Goal: Task Accomplishment & Management: Complete application form

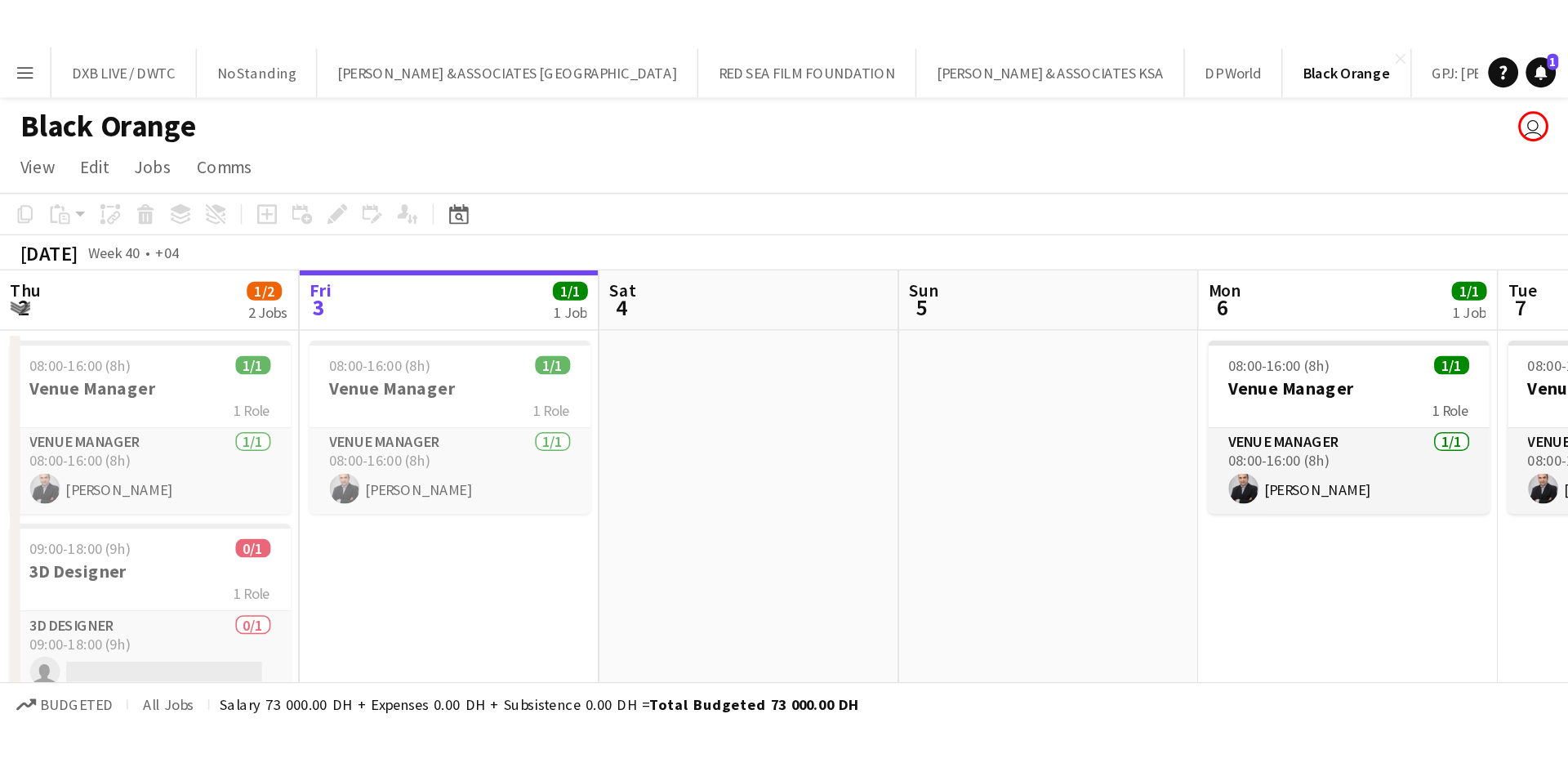
scroll to position [0, 391]
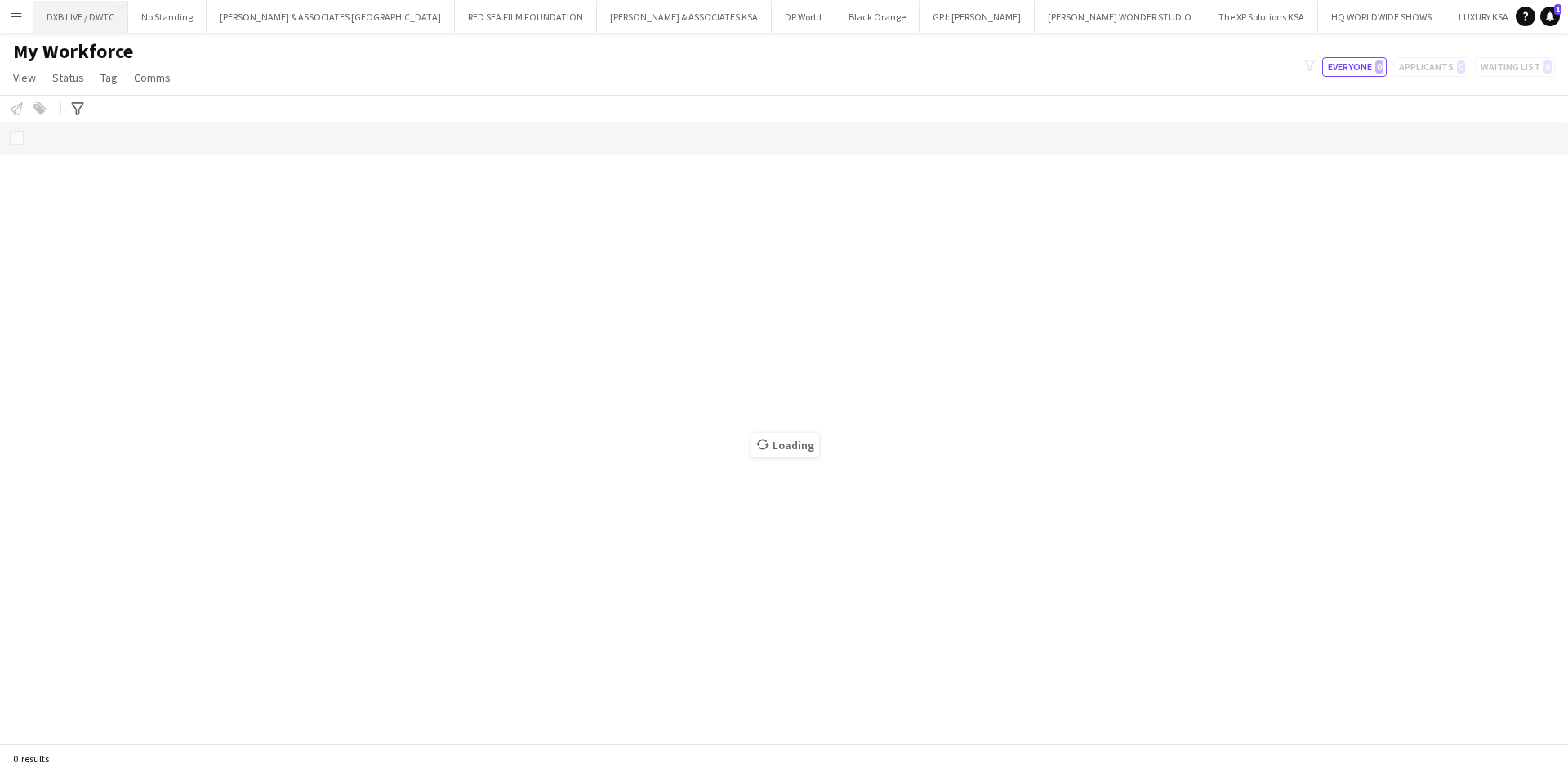
click at [84, 26] on button "DXB LIVE / DWTC Close" at bounding box center [81, 16] width 94 height 32
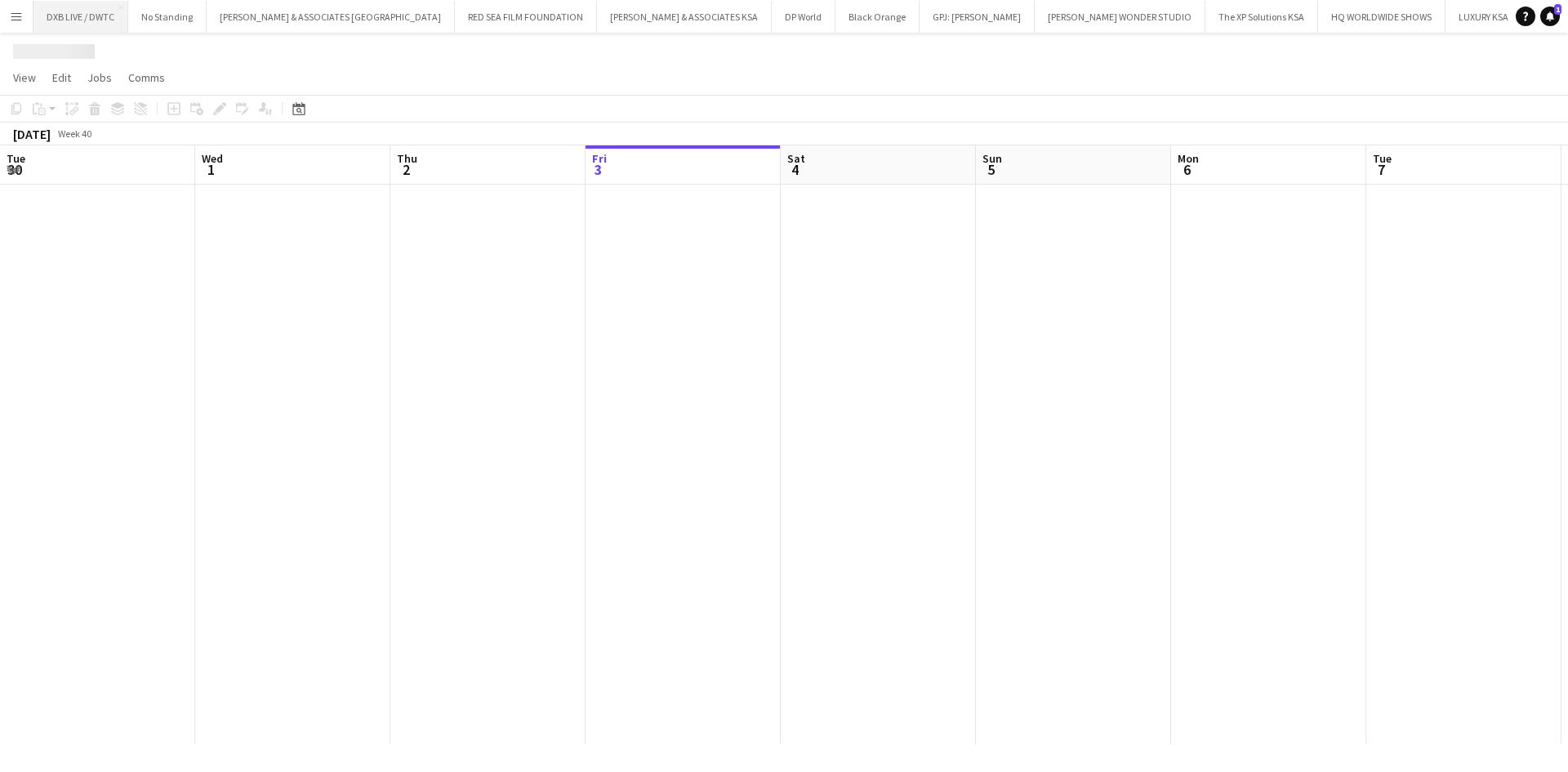
click at [83, 25] on button "DXB LIVE / DWTC Close" at bounding box center [81, 16] width 94 height 32
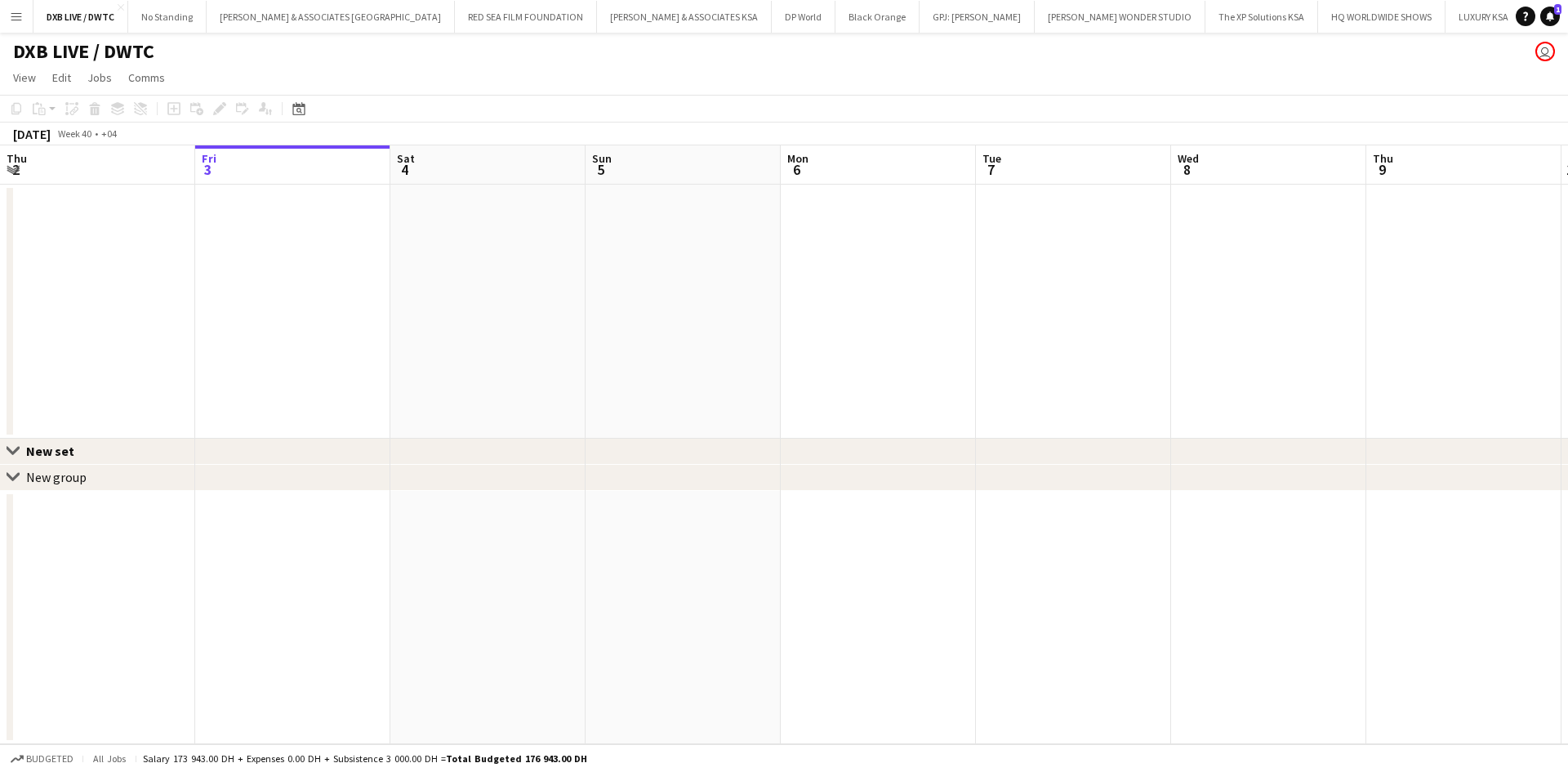
click at [1276, 308] on app-date-cell at bounding box center [1269, 312] width 195 height 254
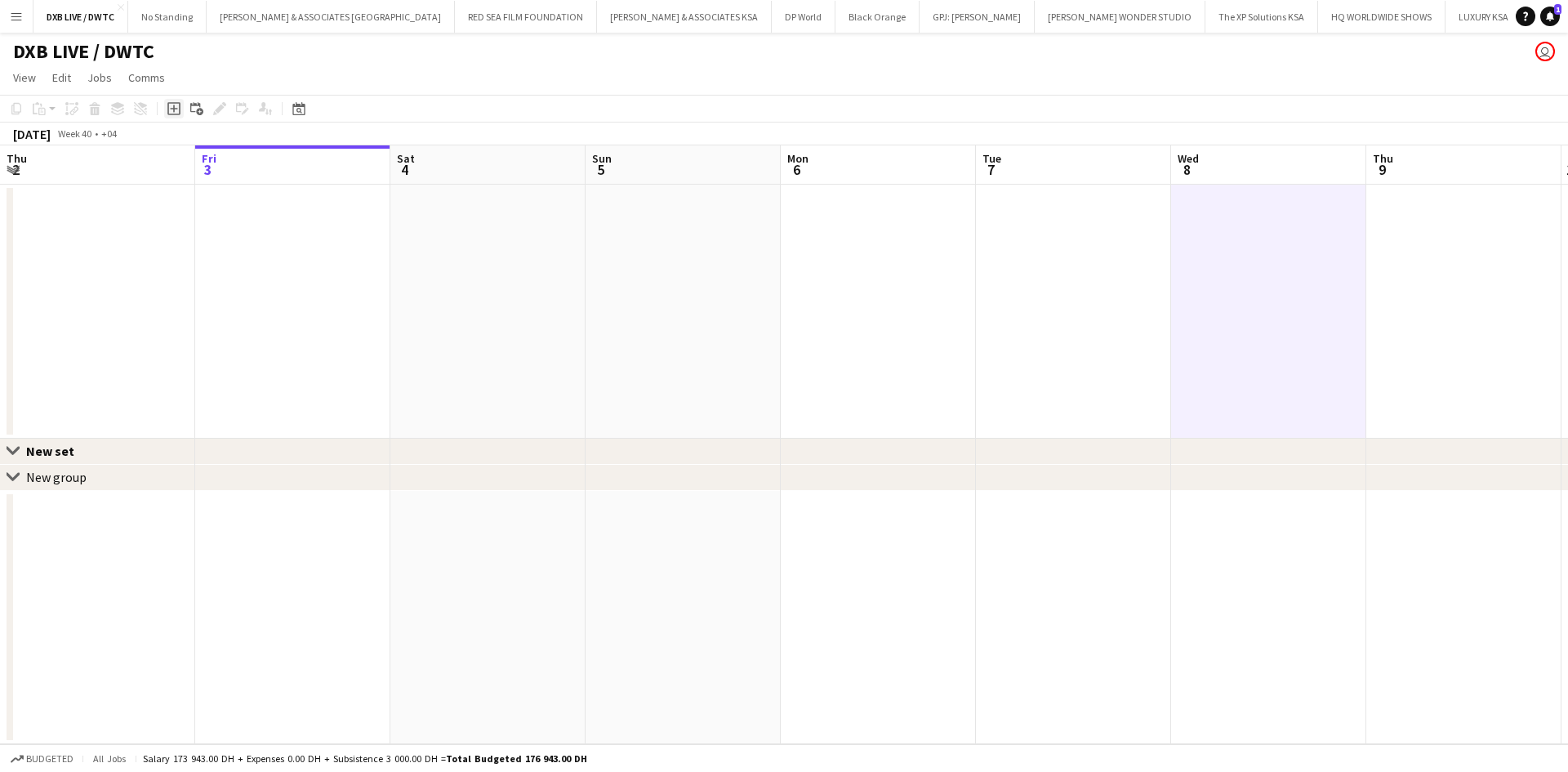
click at [174, 105] on icon "Add job" at bounding box center [174, 109] width 13 height 13
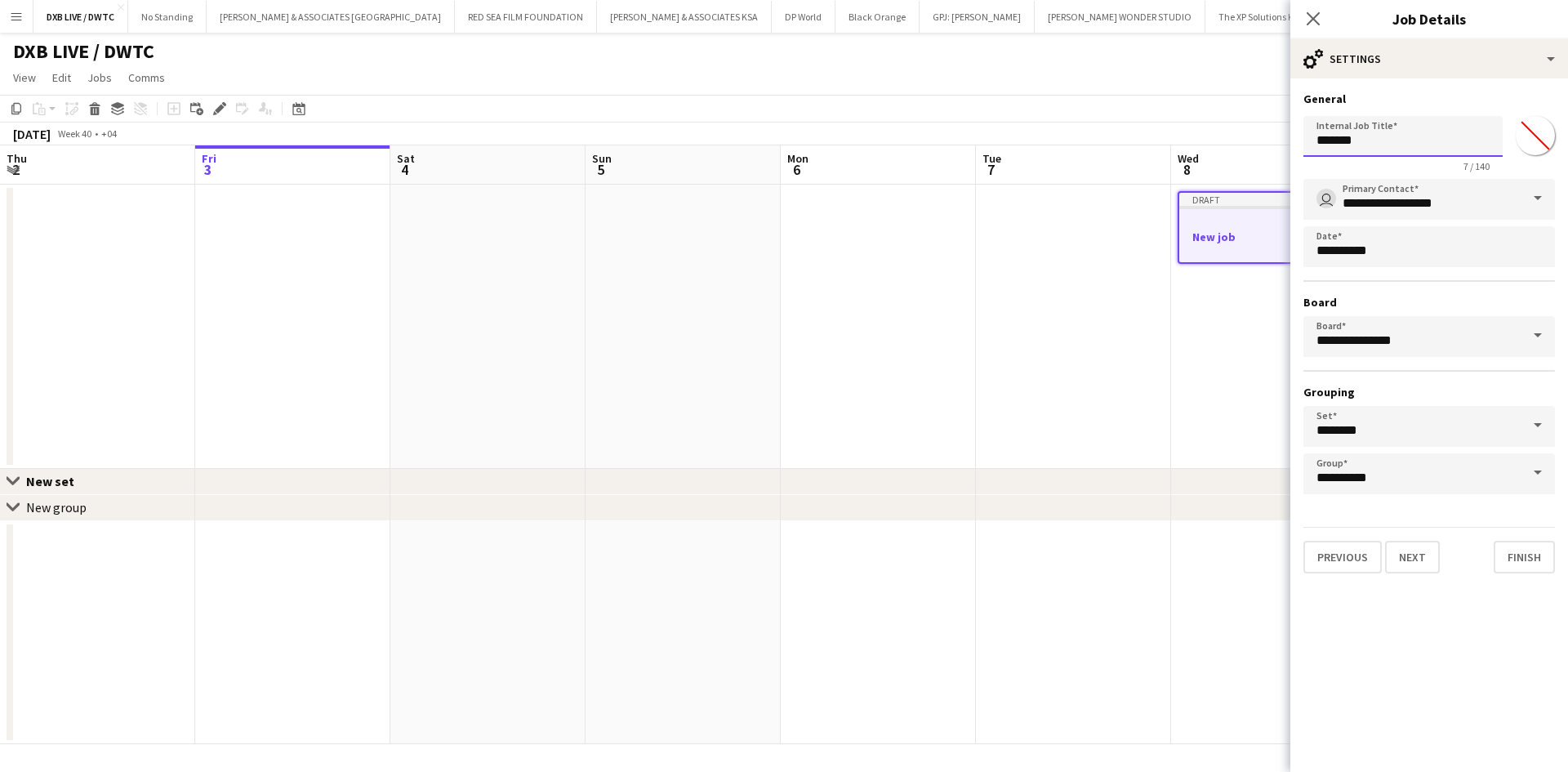
click at [1414, 153] on input "*******" at bounding box center [1402, 137] width 199 height 40
drag, startPoint x: 1414, startPoint y: 153, endPoint x: 1233, endPoint y: 124, distance: 183.3
click at [1233, 124] on body "Menu Boards Boards Boards All jobs Status Workforce Workforce My Workforce Recr…" at bounding box center [784, 386] width 1568 height 772
type input "**********"
click at [1431, 566] on button "Next" at bounding box center [1412, 557] width 55 height 33
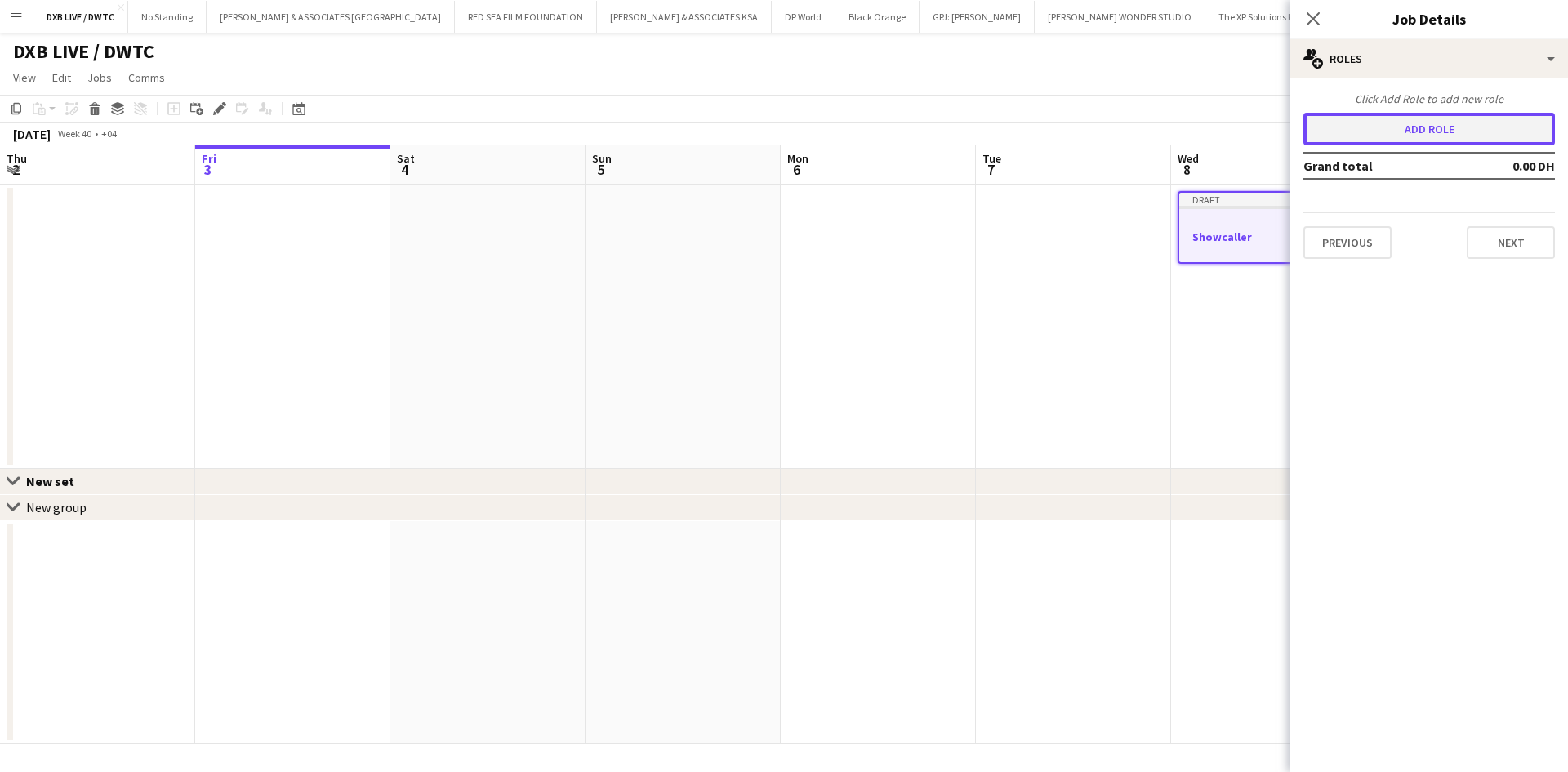
click at [1381, 138] on button "Add role" at bounding box center [1428, 129] width 251 height 33
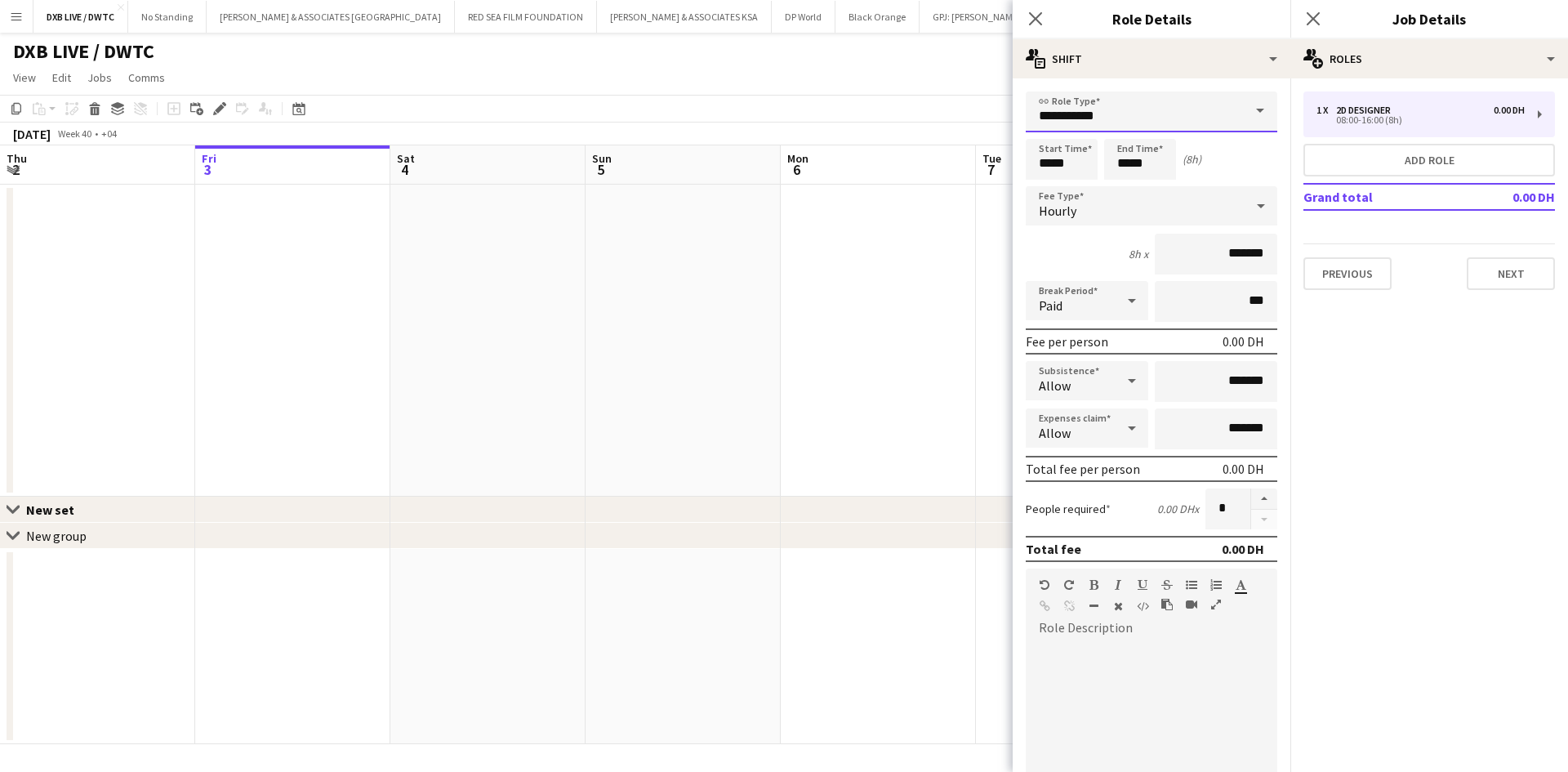
click at [1152, 118] on input "**********" at bounding box center [1151, 112] width 251 height 40
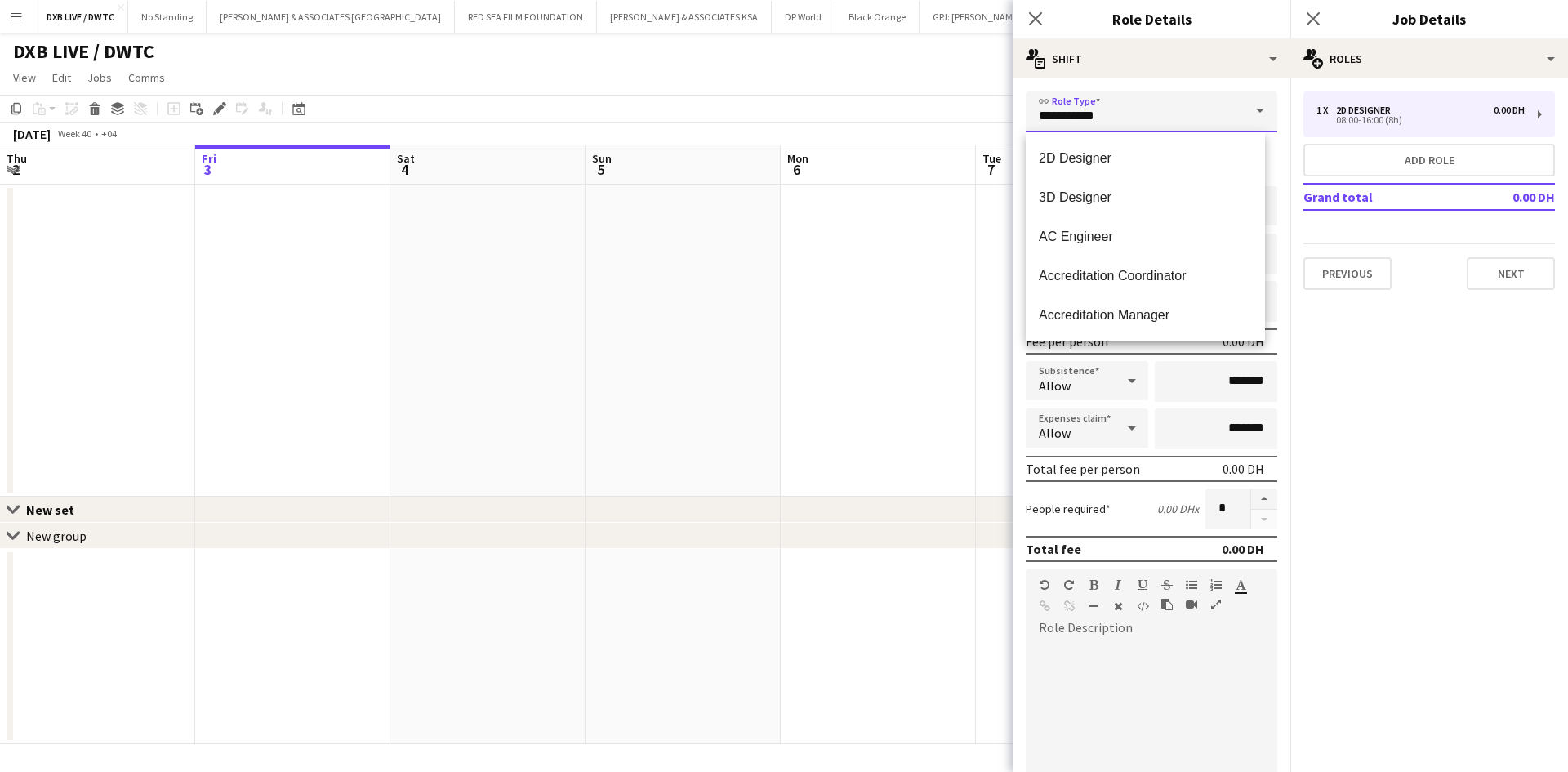
drag, startPoint x: 1115, startPoint y: 125, endPoint x: 904, endPoint y: 86, distance: 214.6
click at [904, 86] on body "Menu Boards Boards Boards All jobs Status Workforce Workforce My Workforce Recr…" at bounding box center [784, 386] width 1568 height 772
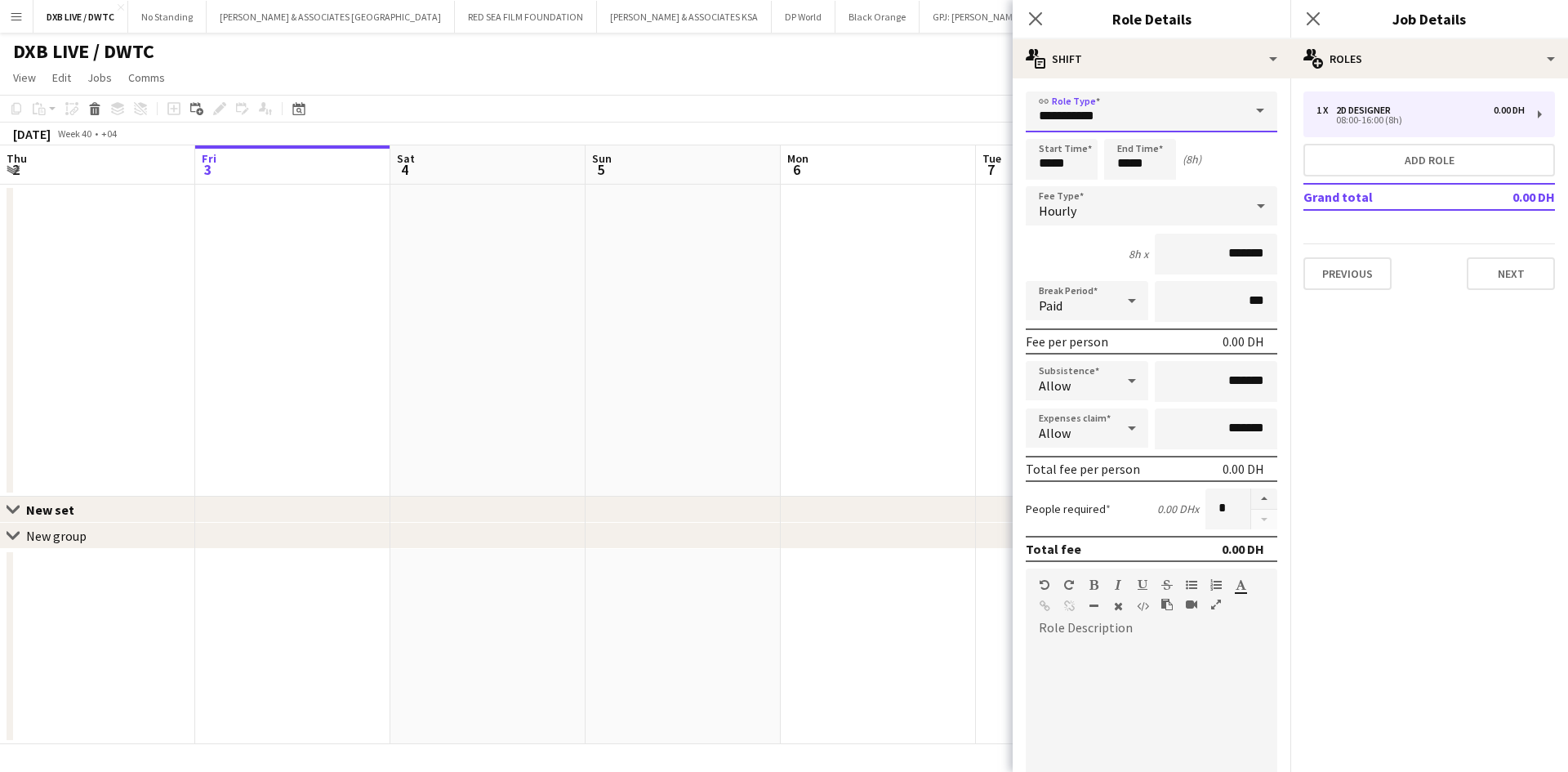
type input "**********"
click at [1055, 634] on div at bounding box center [1151, 733] width 251 height 208
click at [1064, 675] on div at bounding box center [1151, 739] width 251 height 196
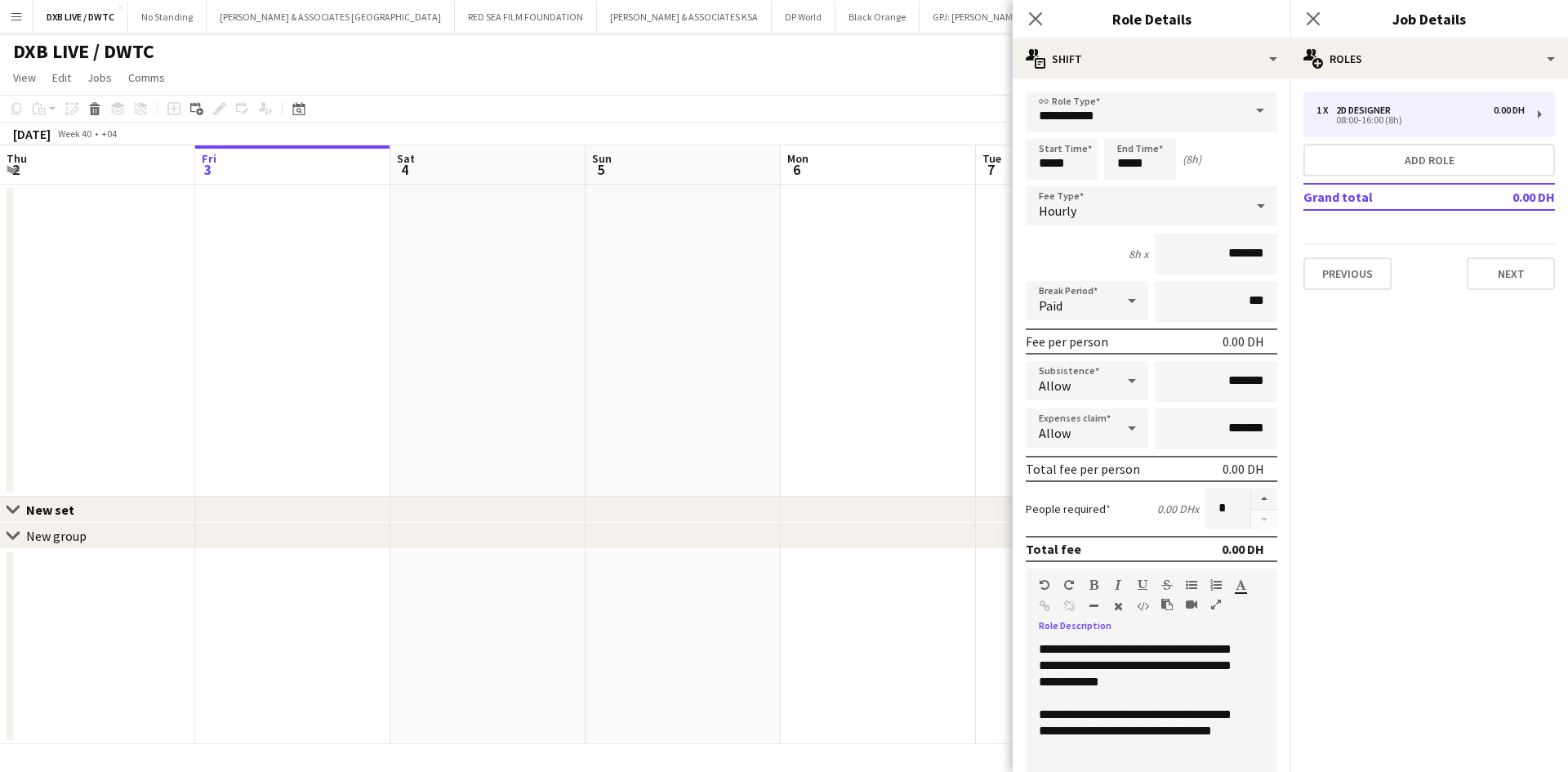
click at [1246, 737] on div "**********" at bounding box center [1145, 739] width 240 height 196
click at [1170, 736] on div "**********" at bounding box center [1145, 739] width 240 height 196
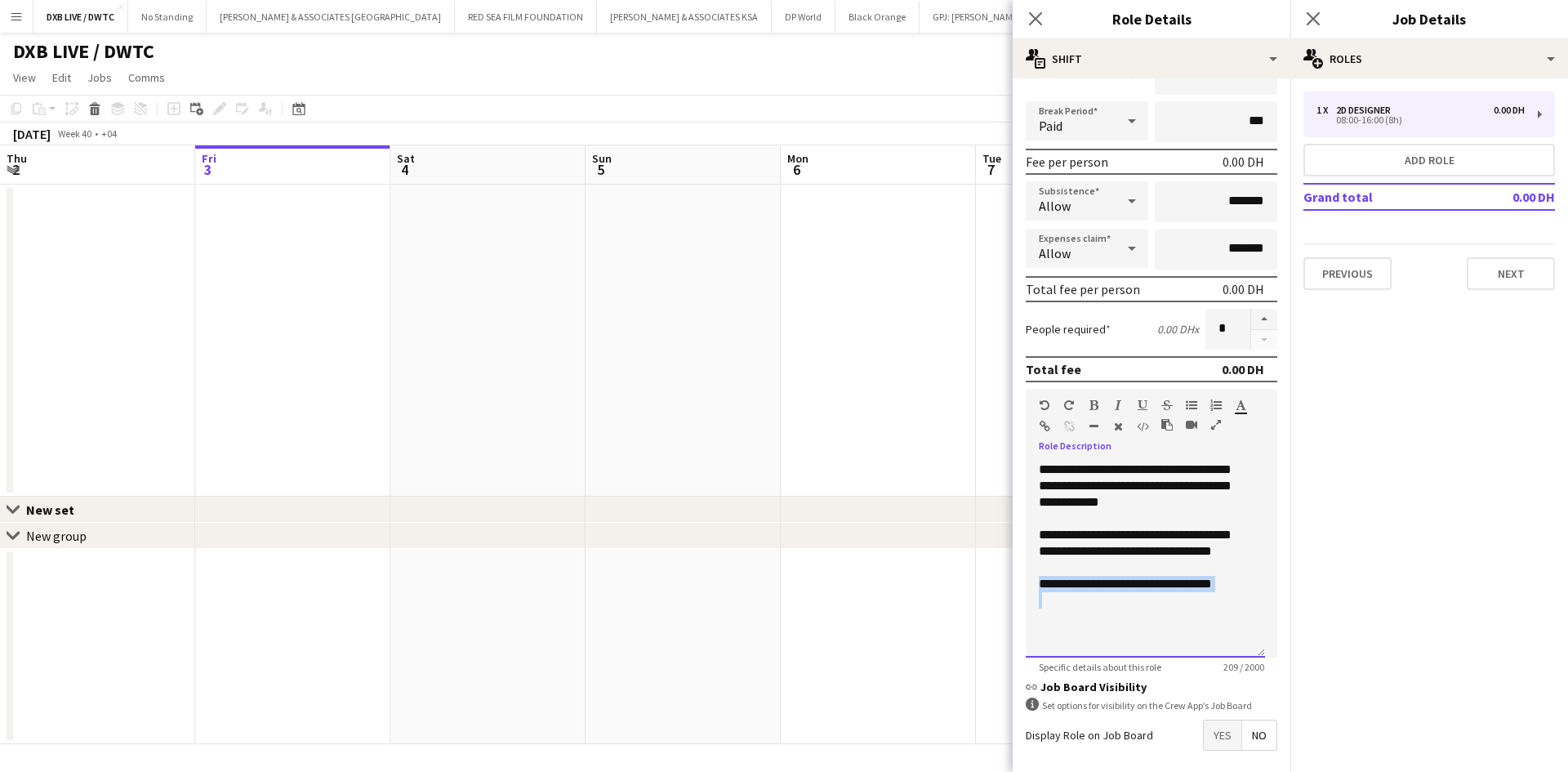
drag, startPoint x: 1238, startPoint y: 763, endPoint x: 1080, endPoint y: 756, distance: 158.2
click at [1080, 759] on form "**********" at bounding box center [1151, 376] width 278 height 931
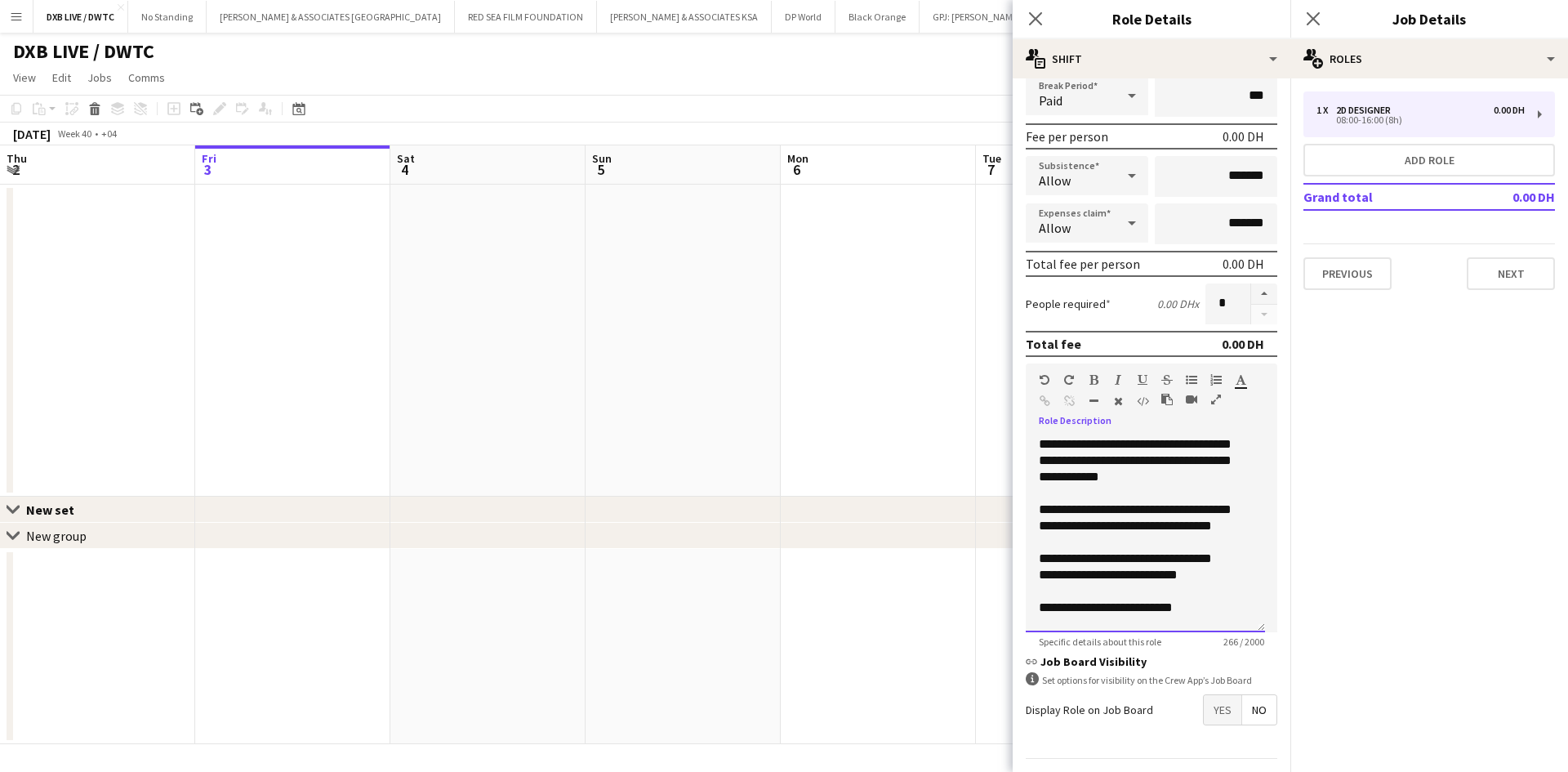
click at [1077, 564] on div "**********" at bounding box center [1145, 534] width 240 height 196
click at [1122, 446] on div "**********" at bounding box center [1145, 534] width 240 height 196
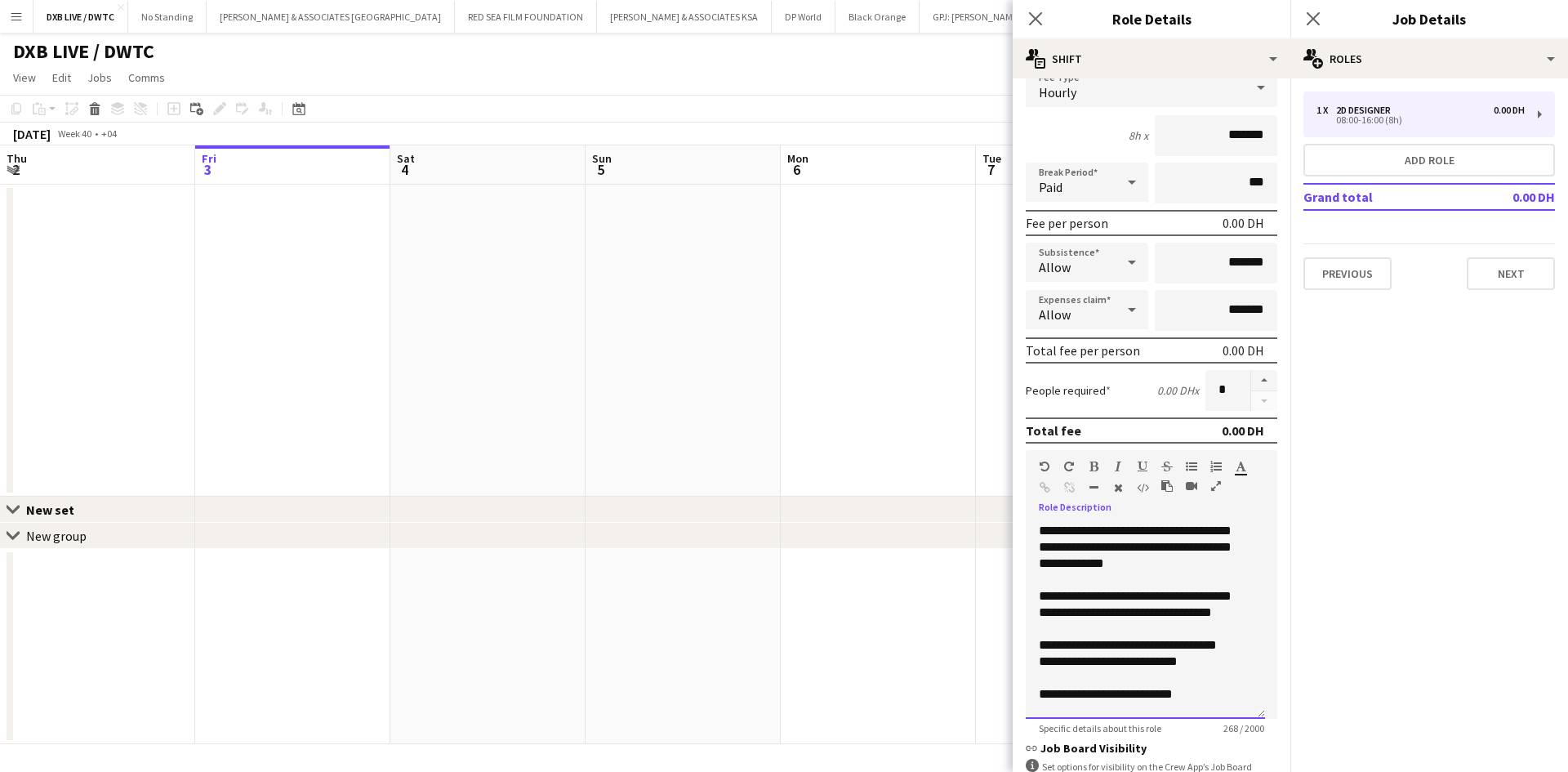
scroll to position [251, 0]
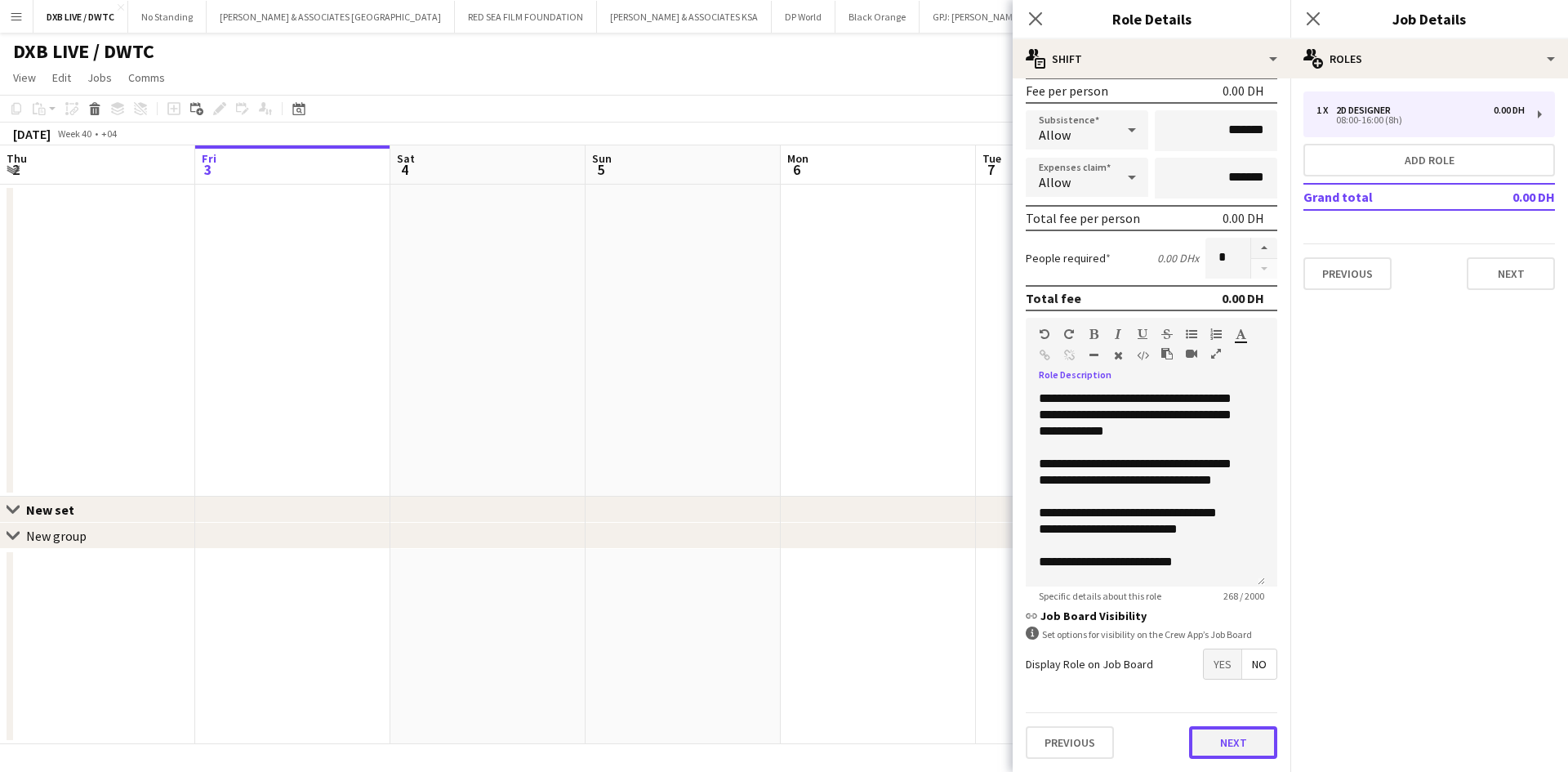
click at [1216, 753] on button "Next" at bounding box center [1234, 742] width 89 height 33
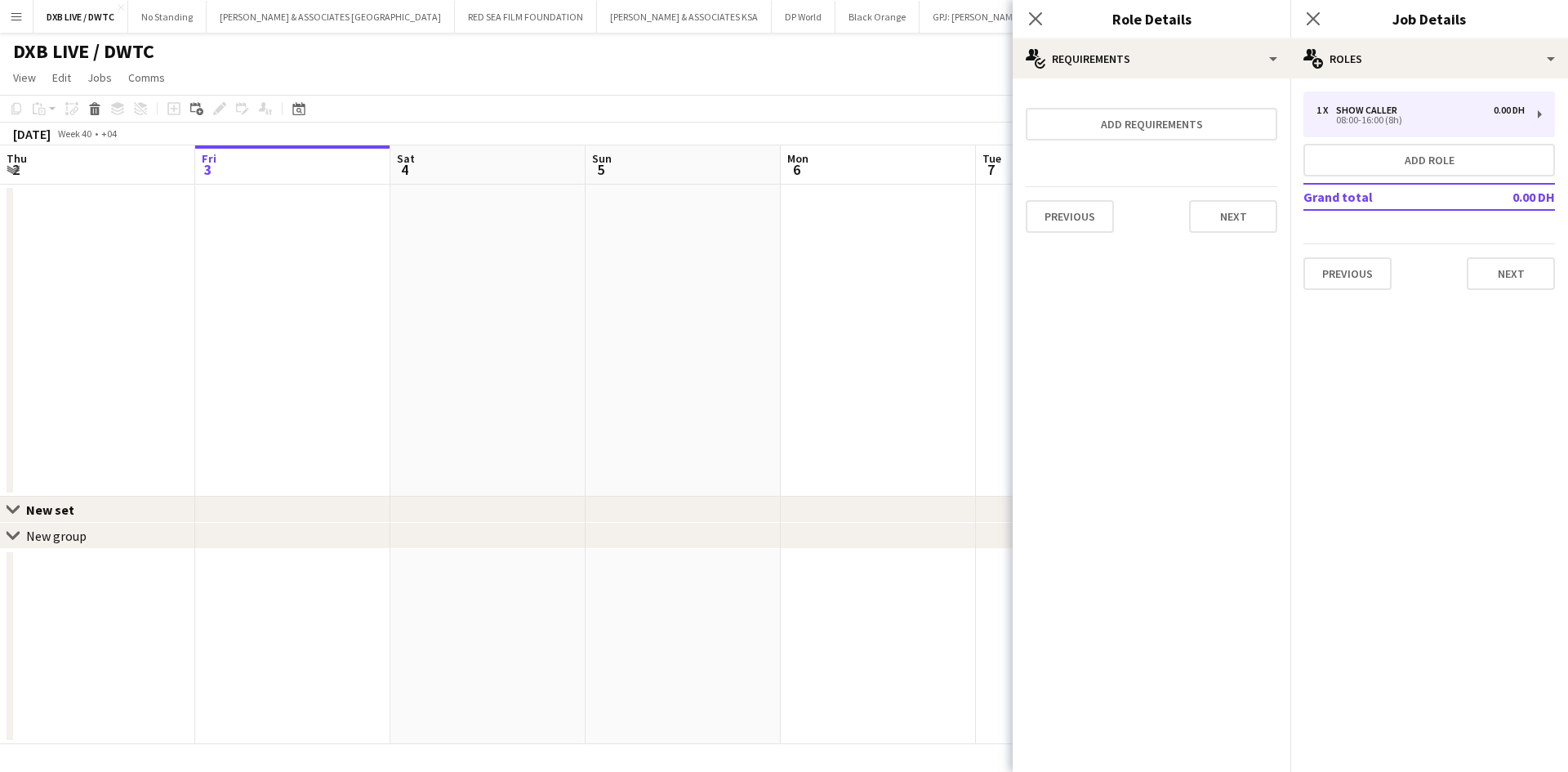
scroll to position [0, 0]
click at [1172, 134] on button "Add requirements" at bounding box center [1151, 124] width 251 height 33
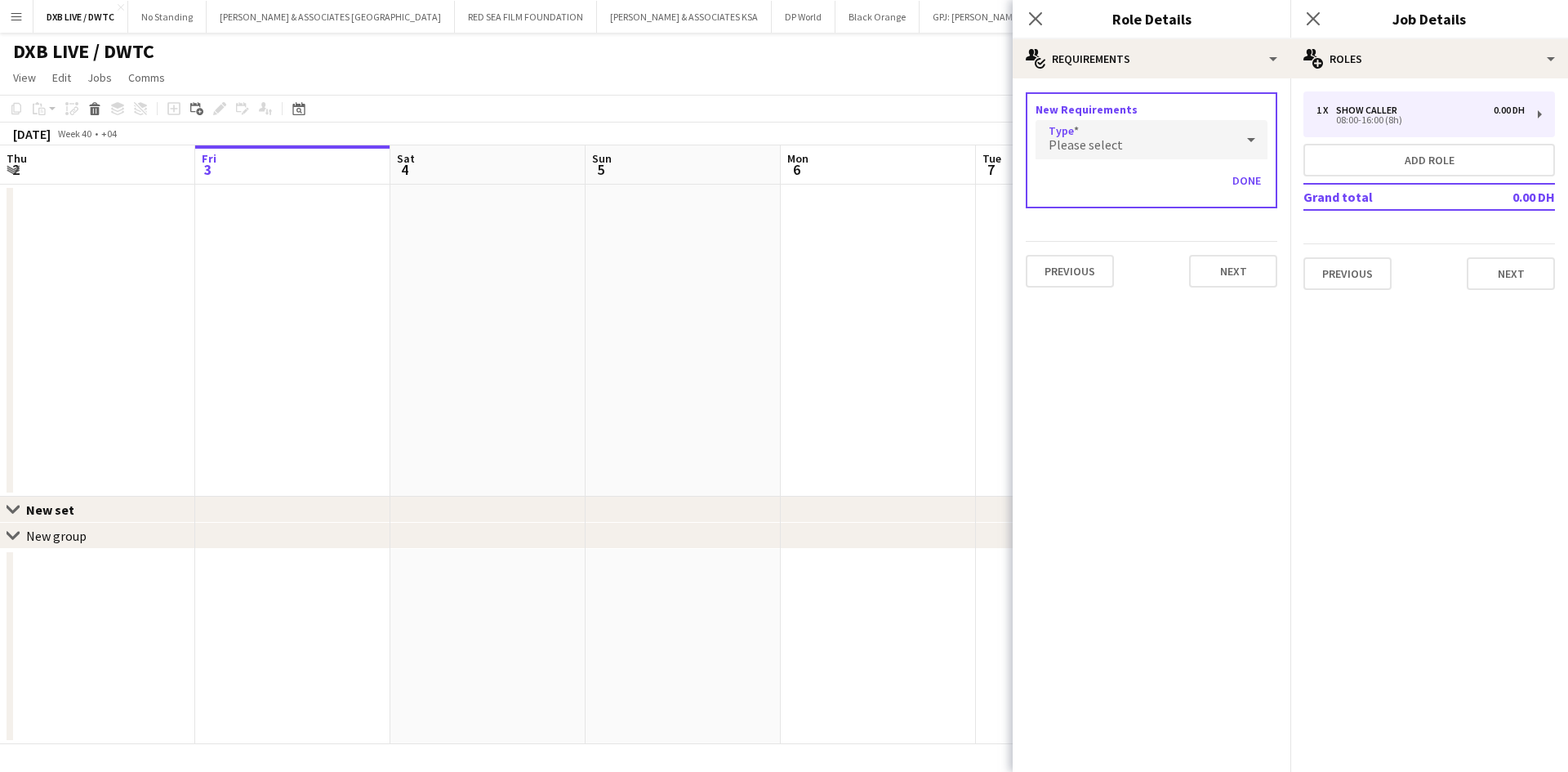
click at [1172, 134] on div "Please select" at bounding box center [1135, 140] width 199 height 39
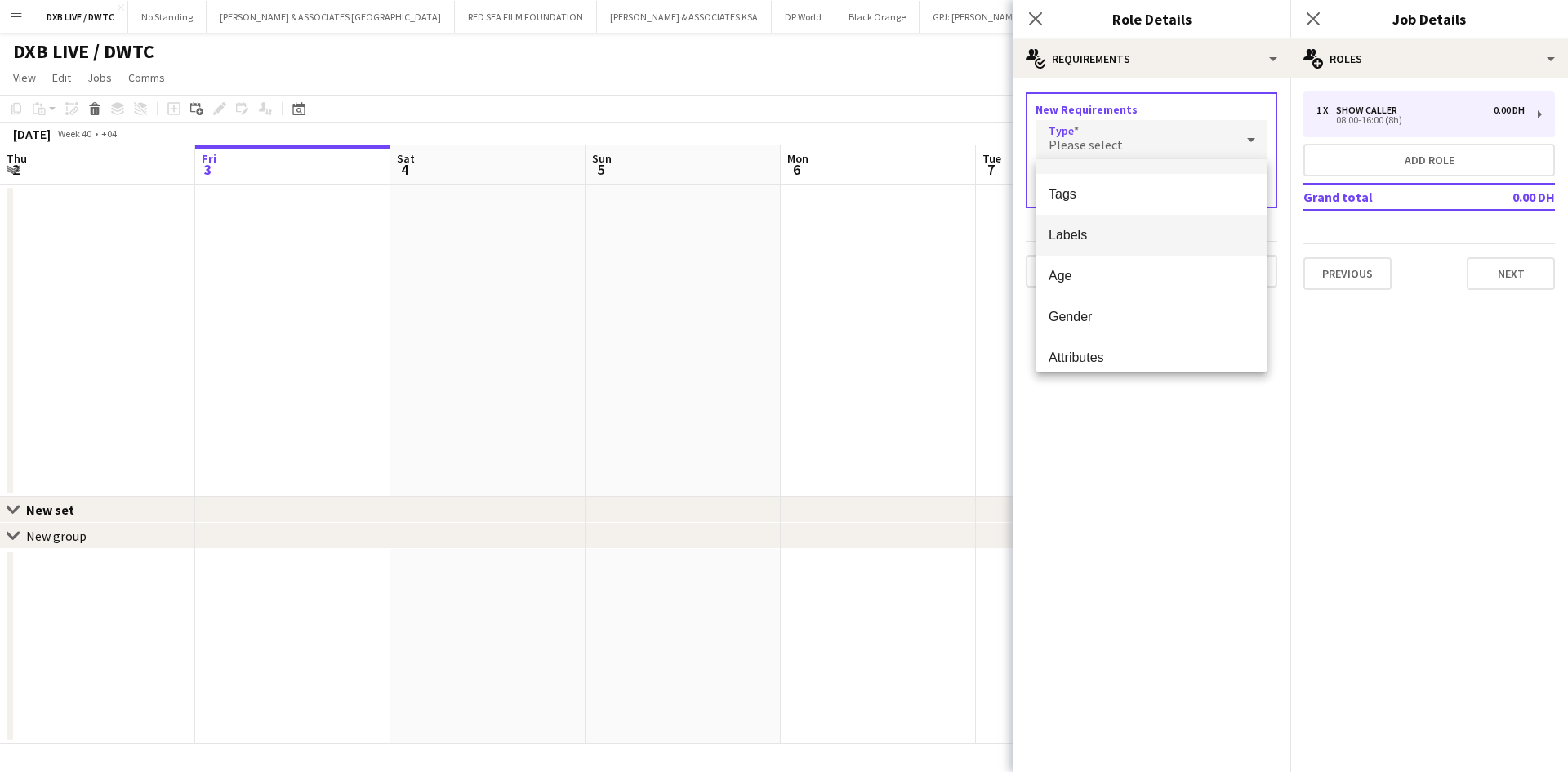
scroll to position [46, 0]
click at [1189, 182] on span "Tags" at bounding box center [1152, 181] width 206 height 15
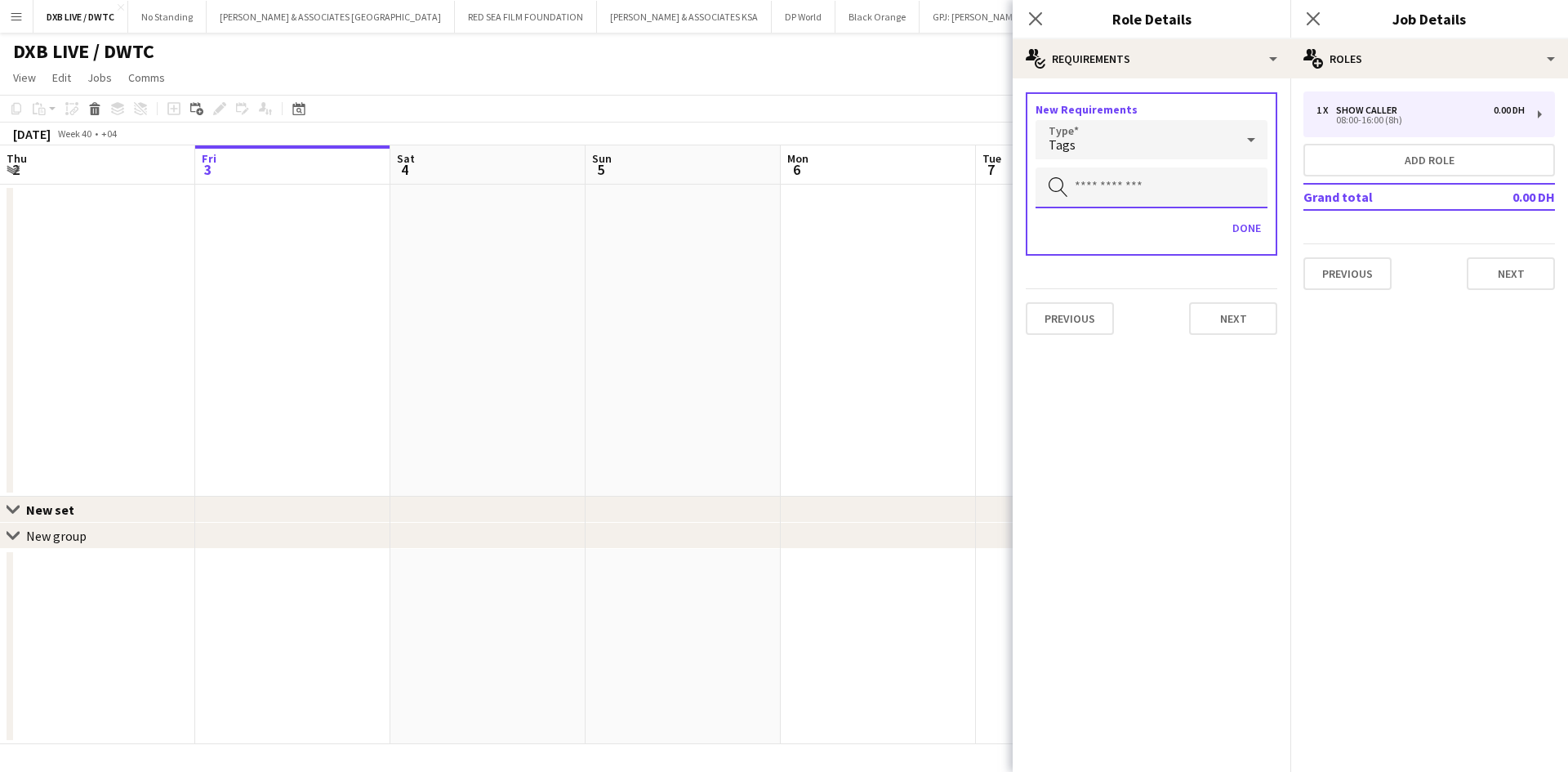
click at [1189, 182] on input "text" at bounding box center [1151, 188] width 232 height 40
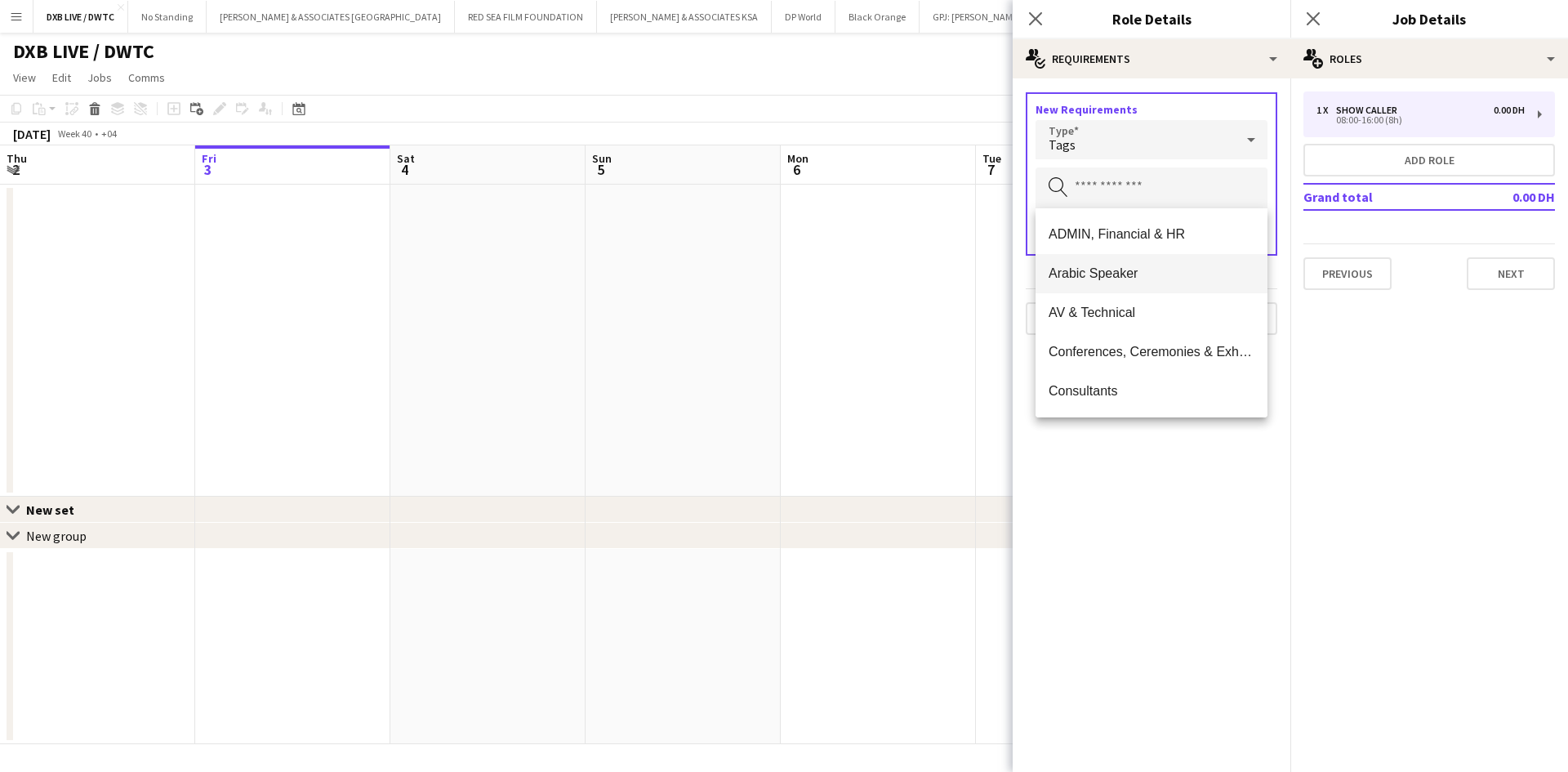
click at [1172, 255] on mat-option "Arabic Speaker" at bounding box center [1151, 273] width 232 height 39
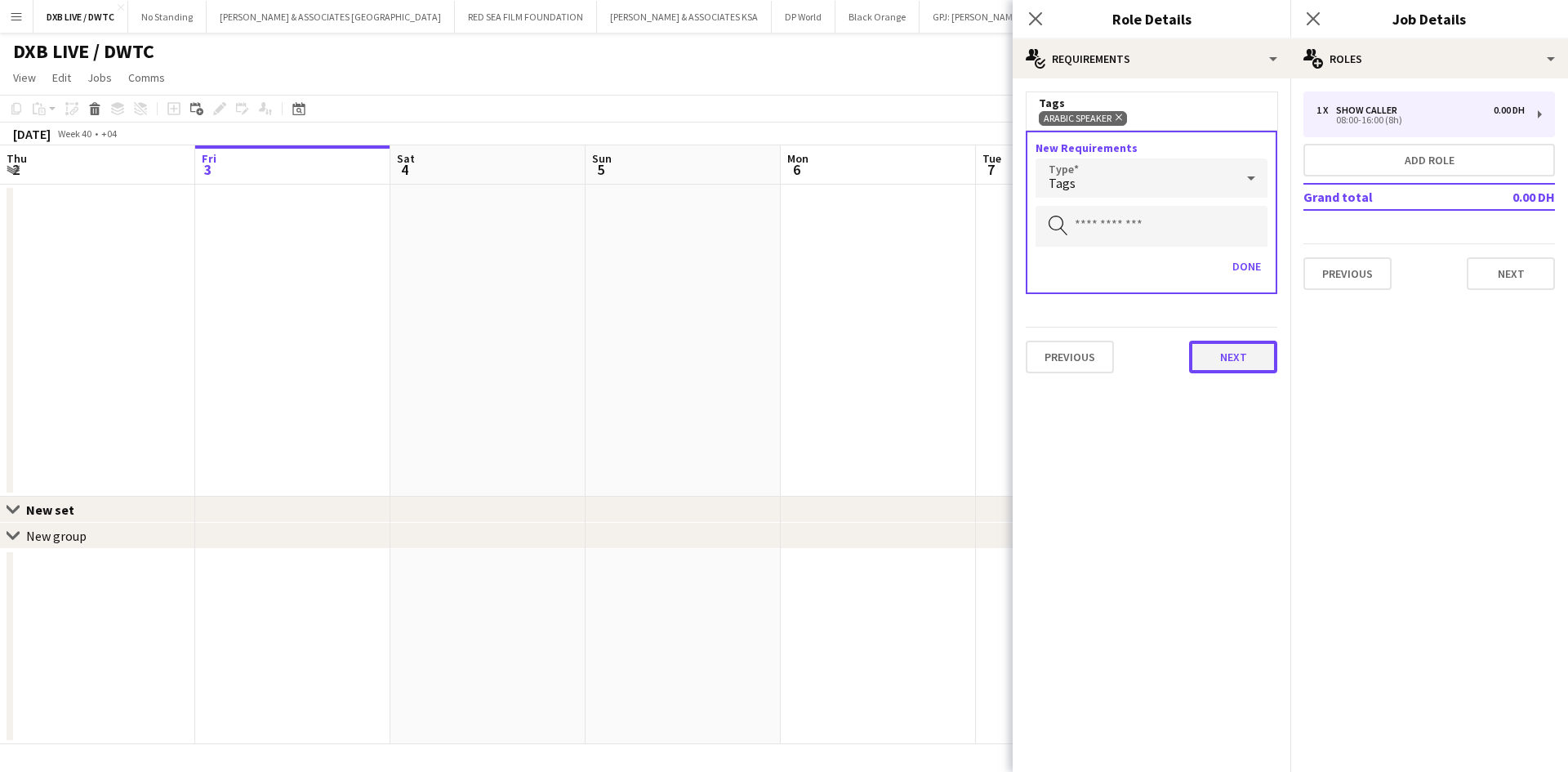
click at [1229, 354] on button "Next" at bounding box center [1234, 357] width 89 height 33
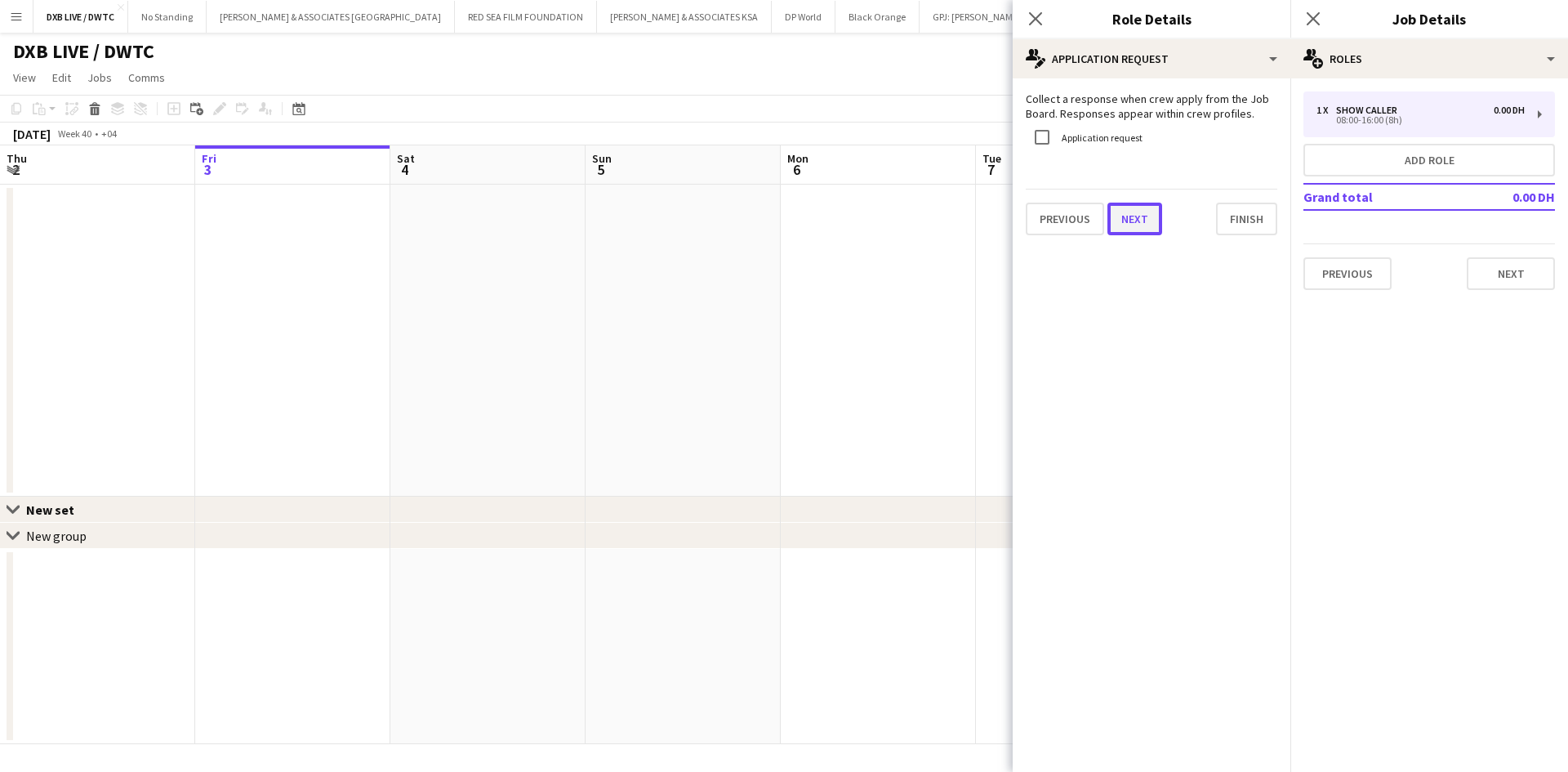
click at [1157, 223] on button "Next" at bounding box center [1135, 219] width 55 height 33
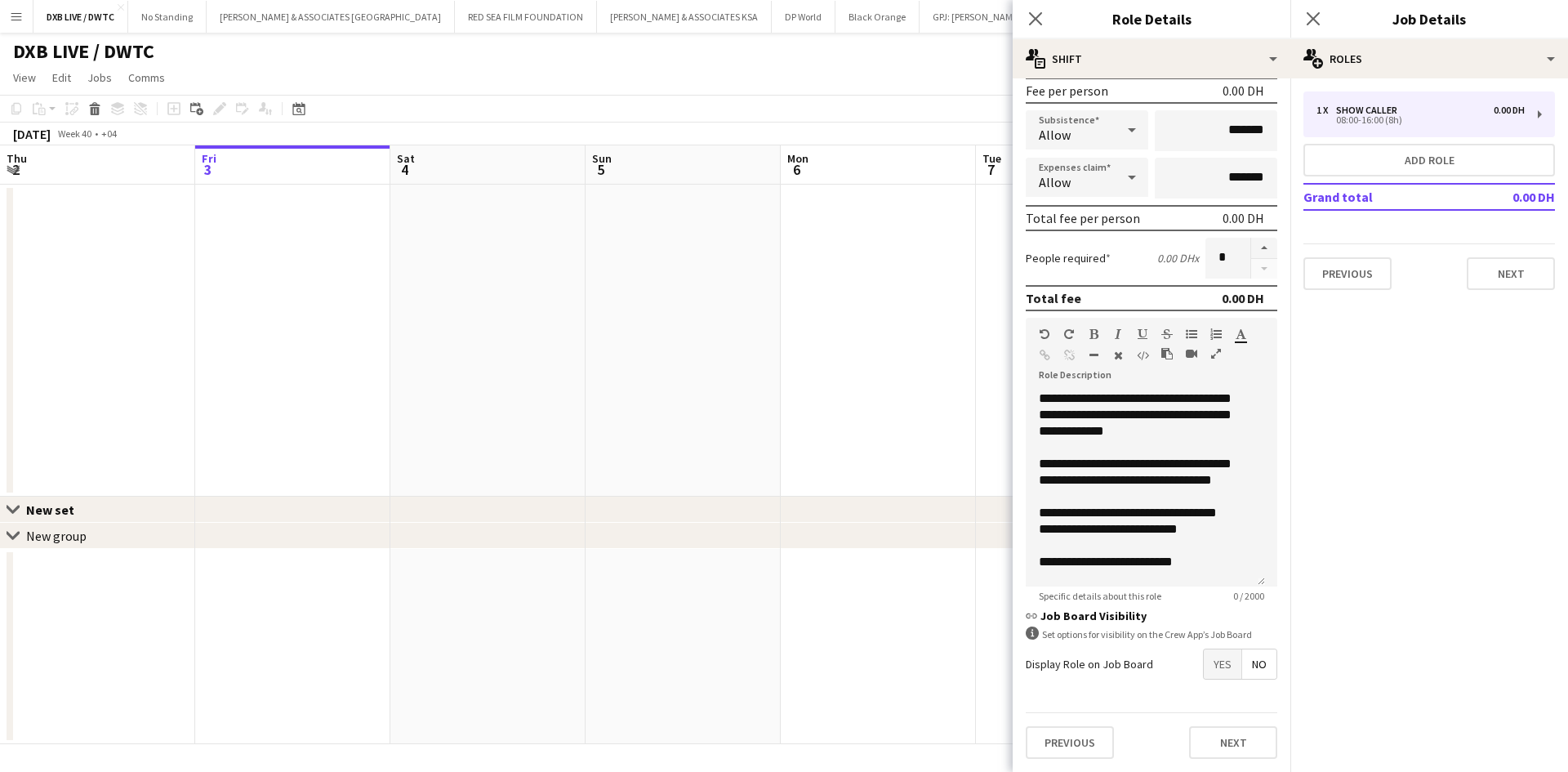
scroll to position [251, 0]
click at [1255, 742] on button "Next" at bounding box center [1234, 742] width 89 height 33
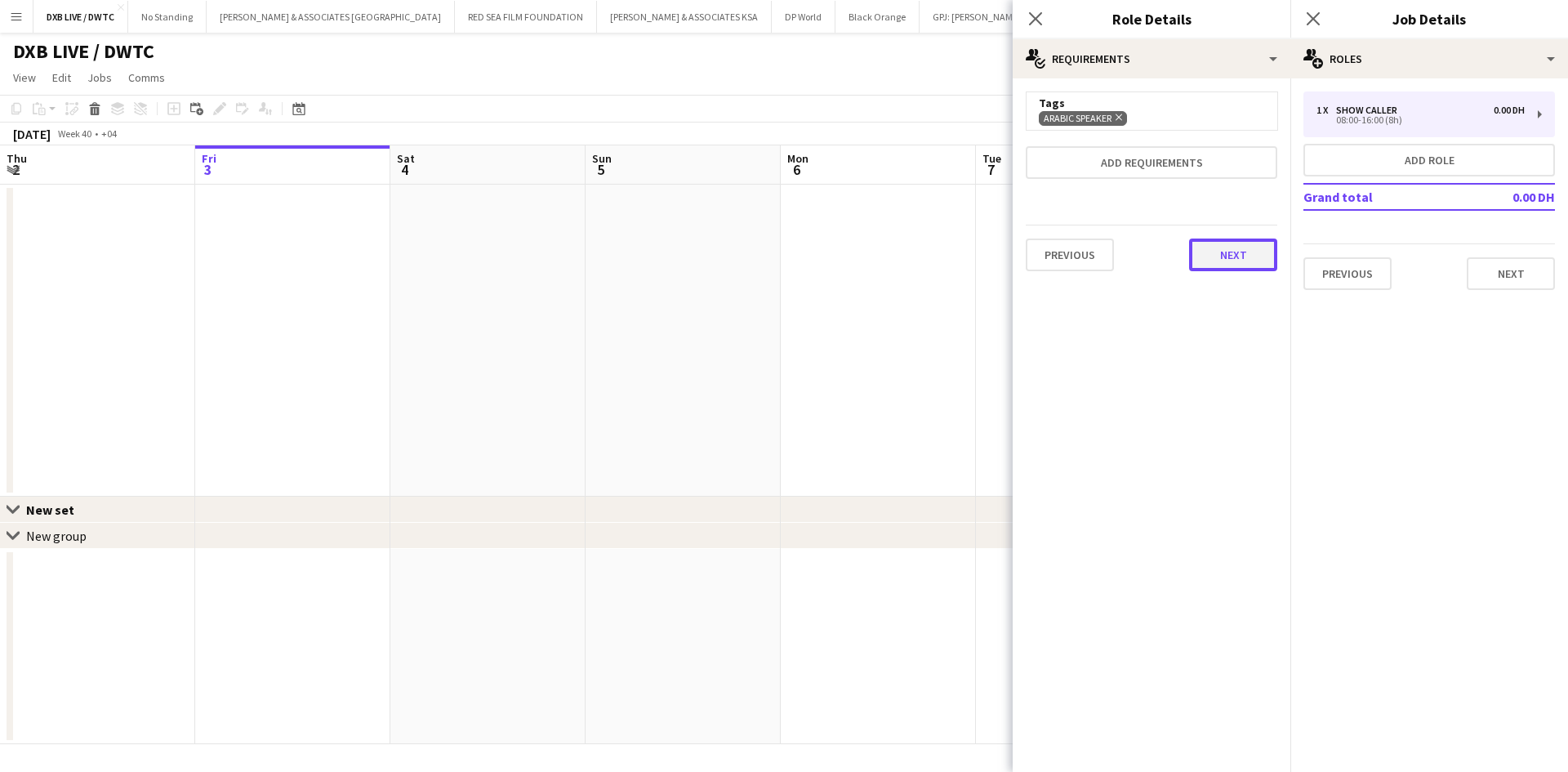
click at [1246, 249] on button "Next" at bounding box center [1234, 255] width 89 height 33
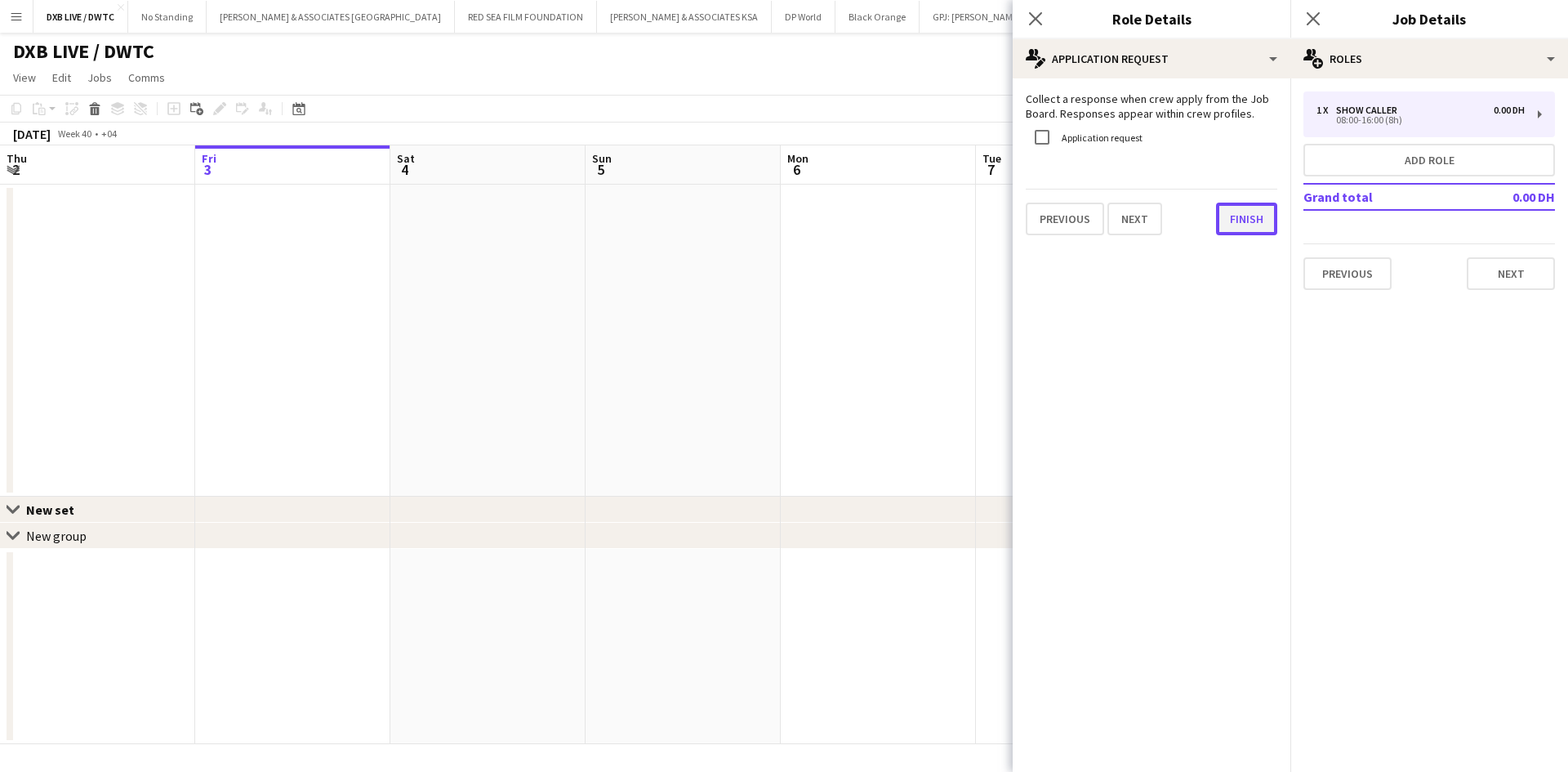
click at [1259, 224] on button "Finish" at bounding box center [1247, 219] width 62 height 33
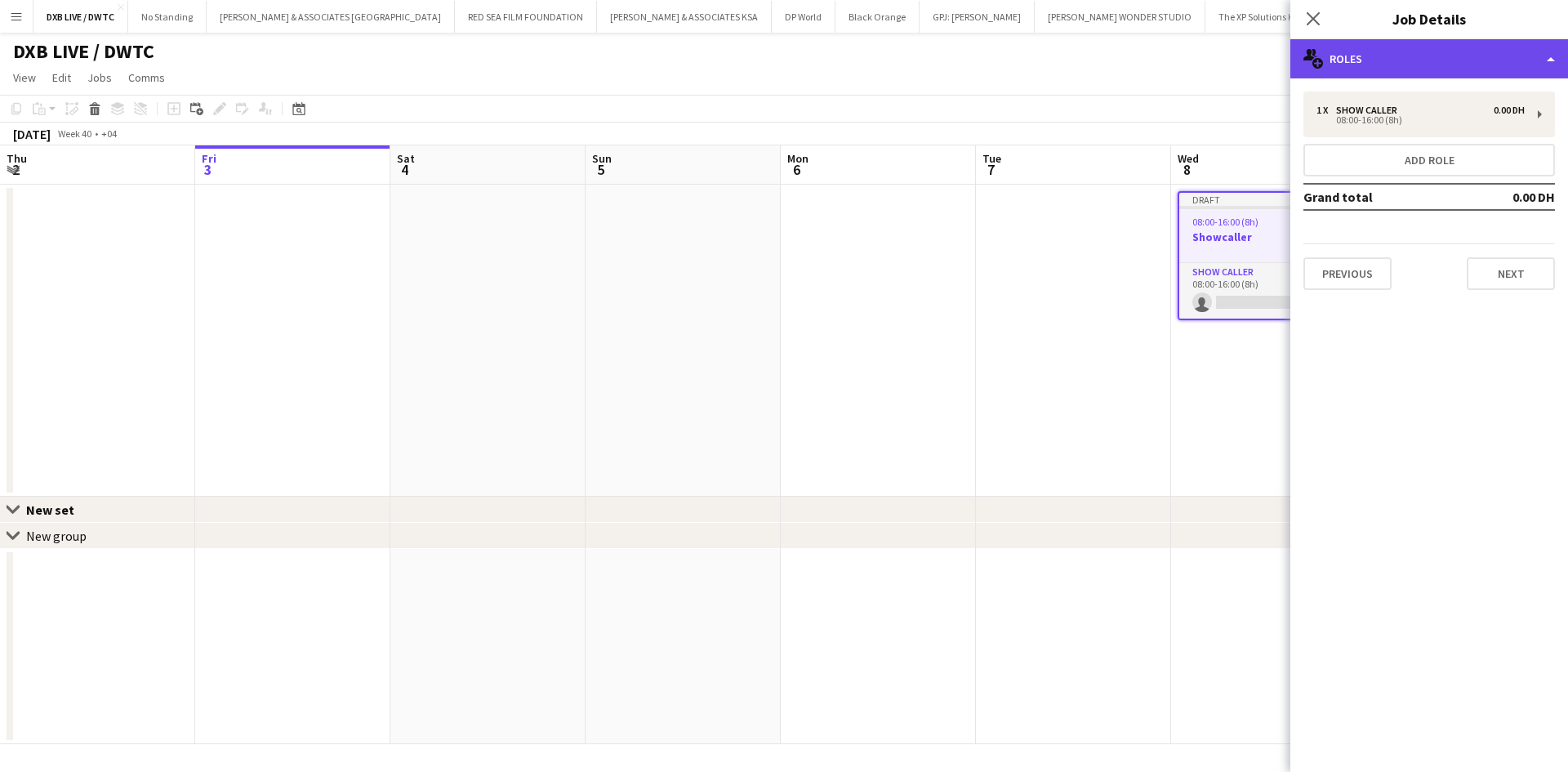
click at [1348, 62] on div "multiple-users-add Roles" at bounding box center [1429, 59] width 278 height 39
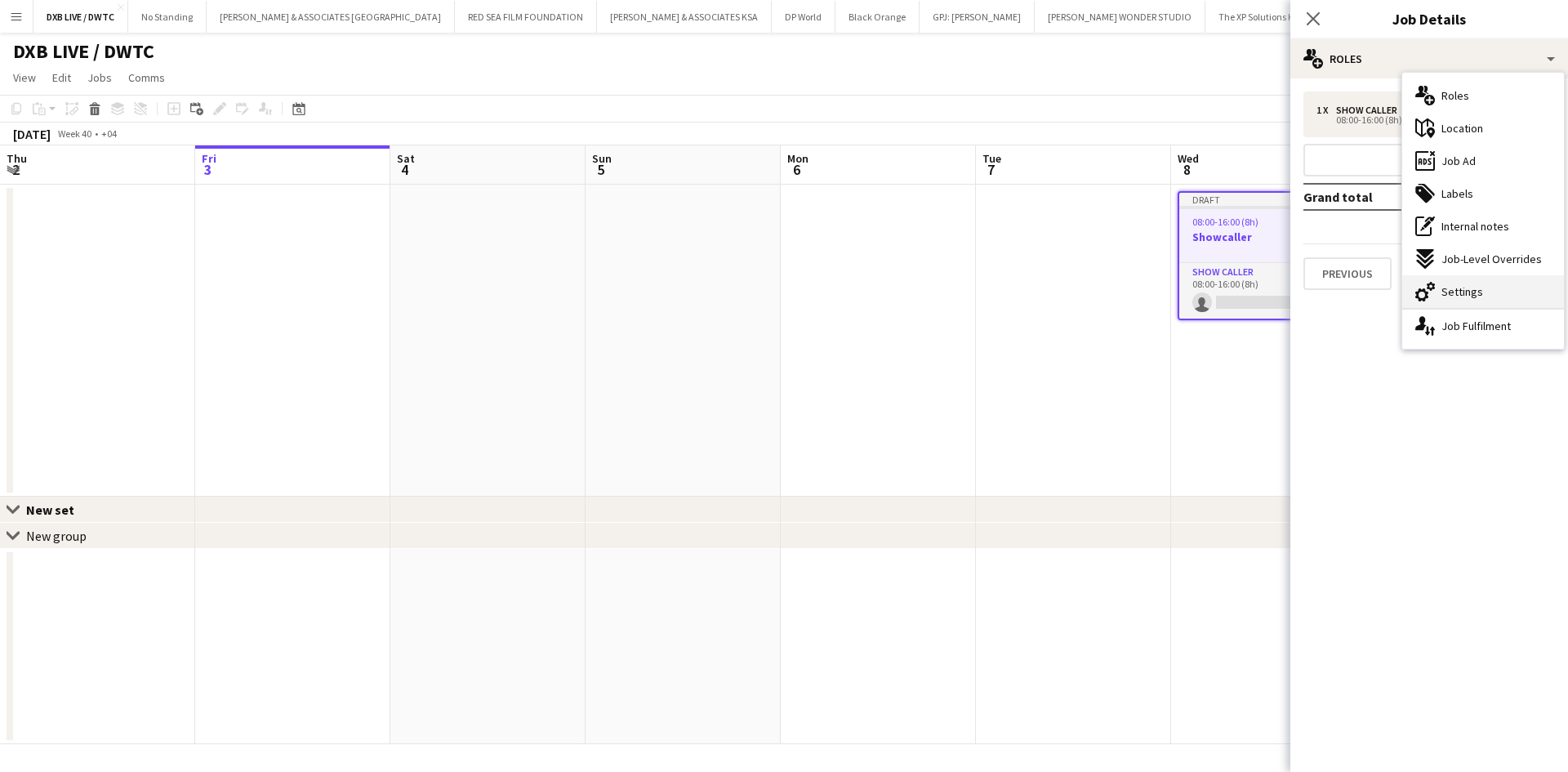
click at [1467, 297] on span "Settings" at bounding box center [1462, 291] width 41 height 14
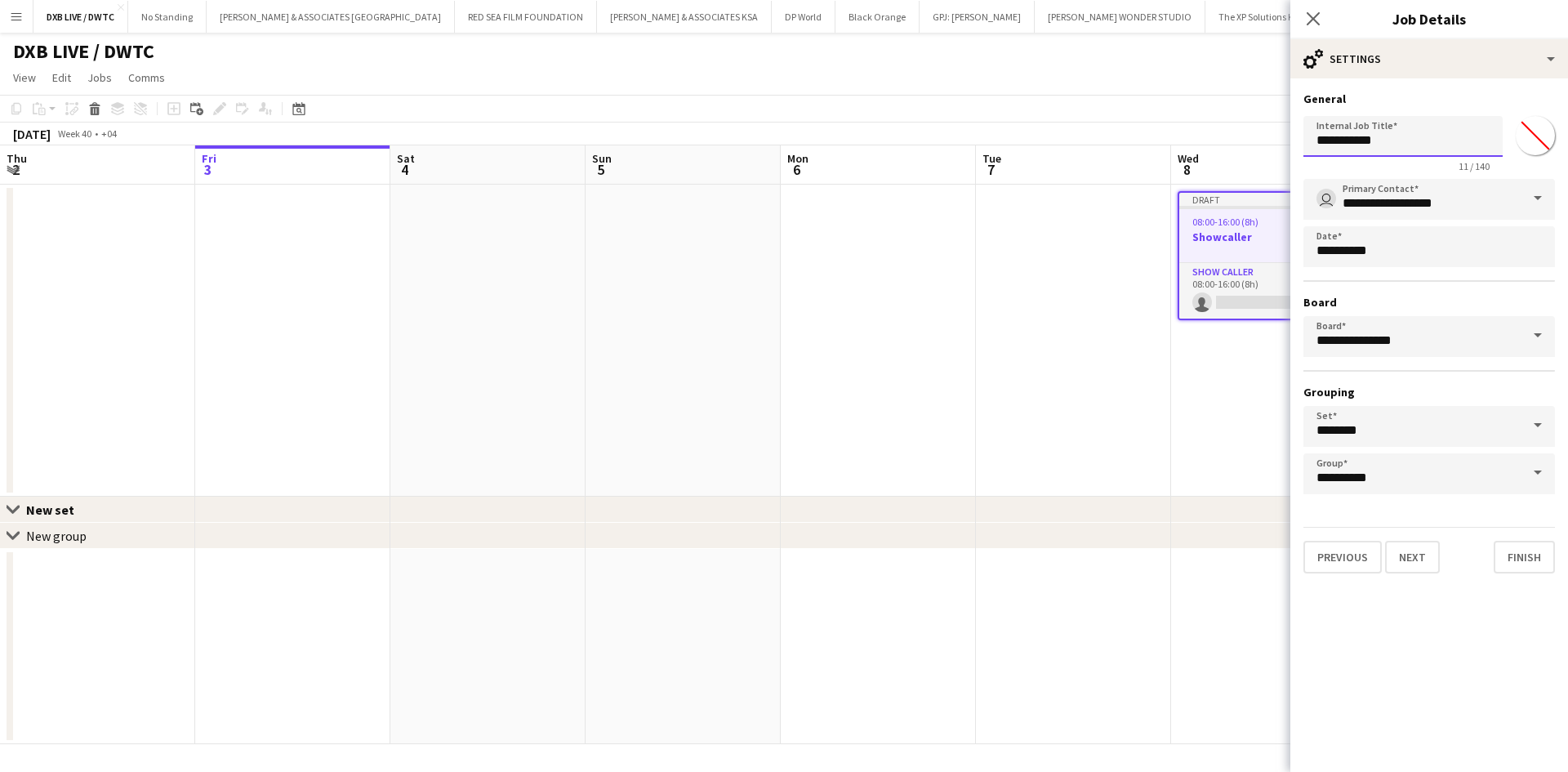
click at [1397, 143] on input "**********" at bounding box center [1402, 137] width 199 height 40
type input "**********"
click at [1431, 565] on button "Next" at bounding box center [1412, 557] width 55 height 33
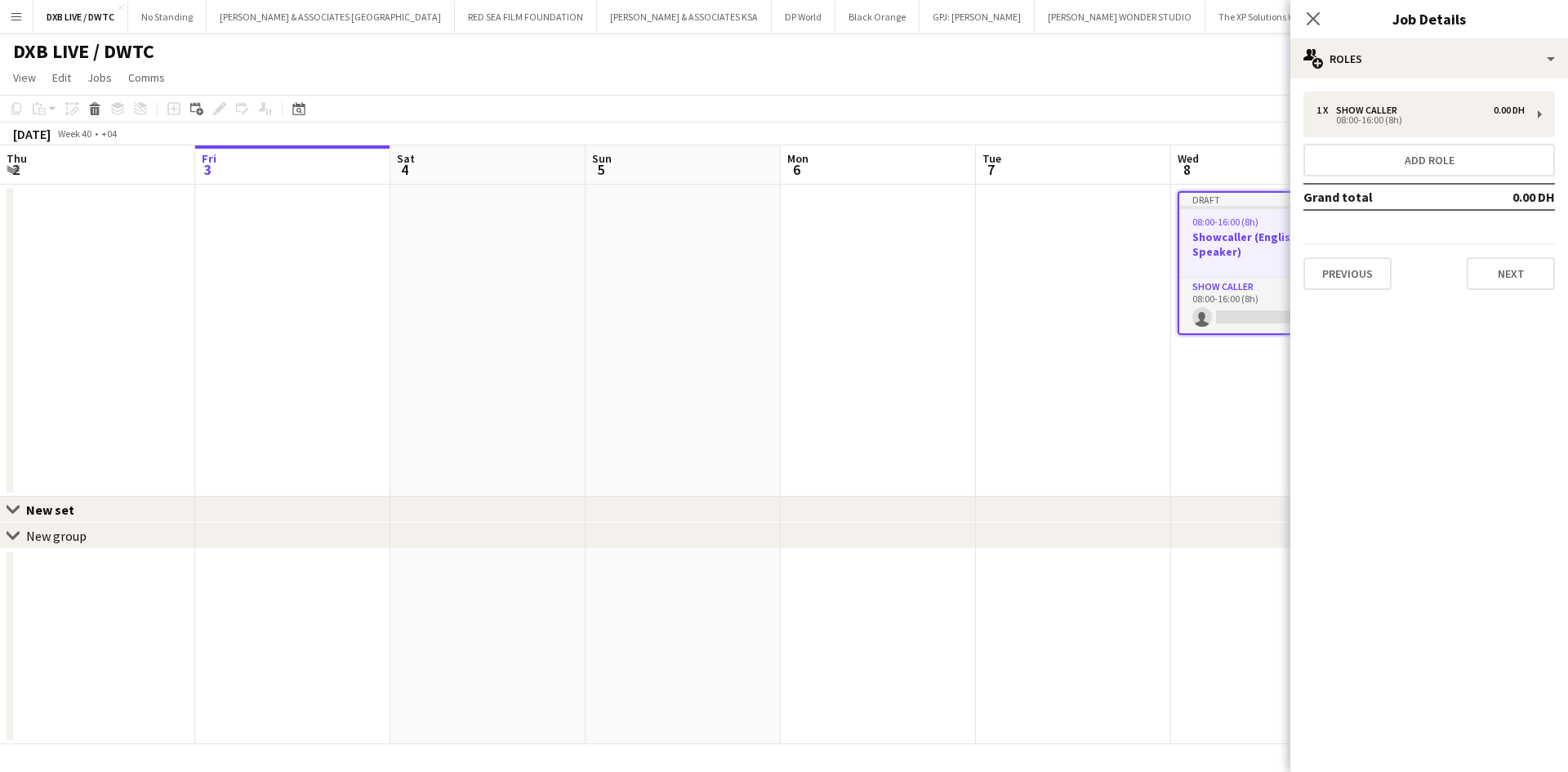
scroll to position [0, 0]
click at [1504, 278] on button "Next" at bounding box center [1511, 273] width 89 height 33
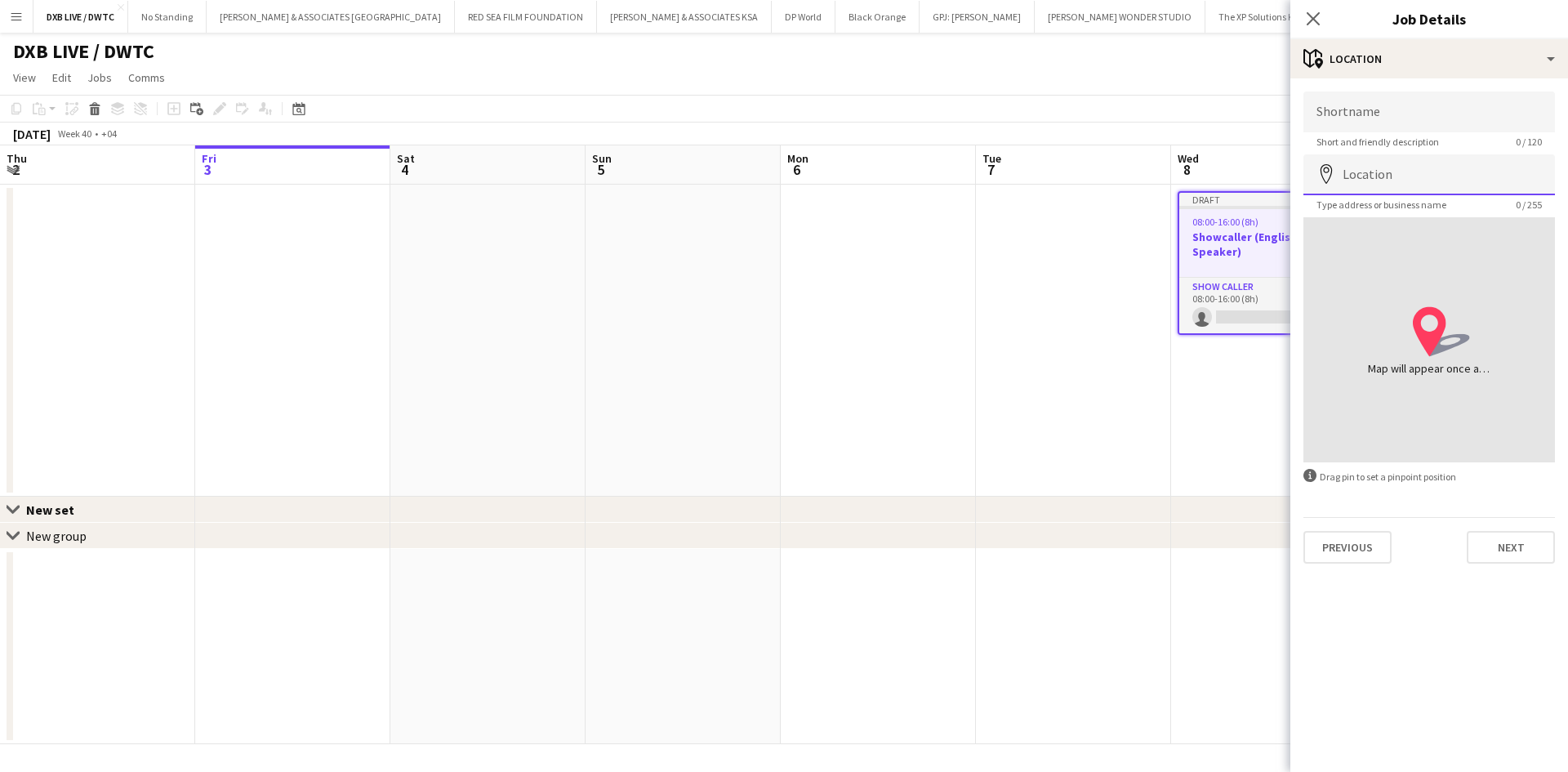
click at [1442, 171] on input "Location" at bounding box center [1428, 174] width 251 height 40
type input "**********"
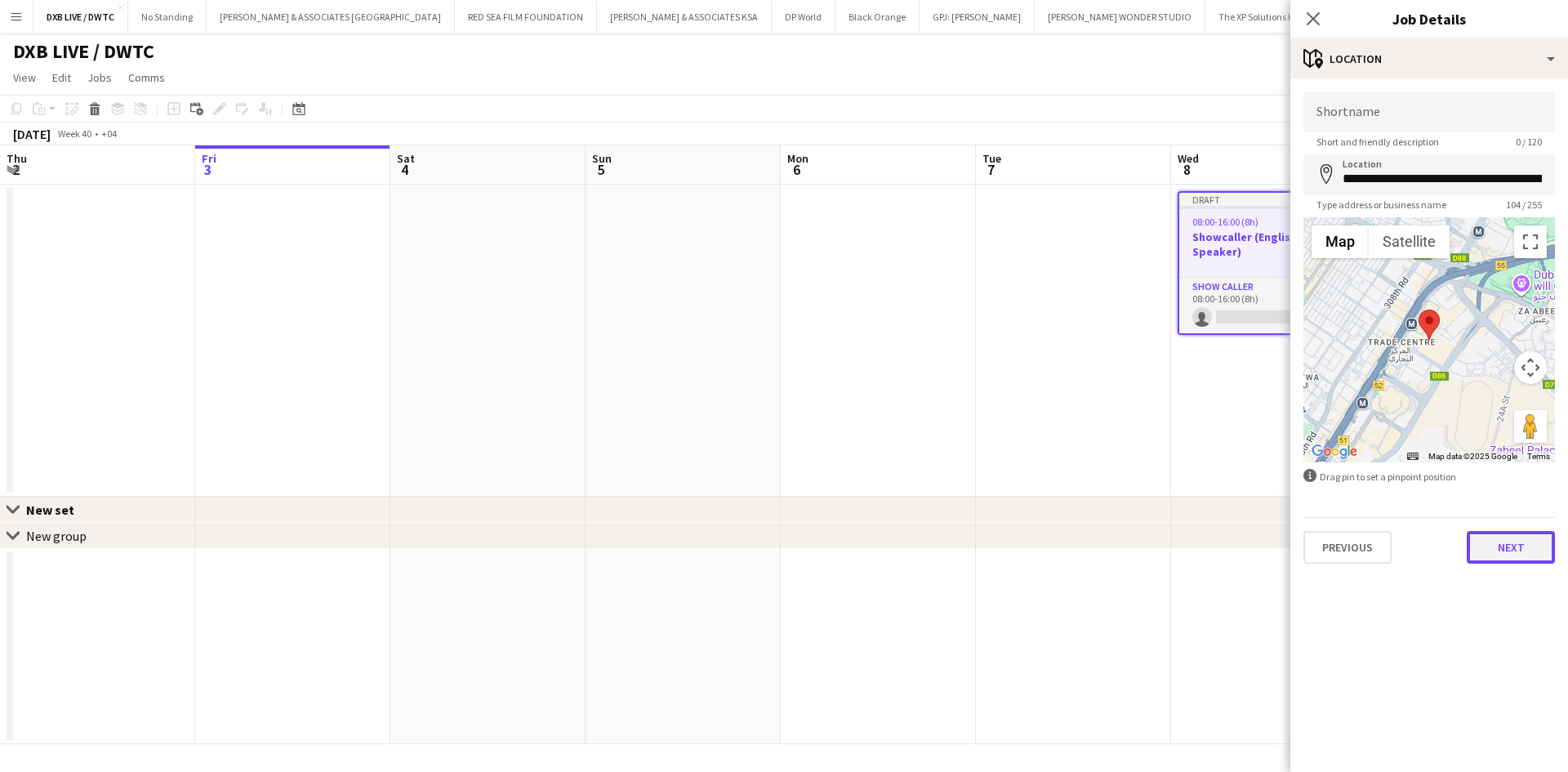
click at [1506, 548] on button "Next" at bounding box center [1511, 548] width 89 height 33
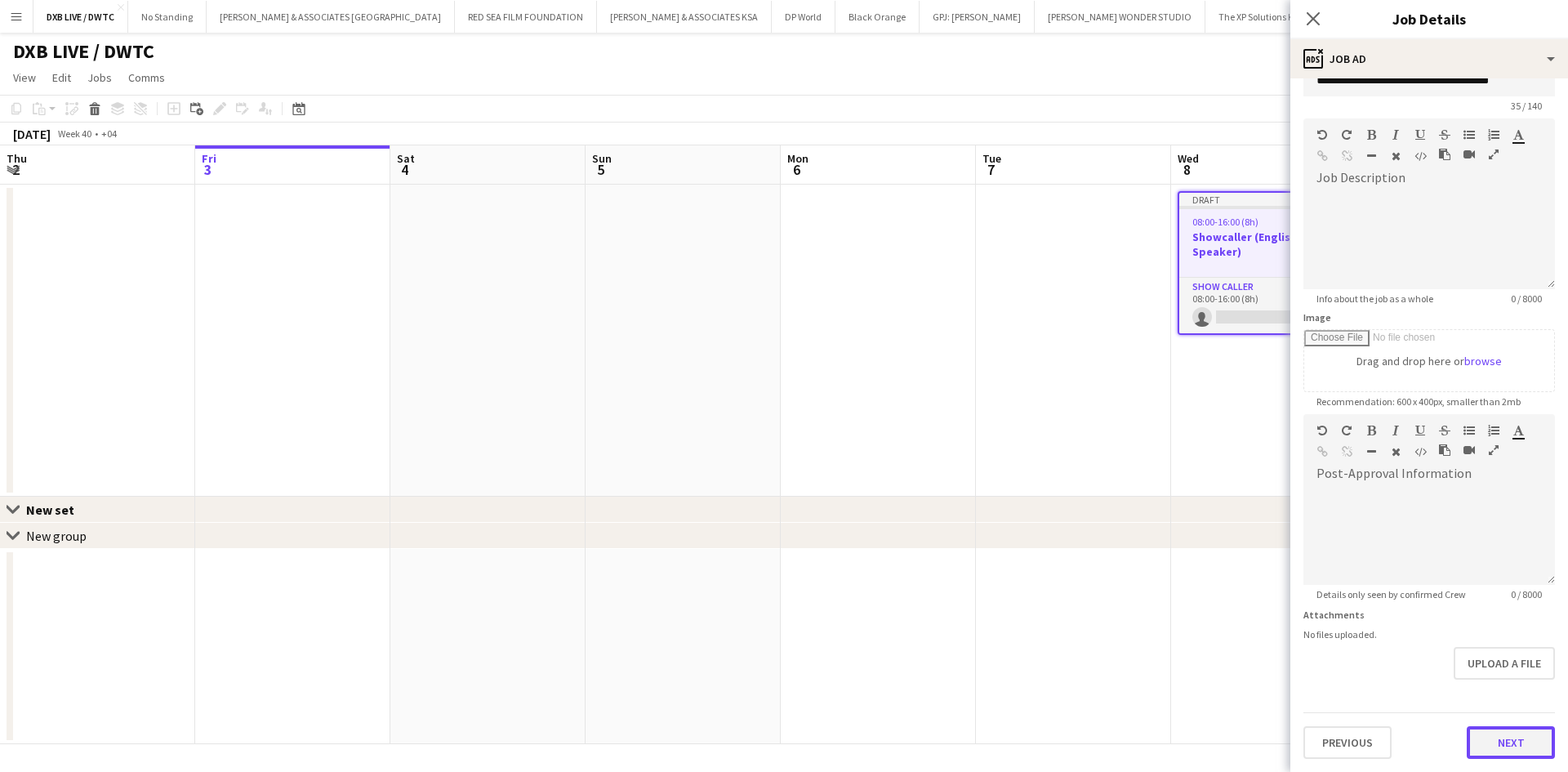
click at [1460, 703] on form "**********" at bounding box center [1429, 407] width 278 height 704
click at [1467, 734] on button "Next" at bounding box center [1511, 742] width 89 height 33
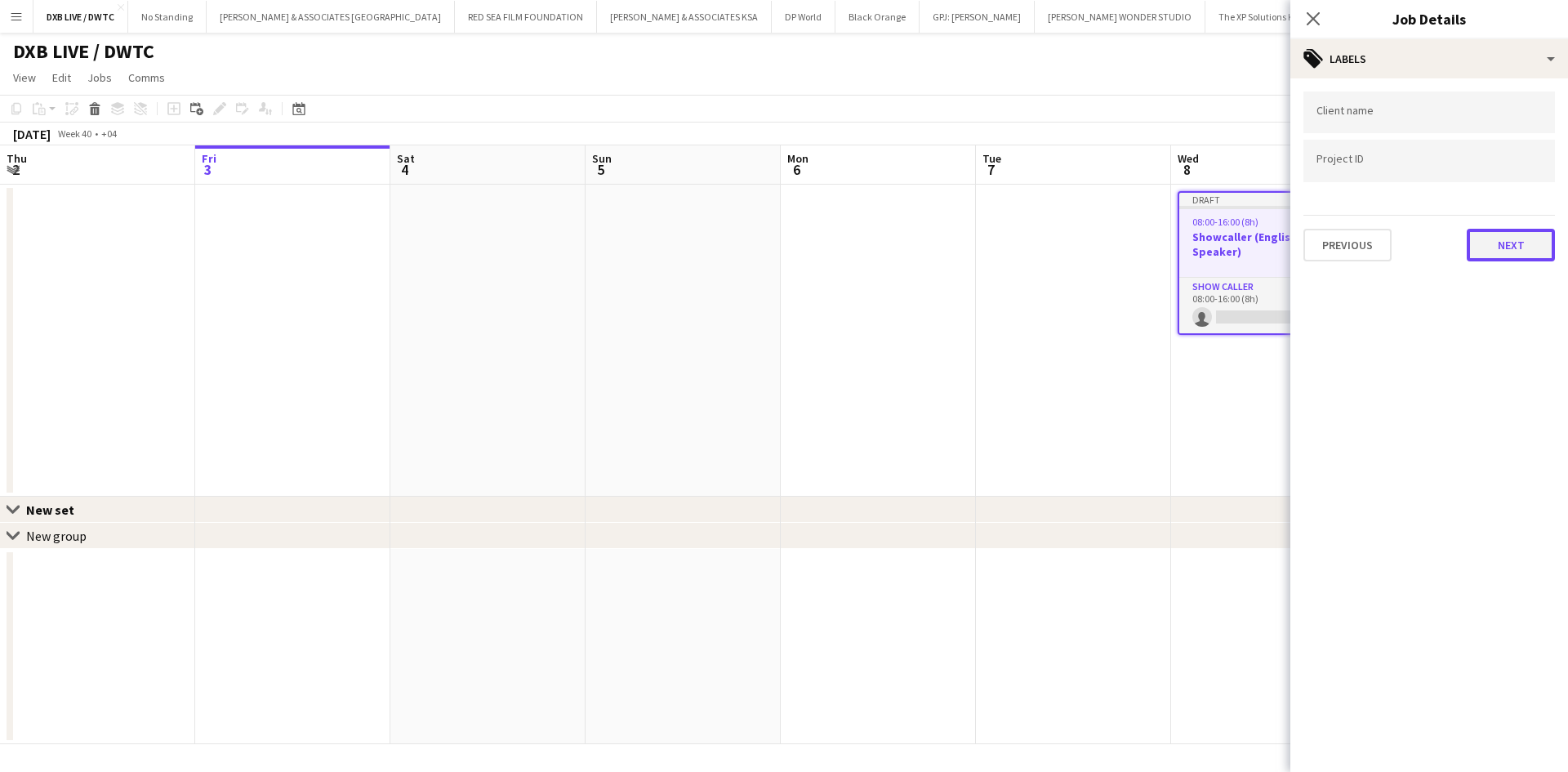
click at [1499, 238] on button "Next" at bounding box center [1511, 245] width 89 height 33
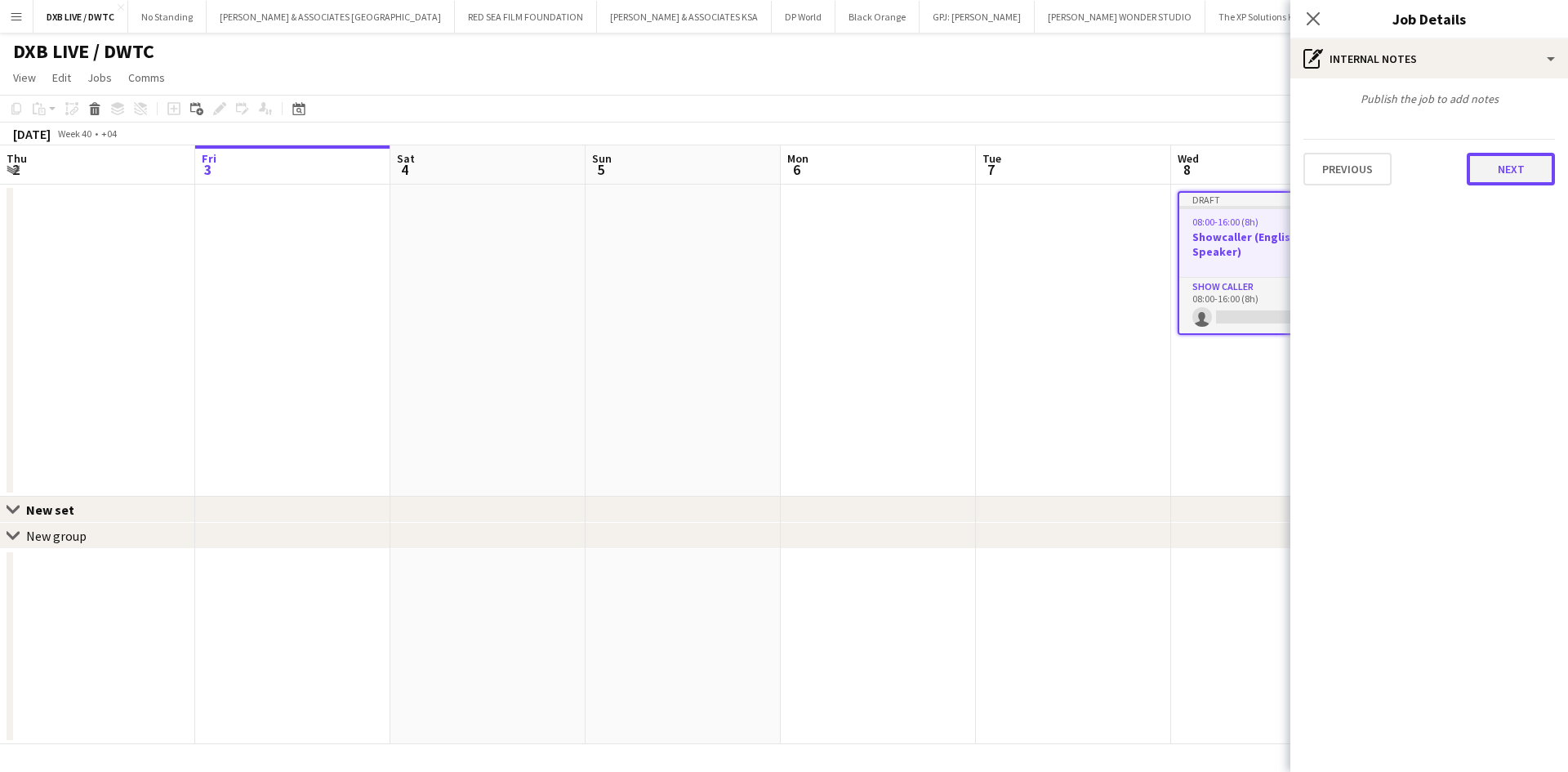
click at [1498, 163] on button "Next" at bounding box center [1511, 169] width 89 height 33
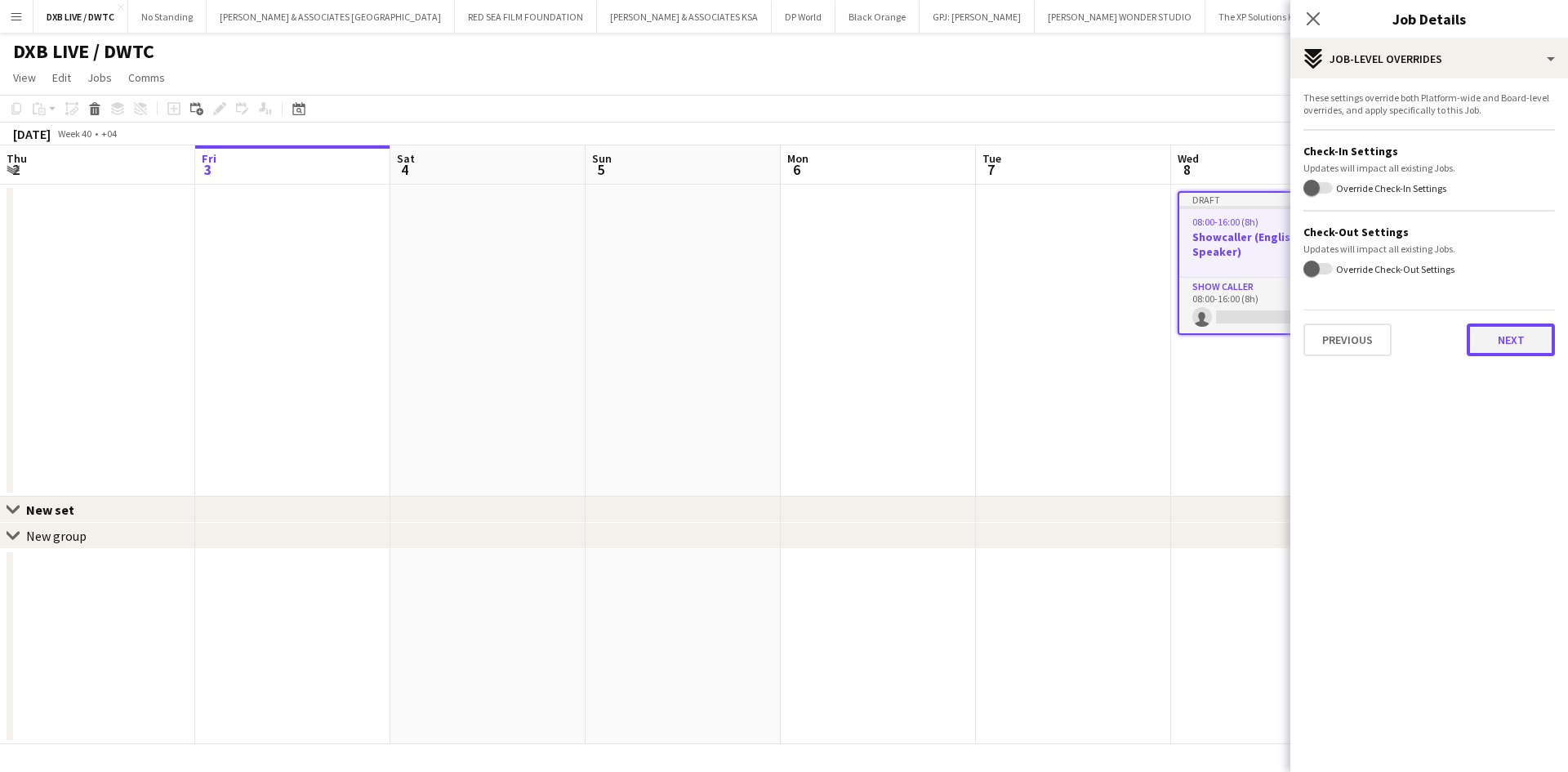
click at [1493, 353] on button "Next" at bounding box center [1511, 340] width 89 height 33
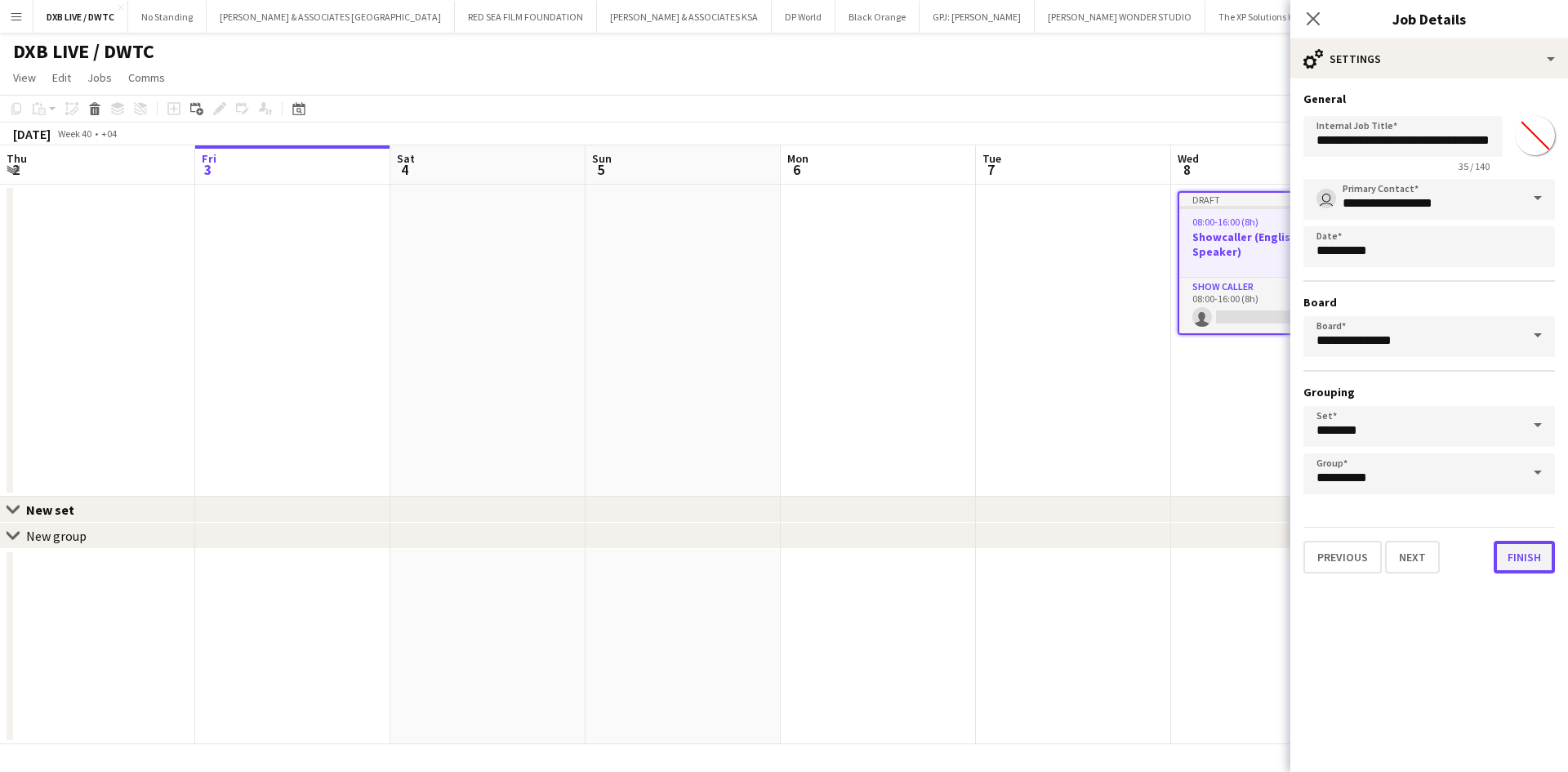
click at [1522, 549] on button "Finish" at bounding box center [1525, 557] width 62 height 33
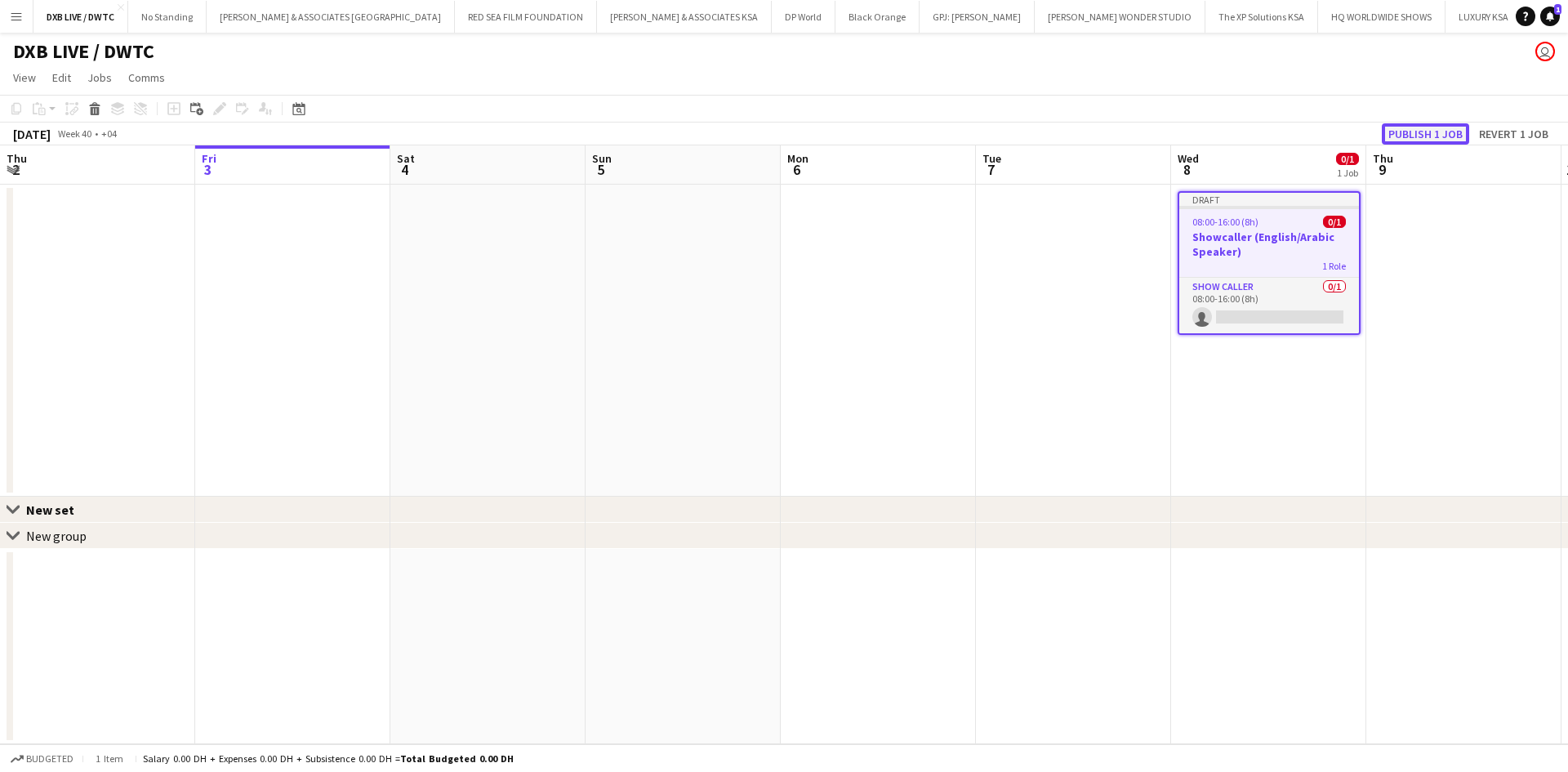
click at [1403, 135] on button "Publish 1 job" at bounding box center [1426, 134] width 88 height 21
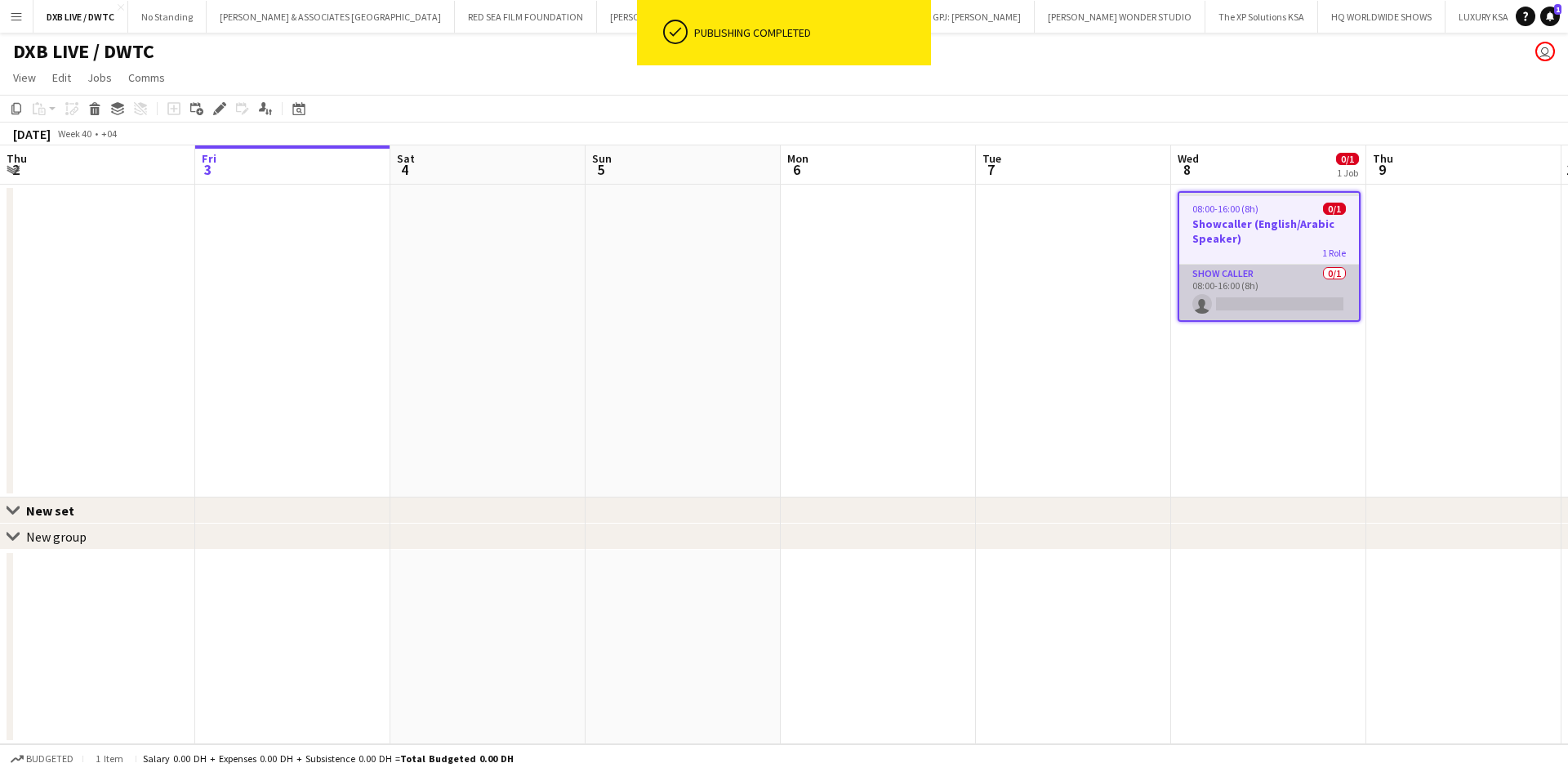
click at [1224, 290] on app-card-role "Show Caller 0/1 08:00-16:00 (8h) single-neutral-actions" at bounding box center [1269, 293] width 180 height 56
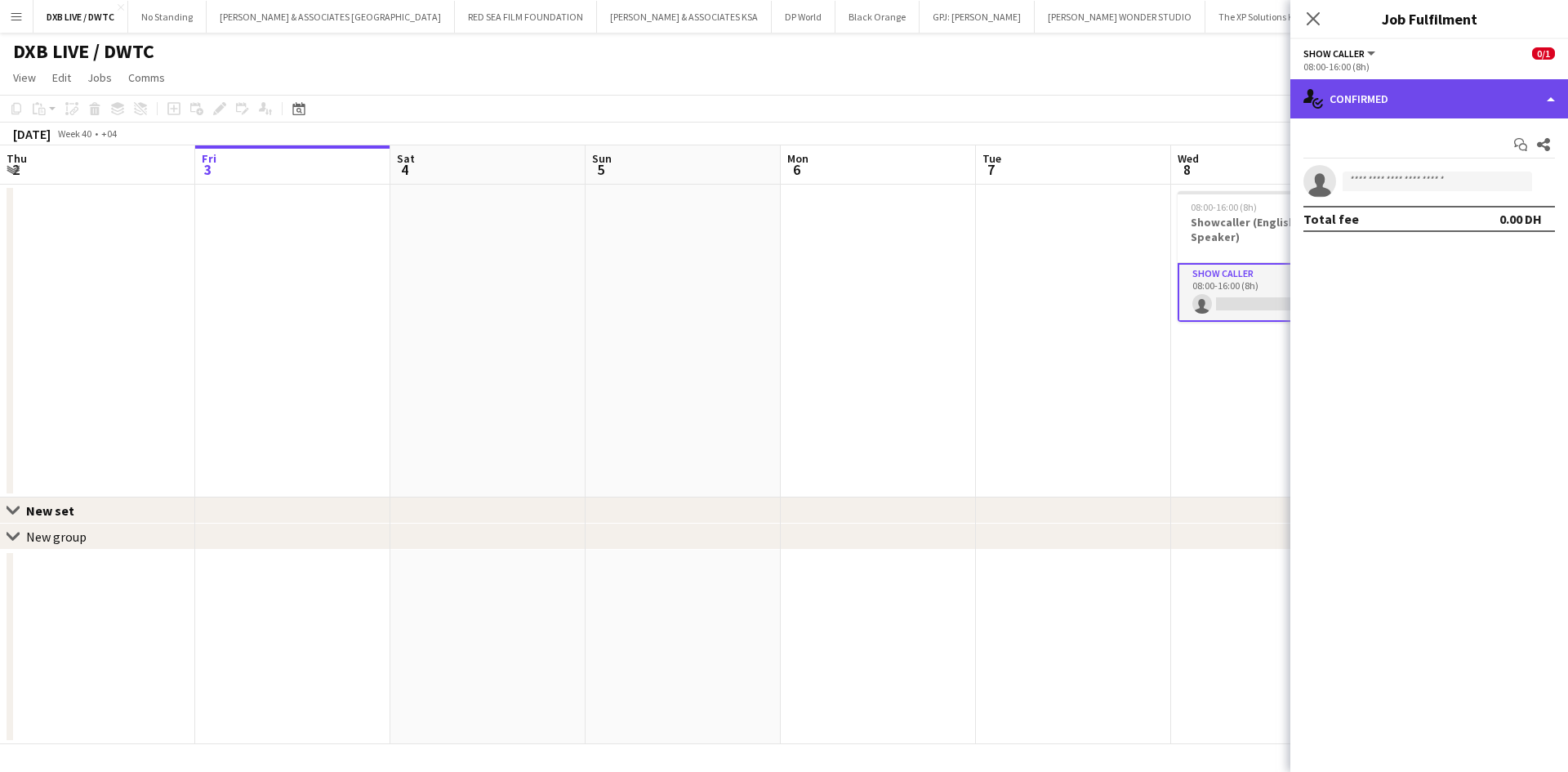
click at [1401, 94] on div "single-neutral-actions-check-2 Confirmed" at bounding box center [1429, 98] width 278 height 39
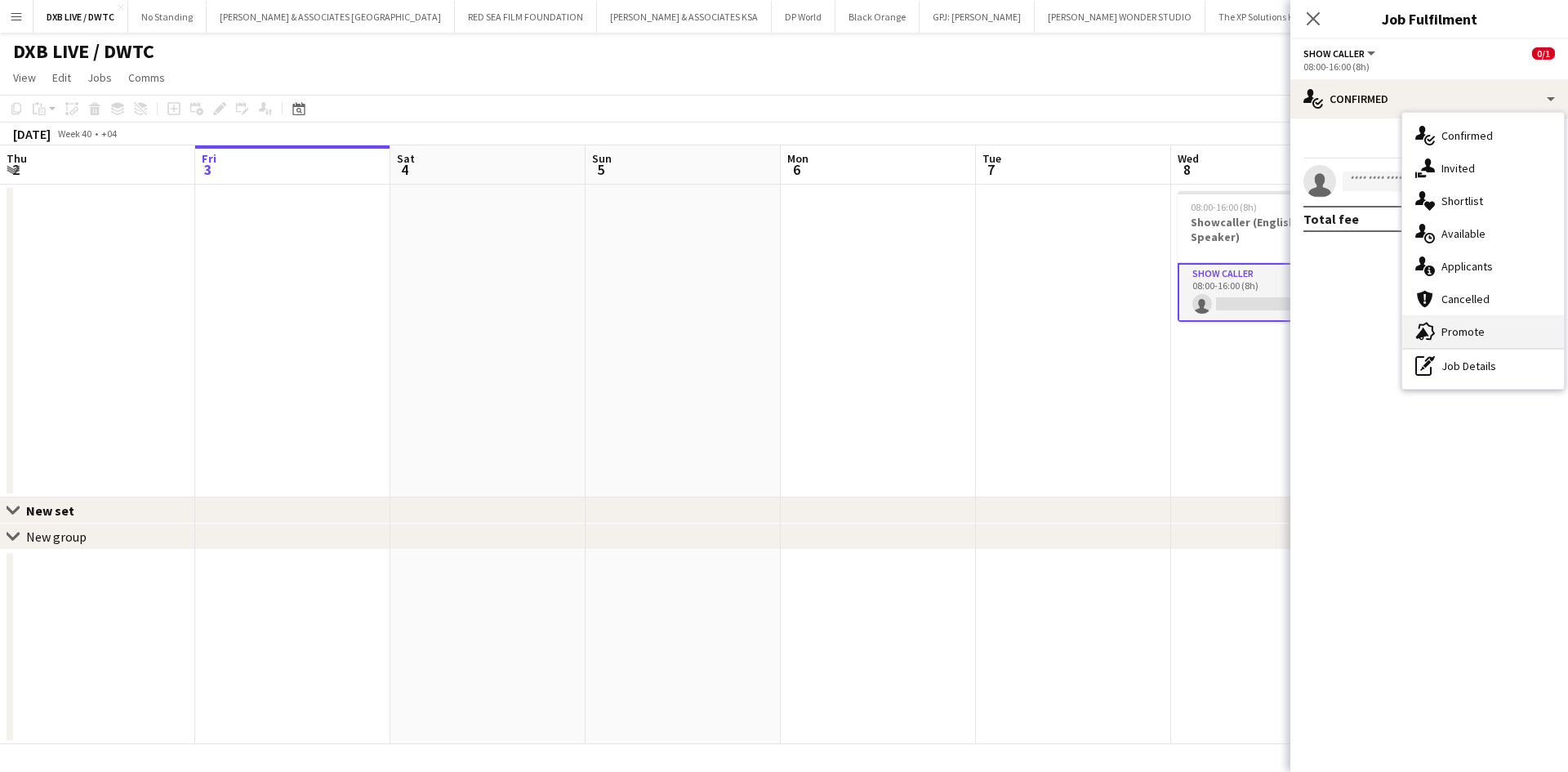
click at [1504, 337] on div "advertising-megaphone Promote" at bounding box center [1483, 332] width 162 height 33
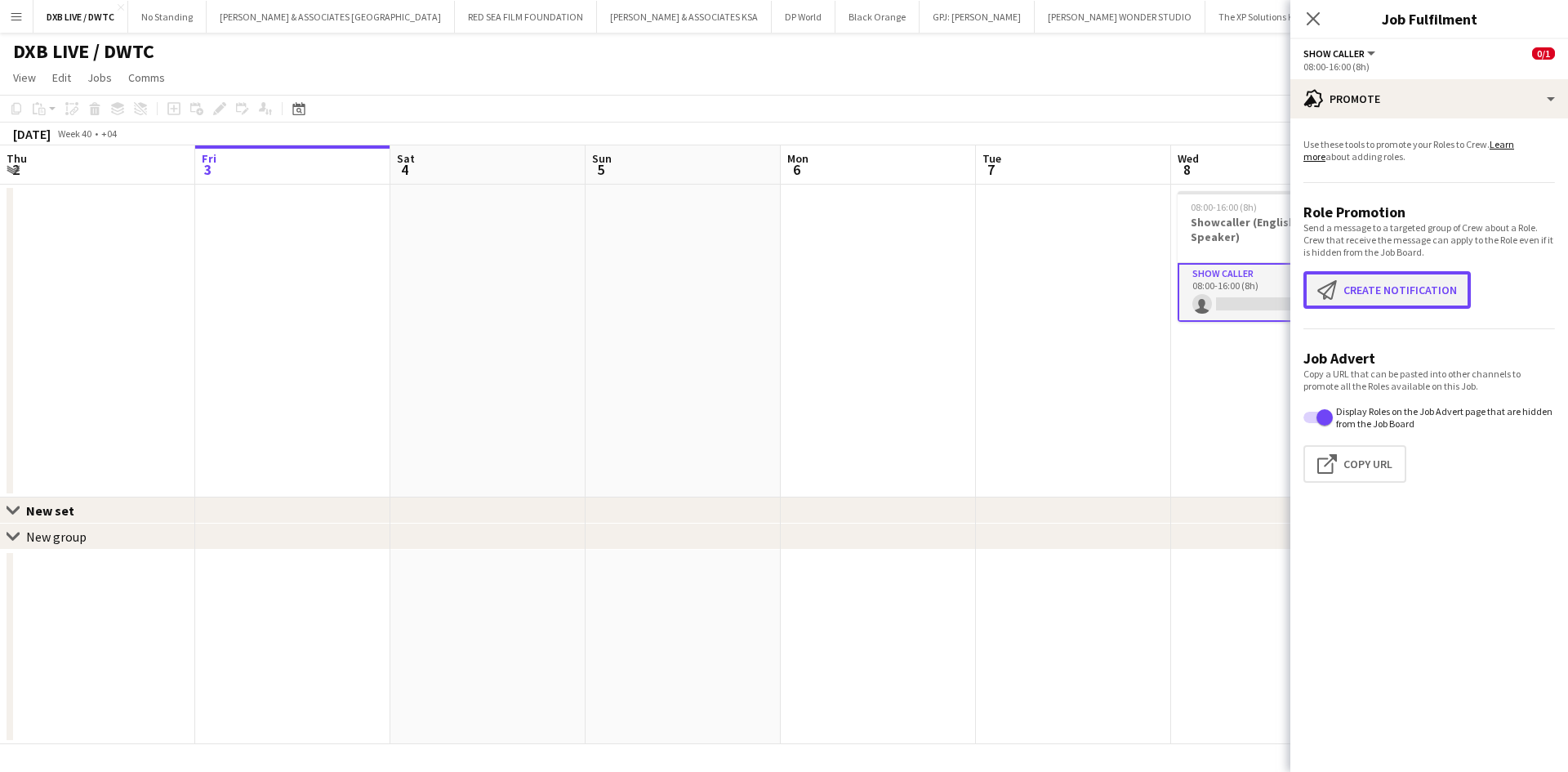
click at [1394, 292] on button "Create notification Create notification" at bounding box center [1387, 290] width 167 height 38
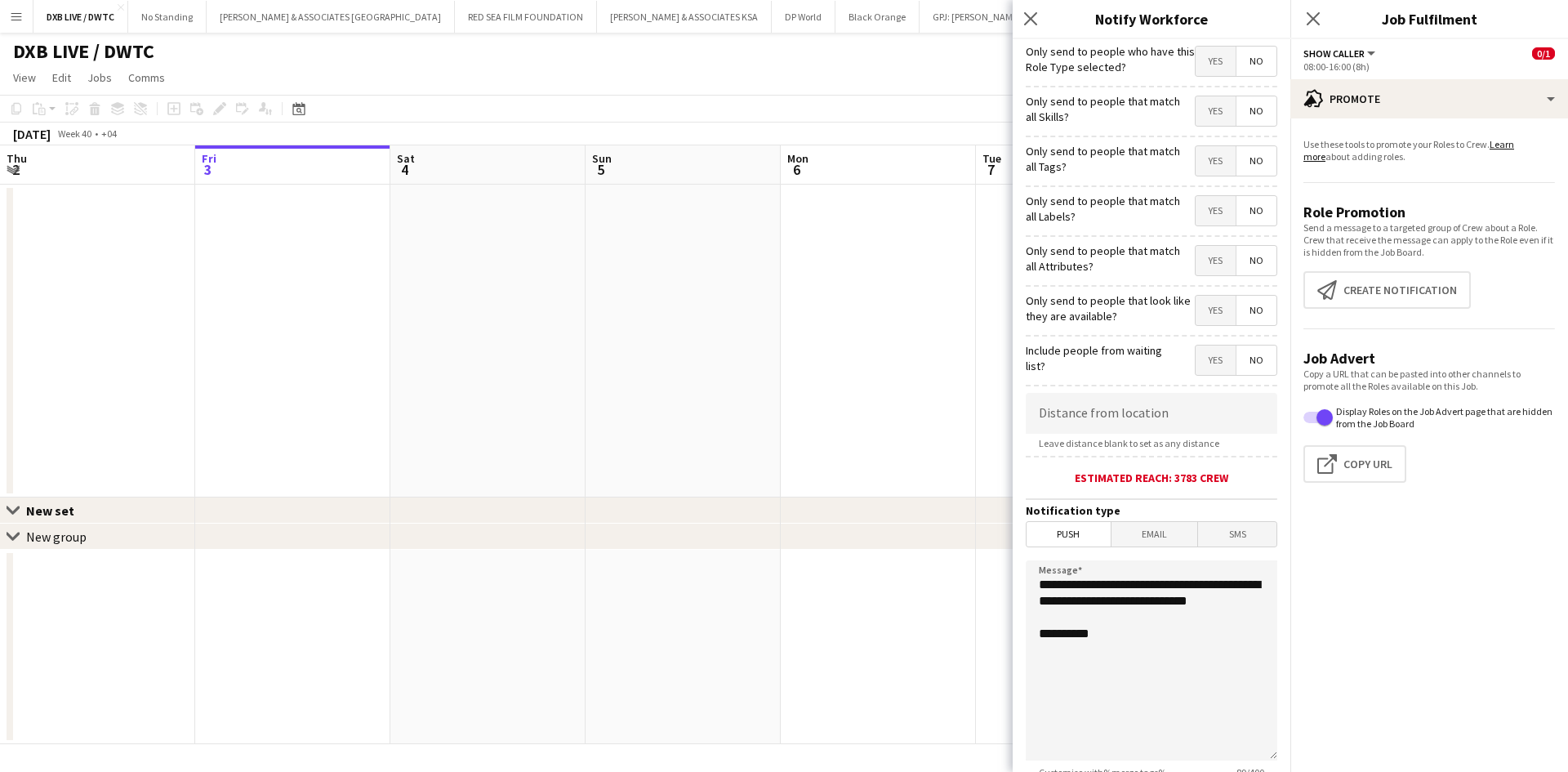
click at [1211, 59] on span "Yes" at bounding box center [1216, 61] width 40 height 30
click at [1203, 111] on span "Yes" at bounding box center [1216, 111] width 40 height 30
click at [1199, 163] on span "Yes" at bounding box center [1216, 161] width 40 height 30
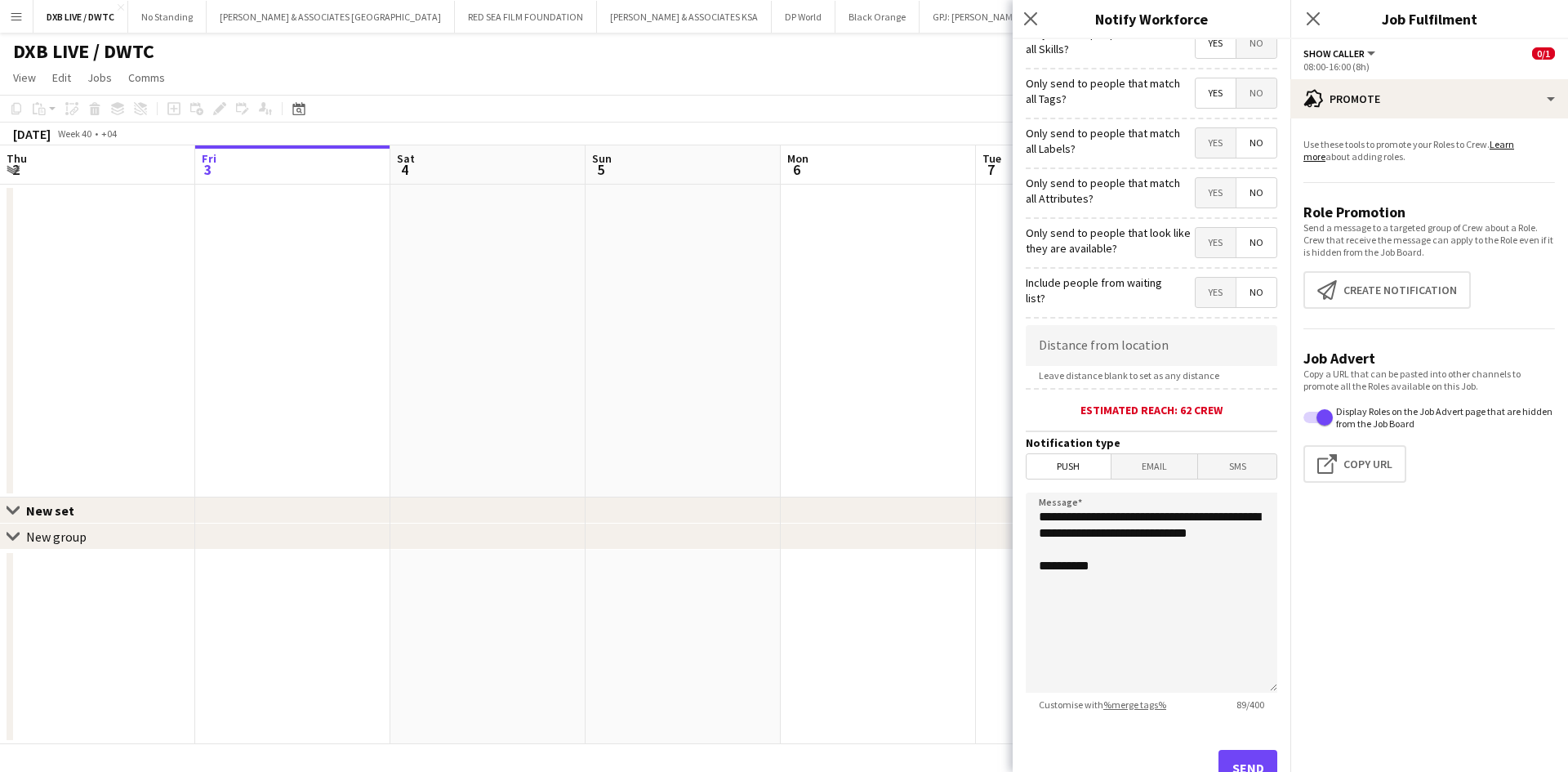
scroll to position [127, 0]
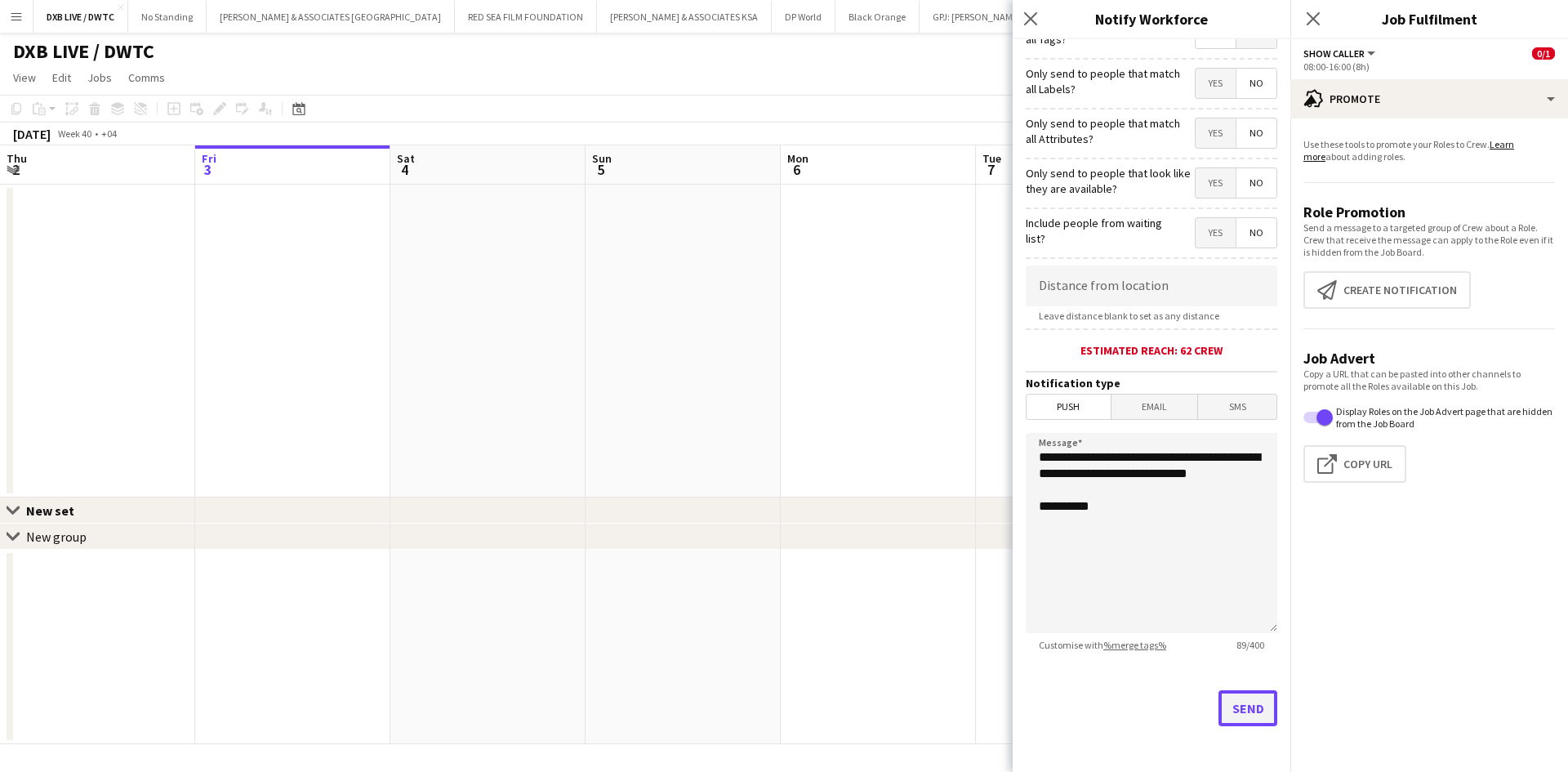
click at [1245, 711] on button "Send" at bounding box center [1247, 708] width 59 height 36
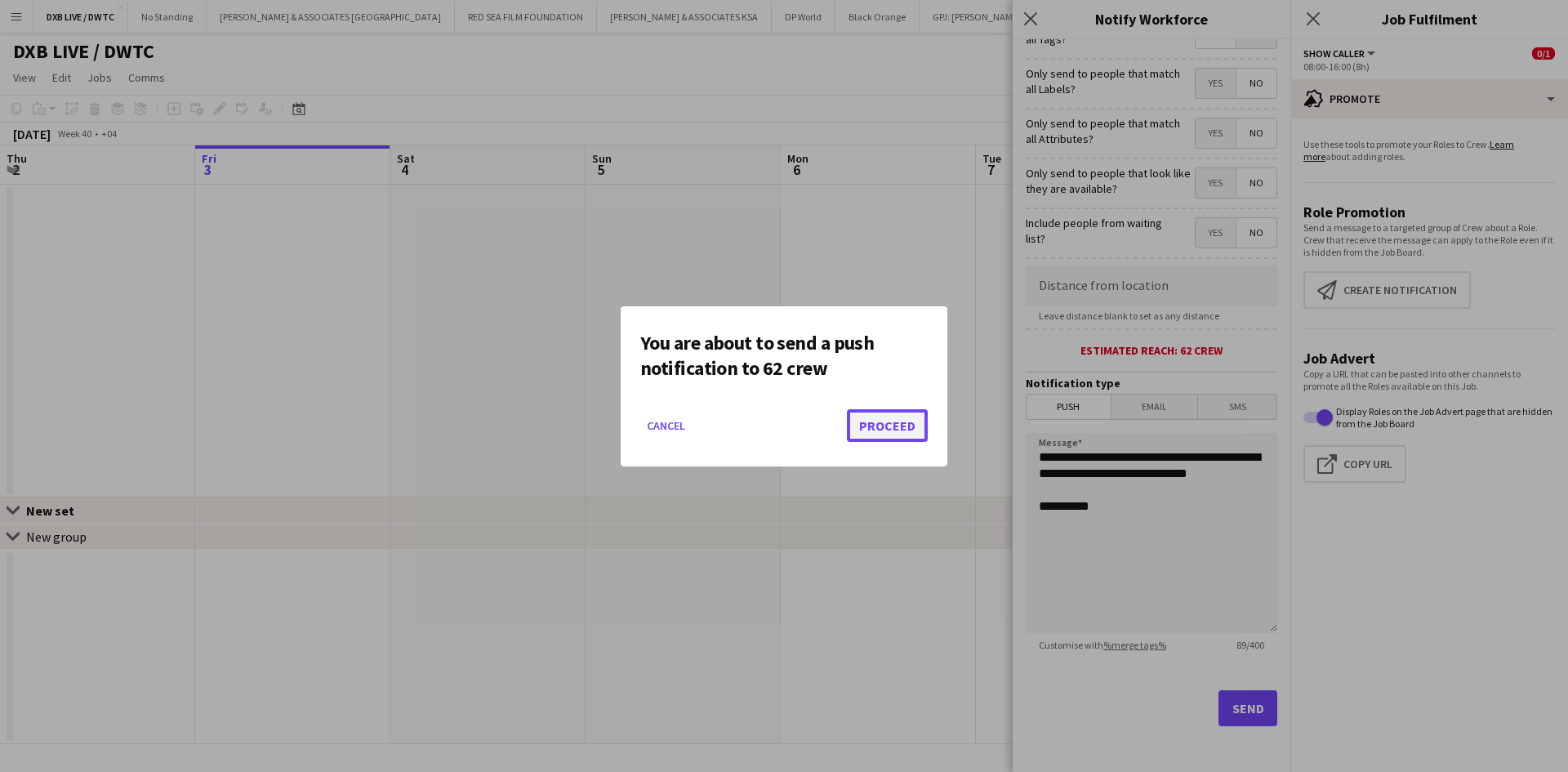
click at [893, 421] on button "Proceed" at bounding box center [887, 425] width 81 height 33
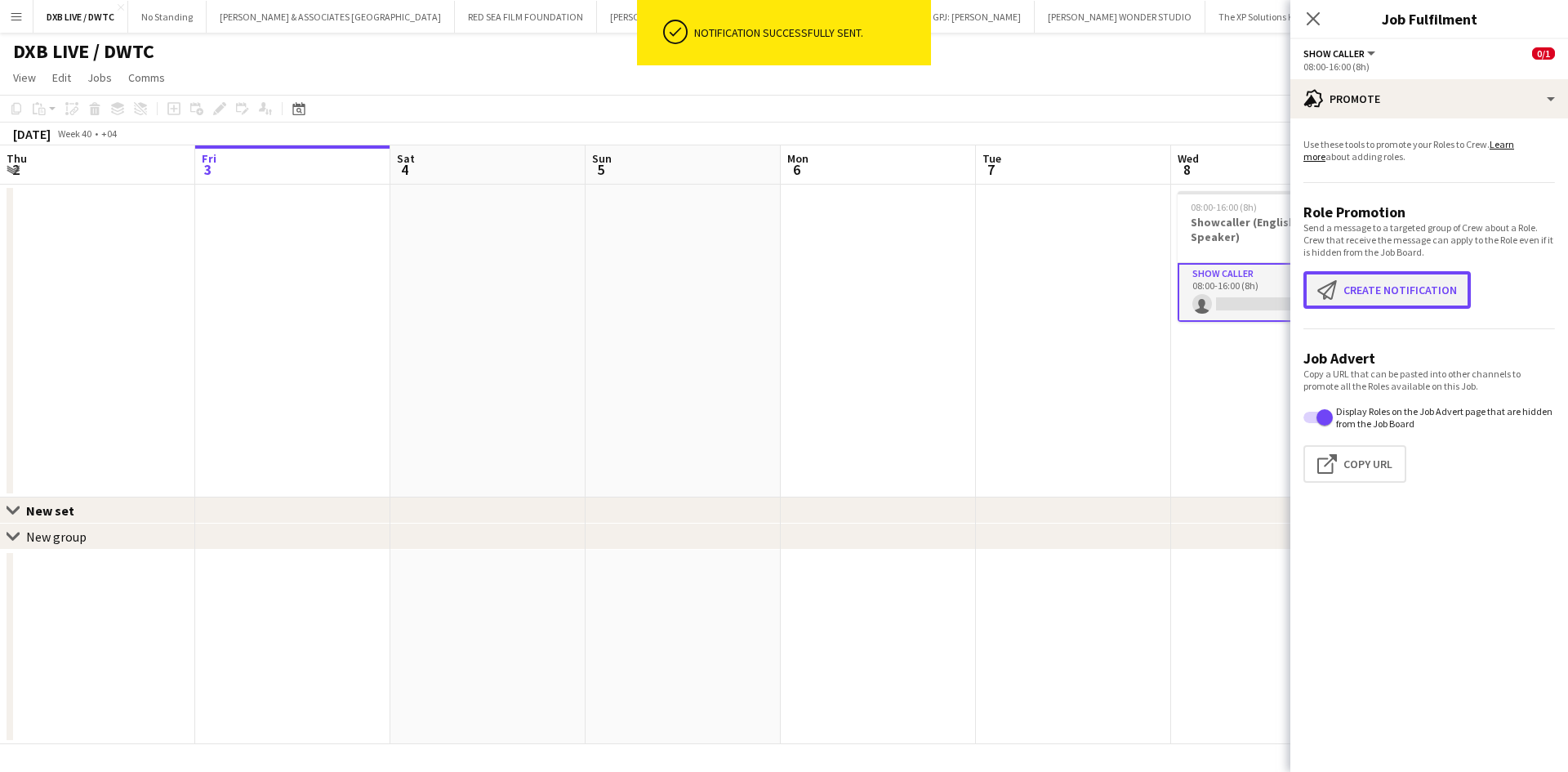
click at [1408, 306] on button "Create notification Create notification" at bounding box center [1387, 290] width 167 height 38
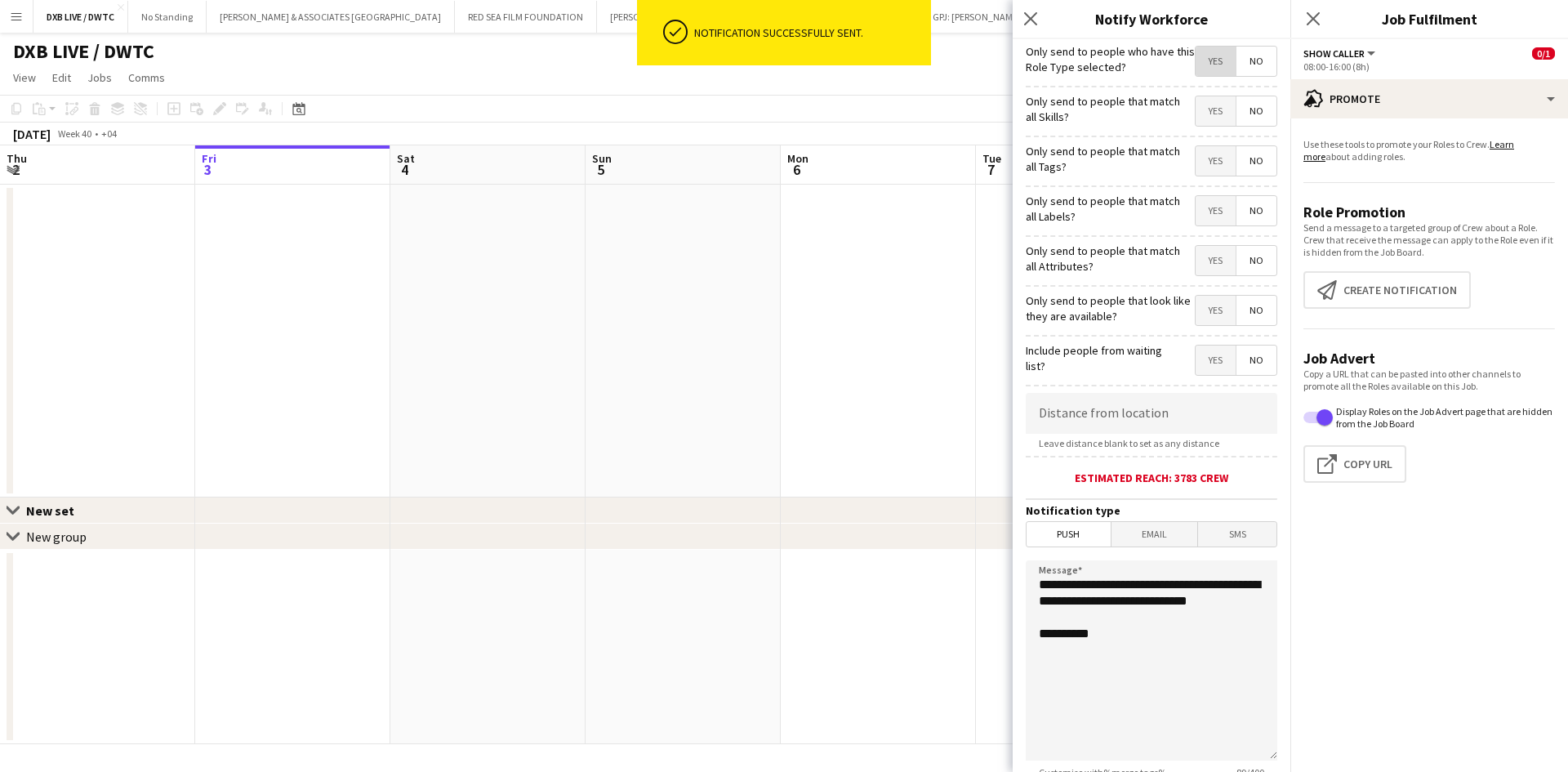
click at [1196, 72] on span "Yes" at bounding box center [1216, 61] width 40 height 30
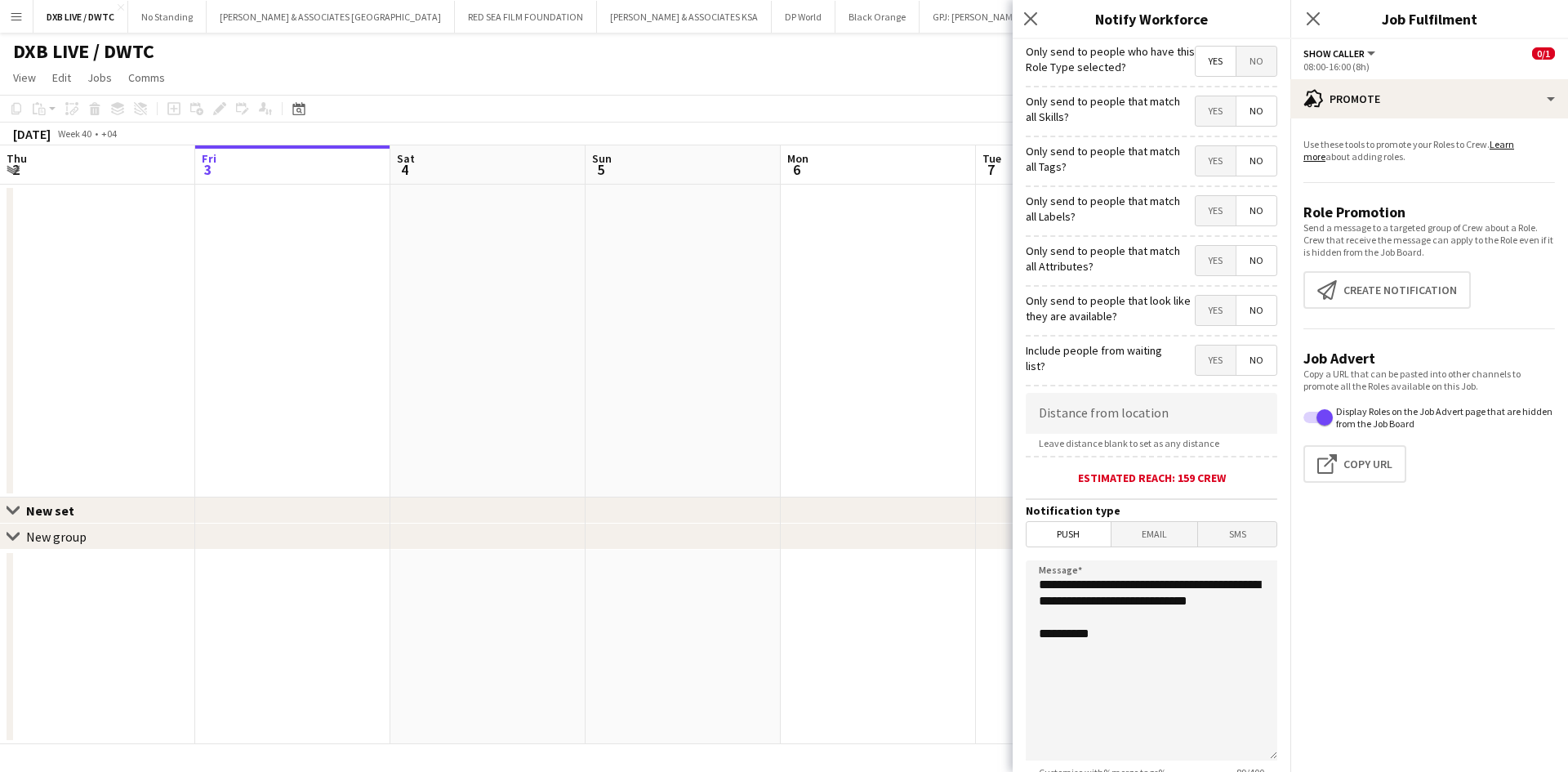
click at [1205, 152] on span "Yes" at bounding box center [1216, 161] width 40 height 30
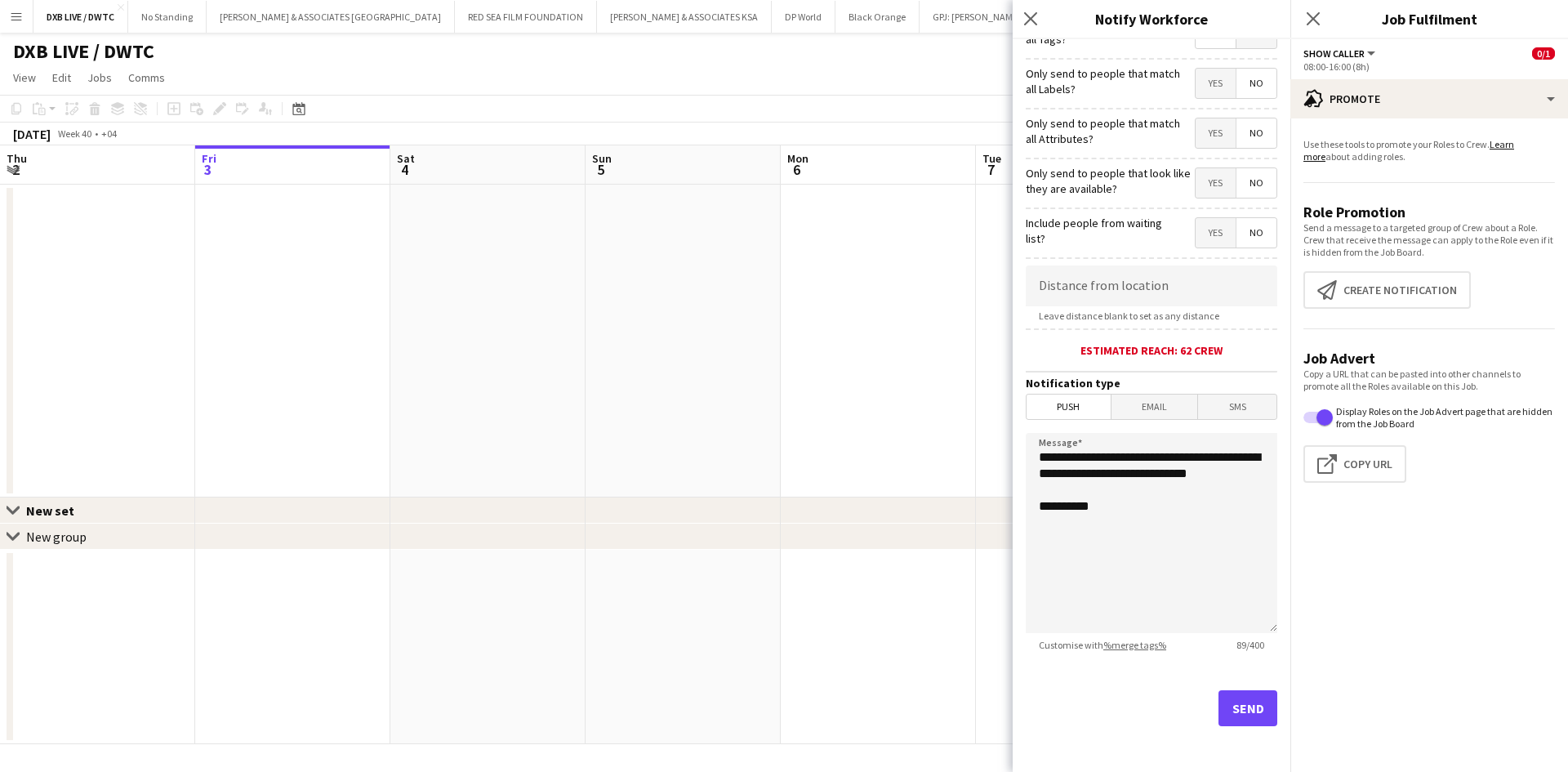
click at [1147, 413] on span "Email" at bounding box center [1155, 406] width 87 height 24
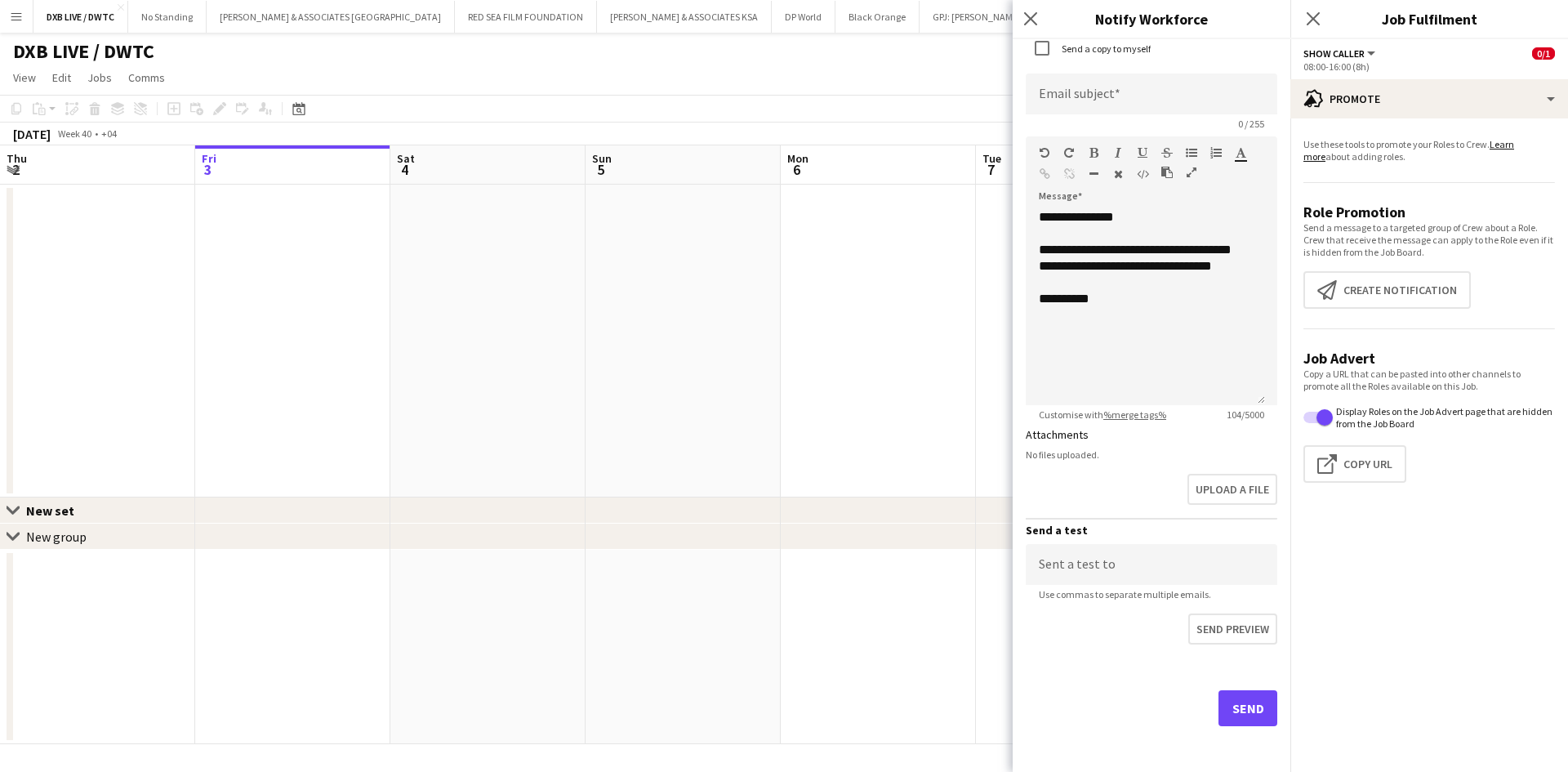
scroll to position [494, 0]
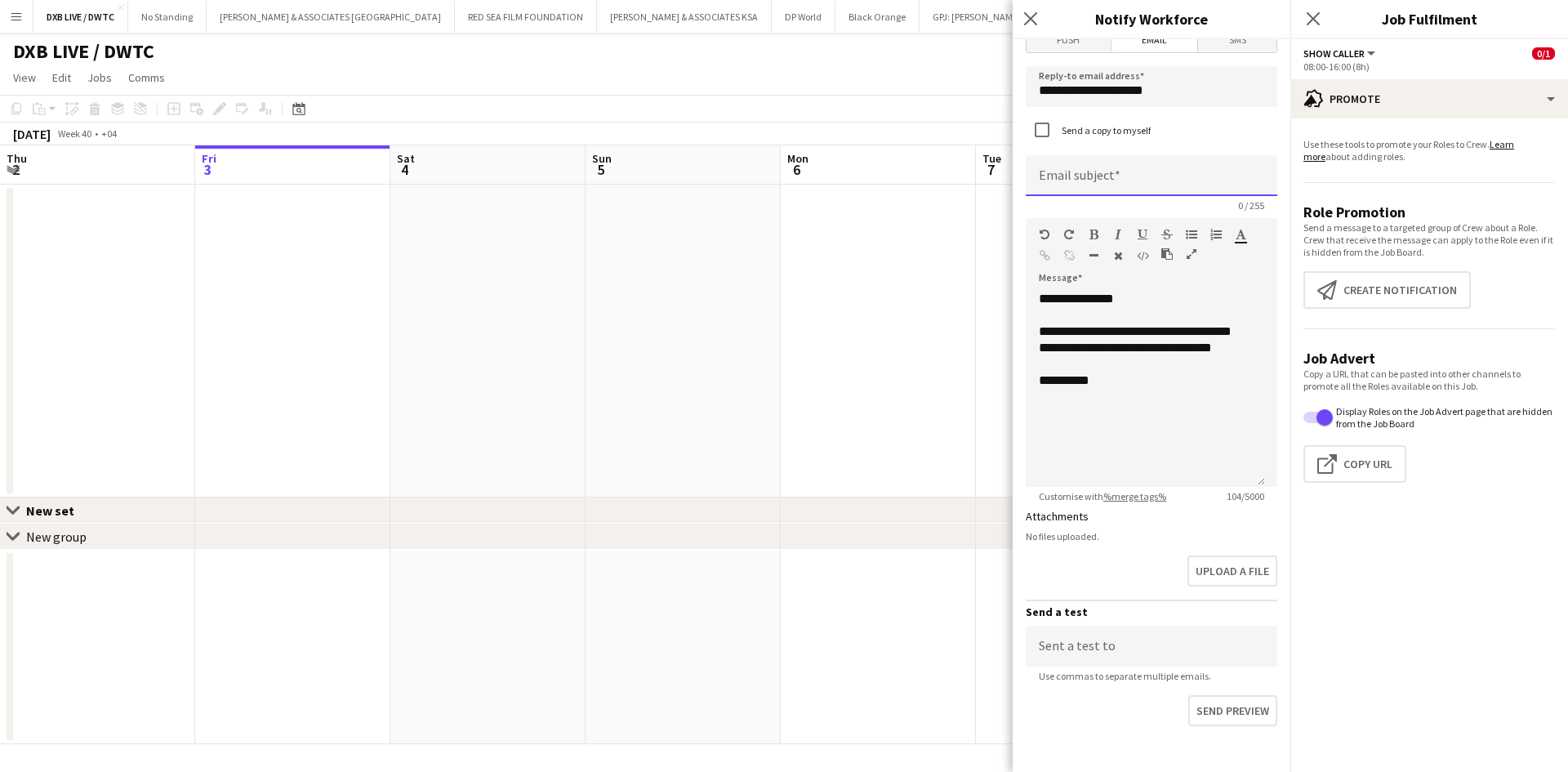
click at [1174, 172] on input at bounding box center [1151, 175] width 251 height 40
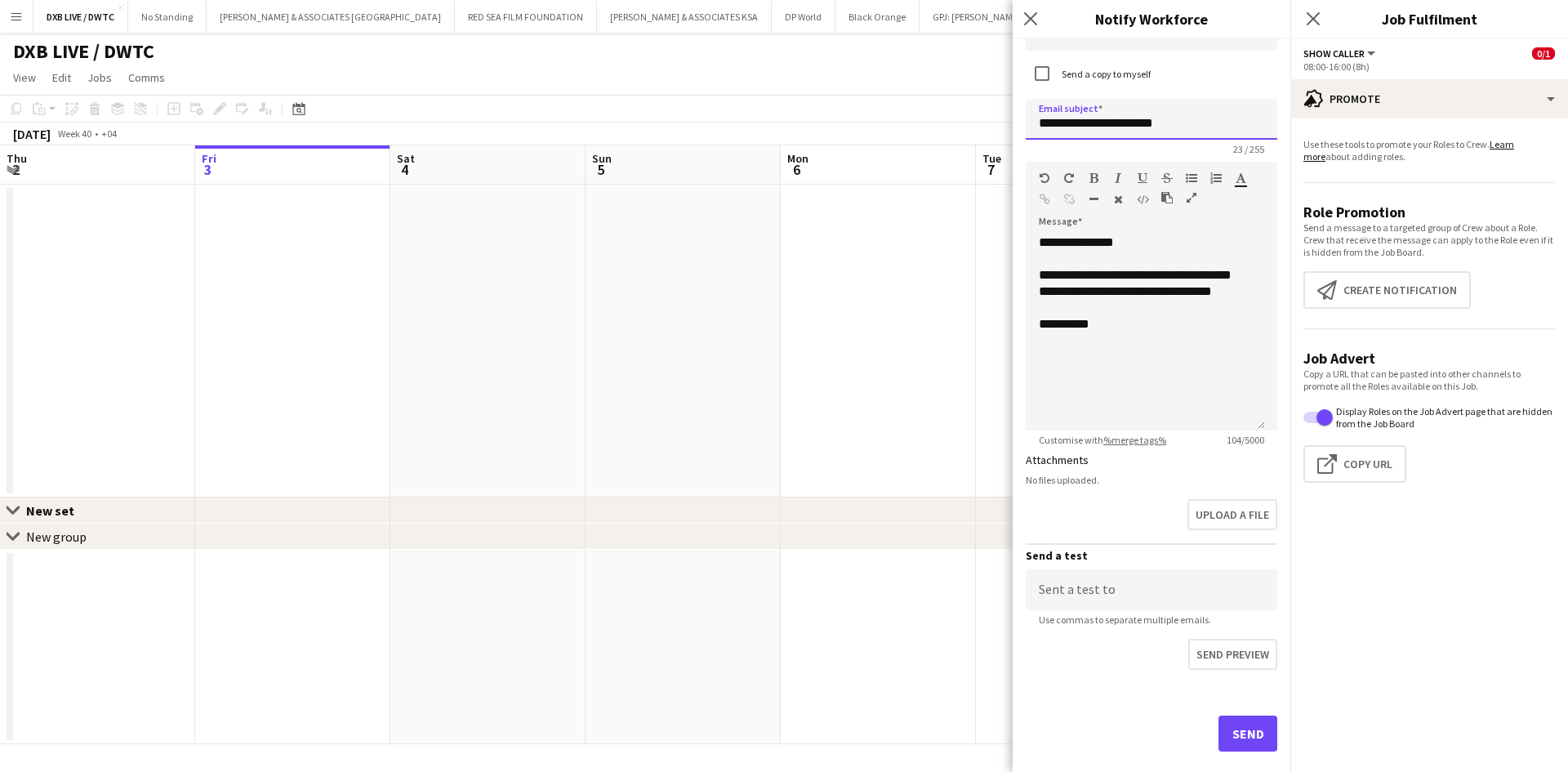
scroll to position [576, 0]
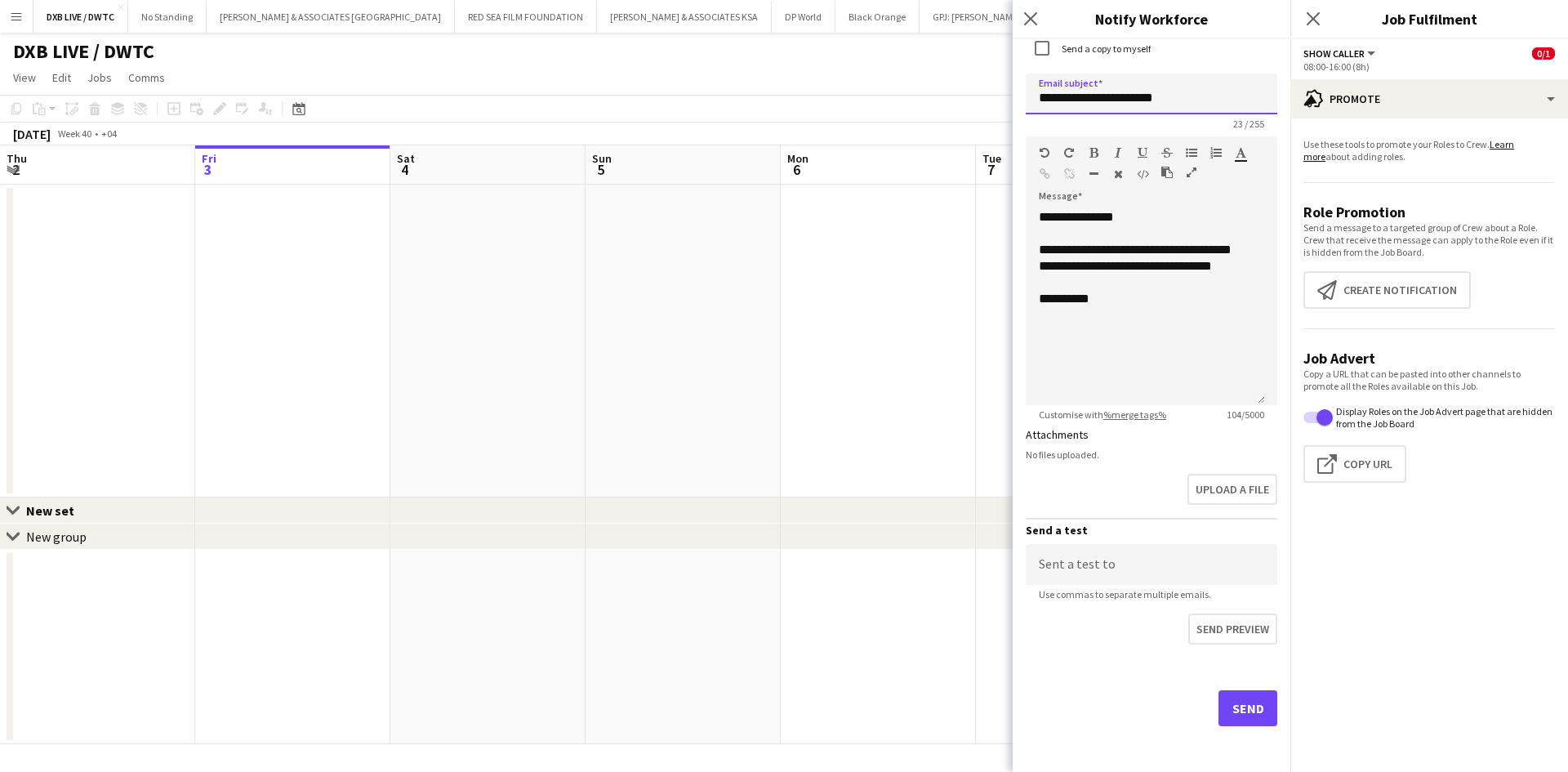
type input "**********"
click at [1250, 701] on button "Send" at bounding box center [1247, 708] width 59 height 36
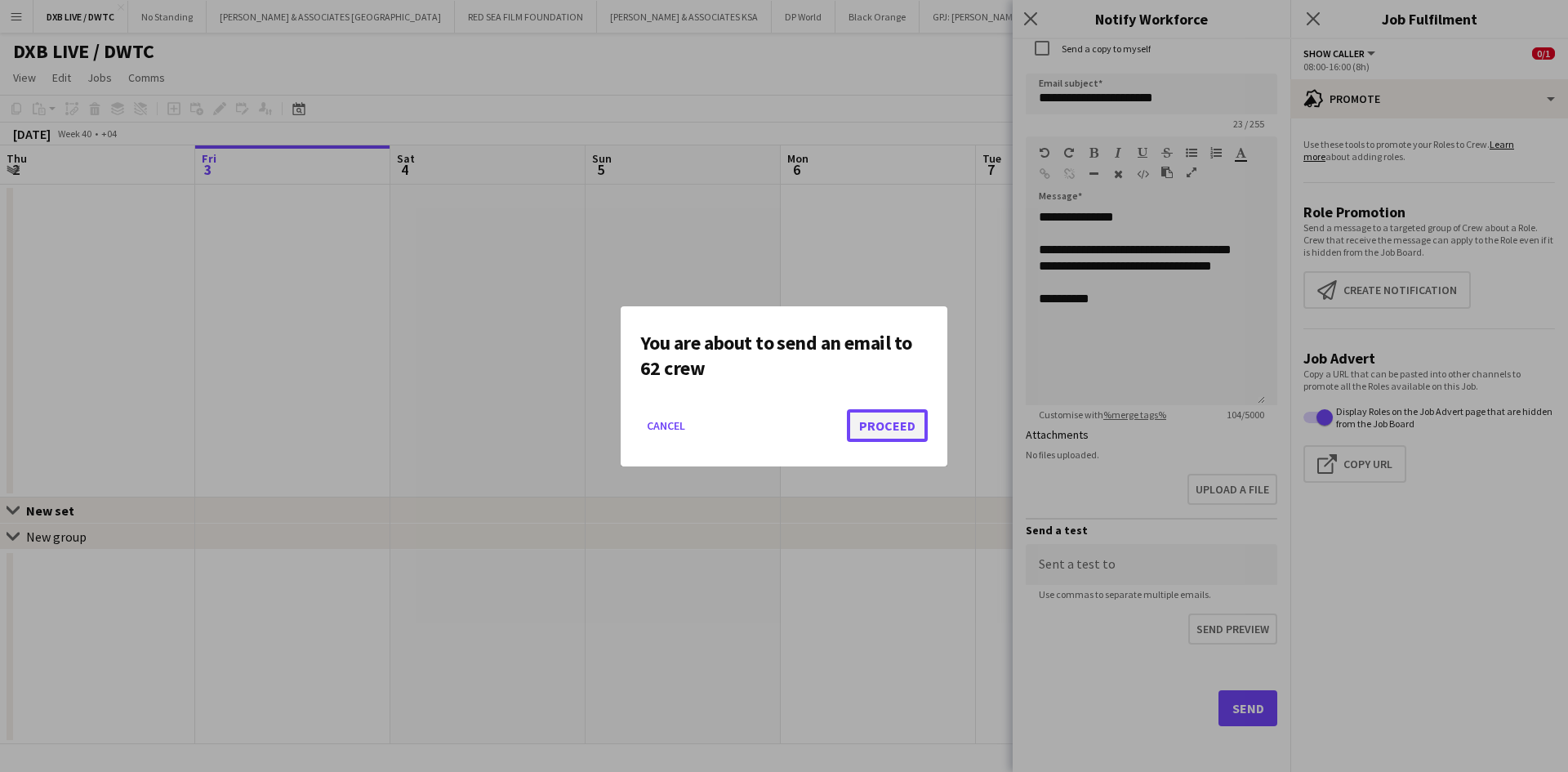
click at [853, 425] on button "Proceed" at bounding box center [887, 425] width 81 height 33
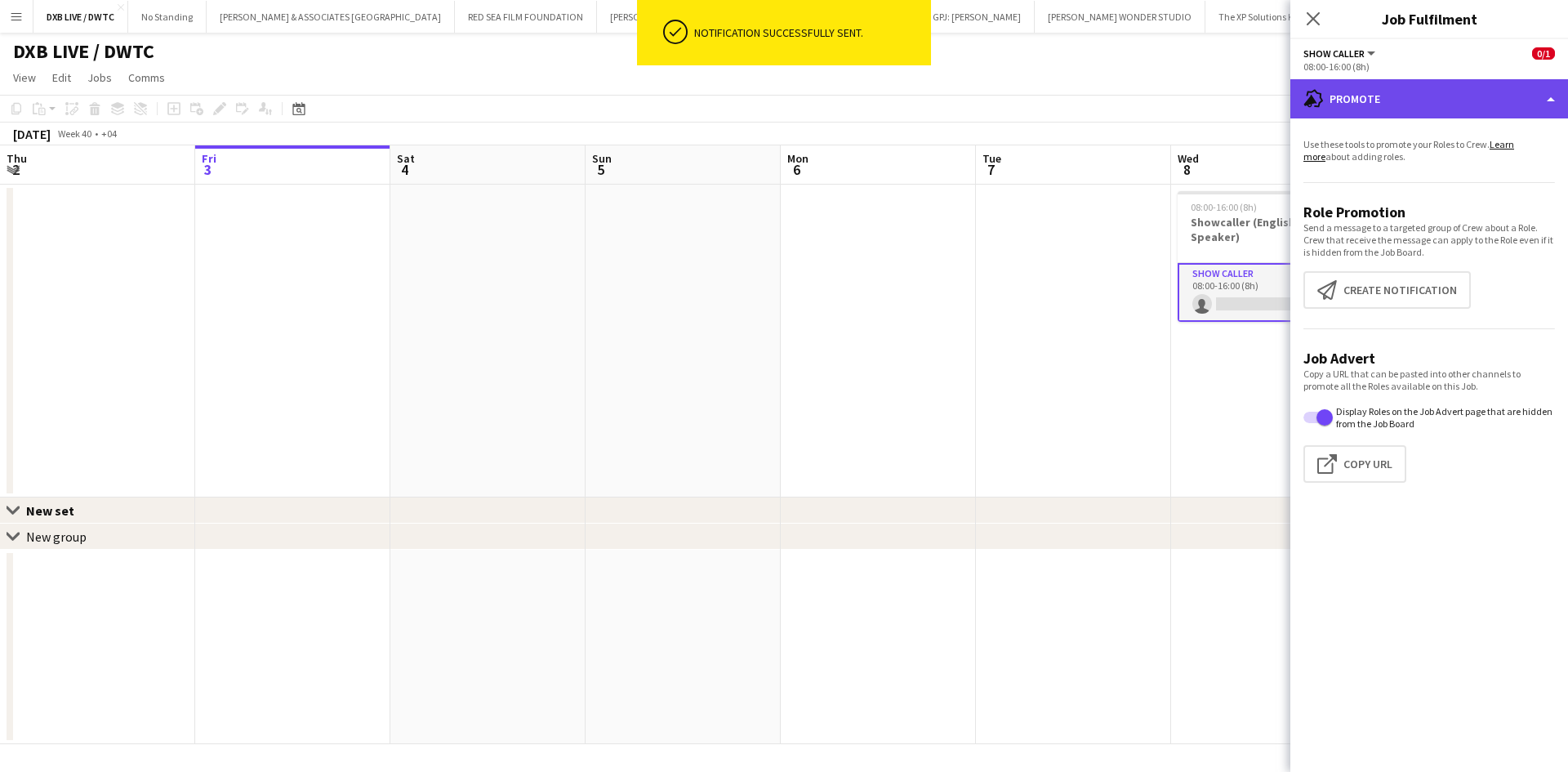
click at [1382, 110] on div "advertising-megaphone Promote" at bounding box center [1429, 98] width 278 height 39
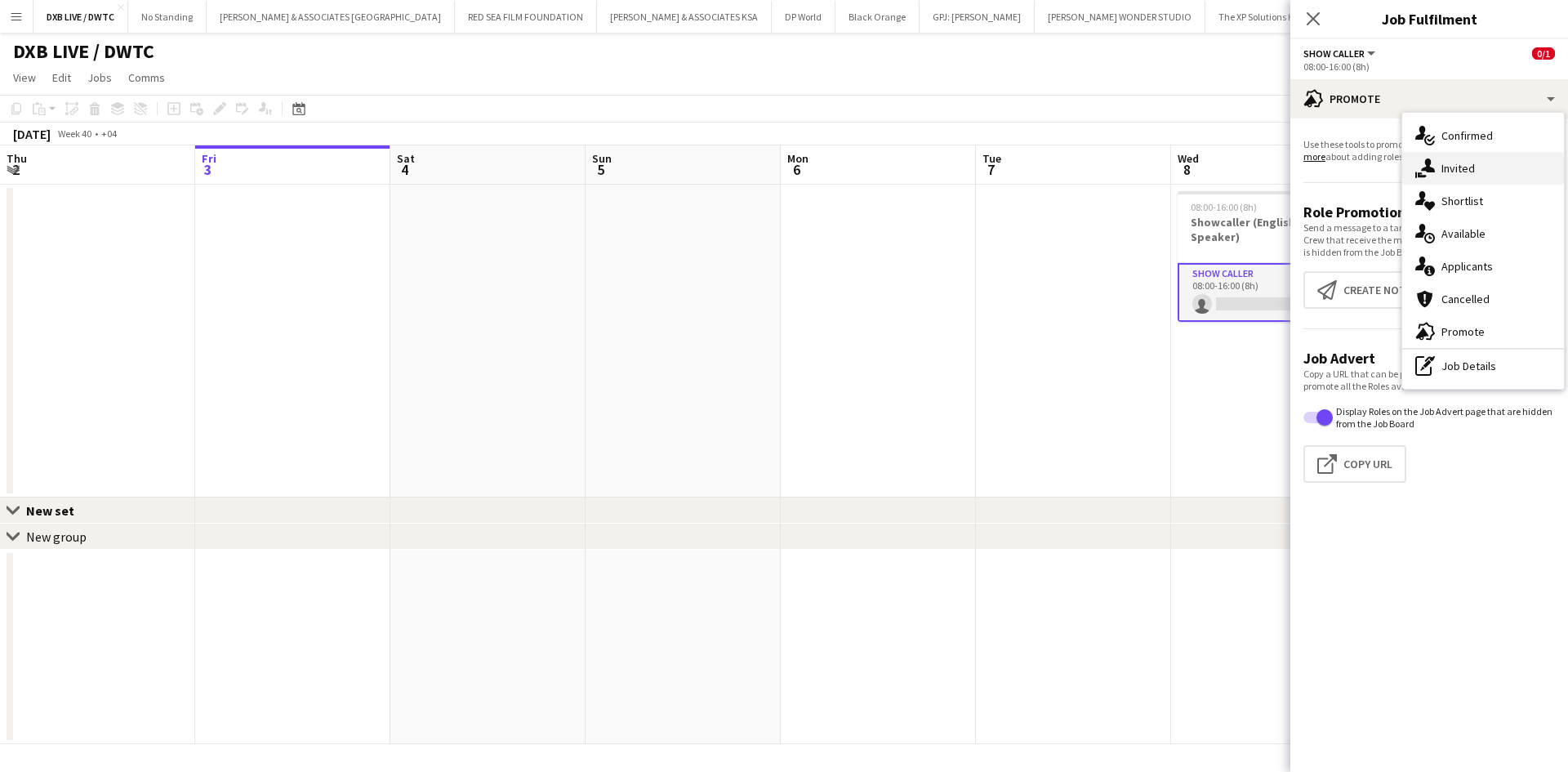
click at [1462, 176] on div "single-neutral-actions-share-1 Invited" at bounding box center [1483, 168] width 162 height 33
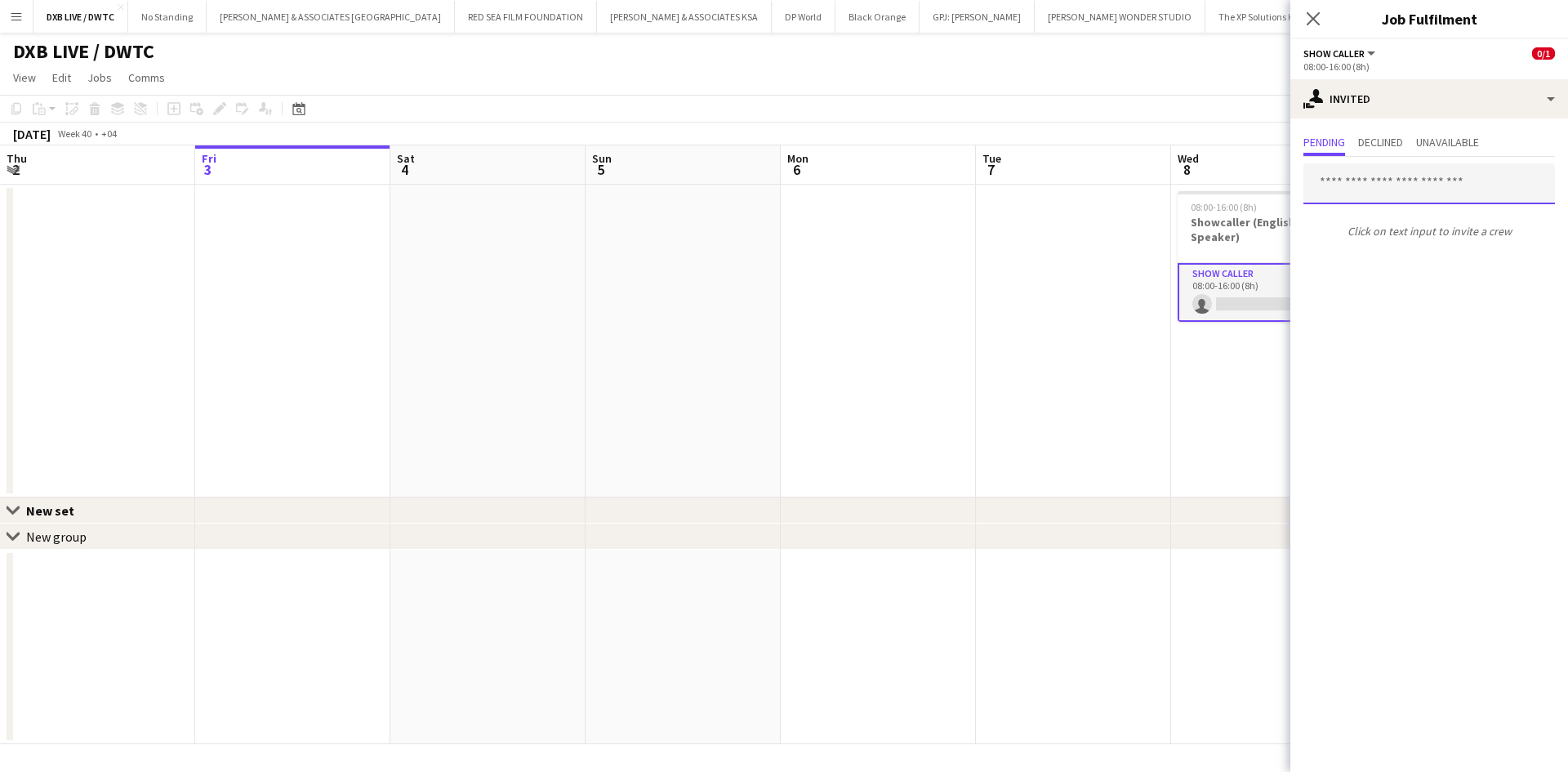
click at [1342, 184] on input "text" at bounding box center [1428, 184] width 251 height 40
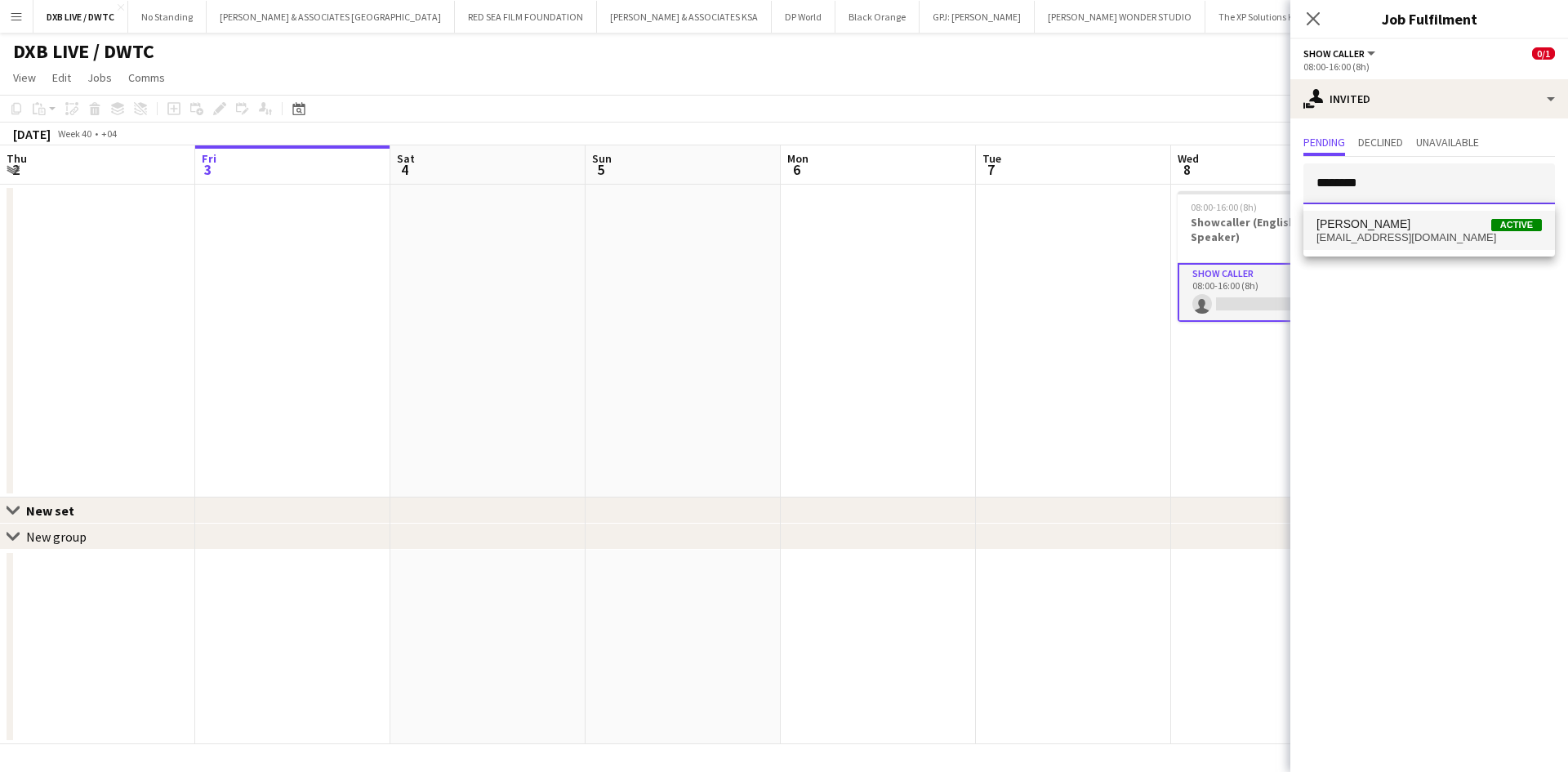
type input "********"
click at [1393, 224] on span "[PERSON_NAME] Active" at bounding box center [1429, 224] width 225 height 13
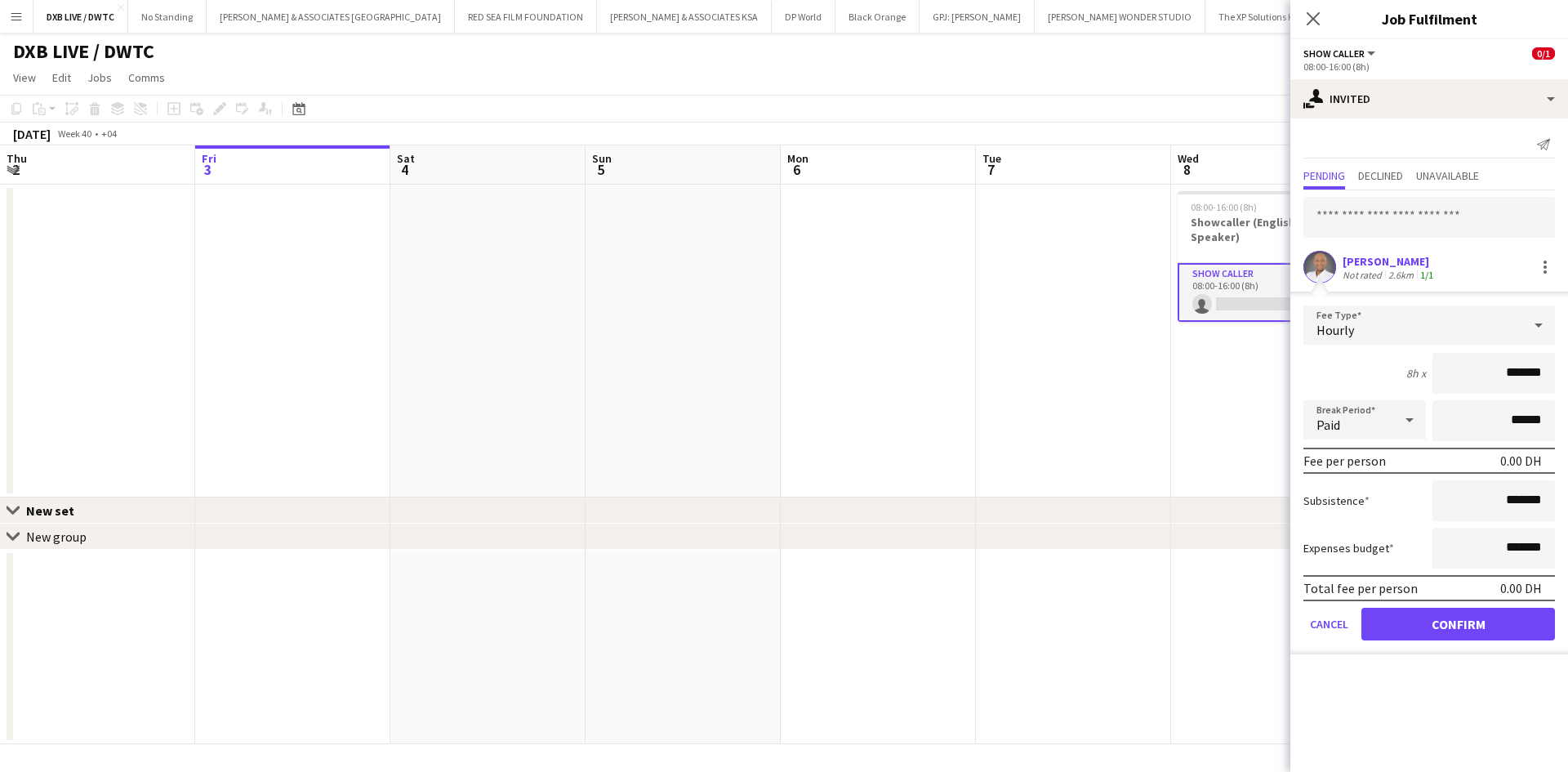
click at [1337, 645] on form "Fee Type Hourly 8h x ******* Break Period Paid ****** Fee per person 0.00 DH Su…" at bounding box center [1429, 479] width 278 height 348
click at [1344, 640] on button "Cancel" at bounding box center [1328, 624] width 51 height 33
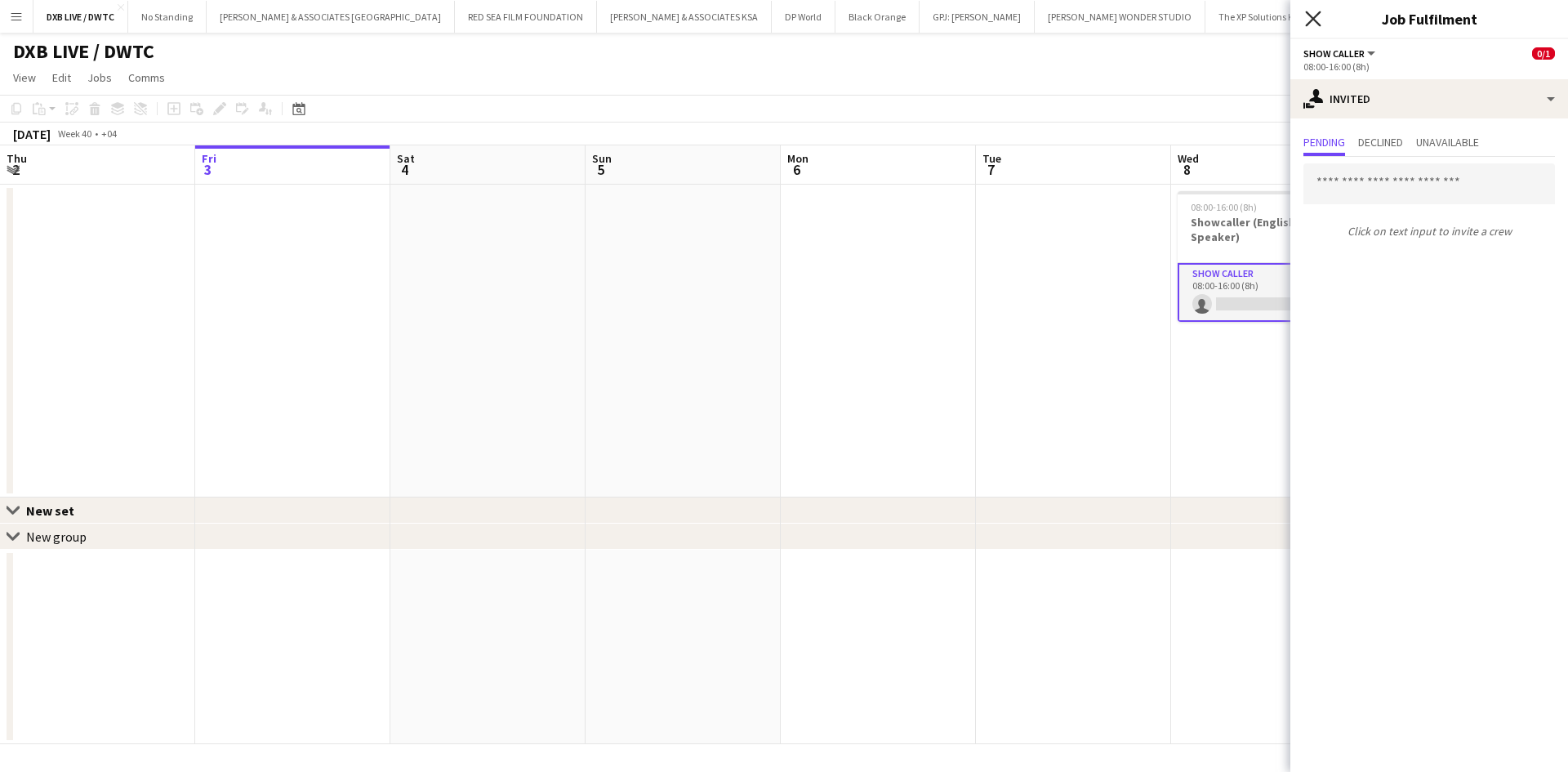
click at [1306, 24] on icon "Close pop-in" at bounding box center [1313, 18] width 15 height 15
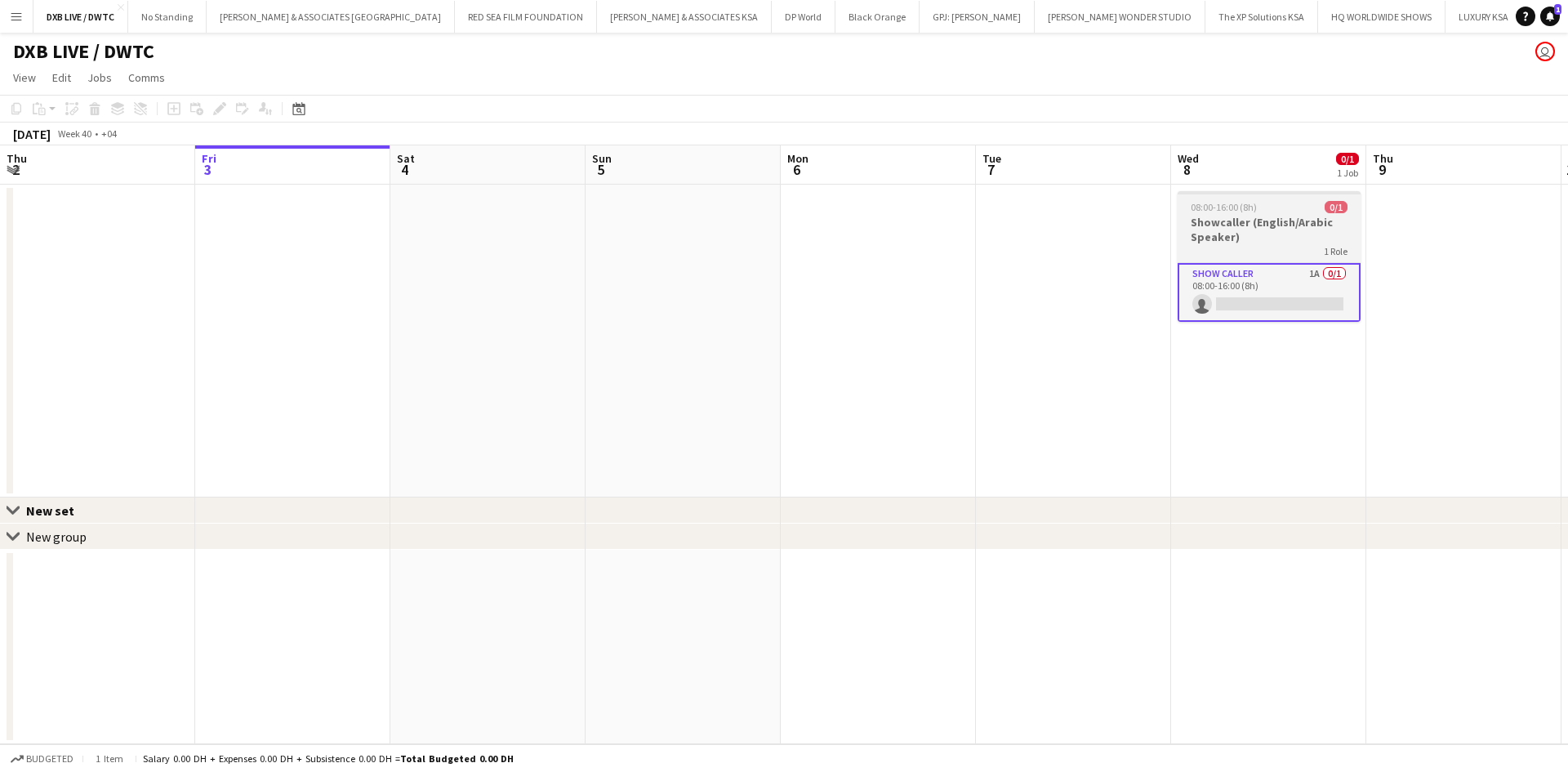
click at [1245, 245] on div "1 Role" at bounding box center [1270, 251] width 183 height 13
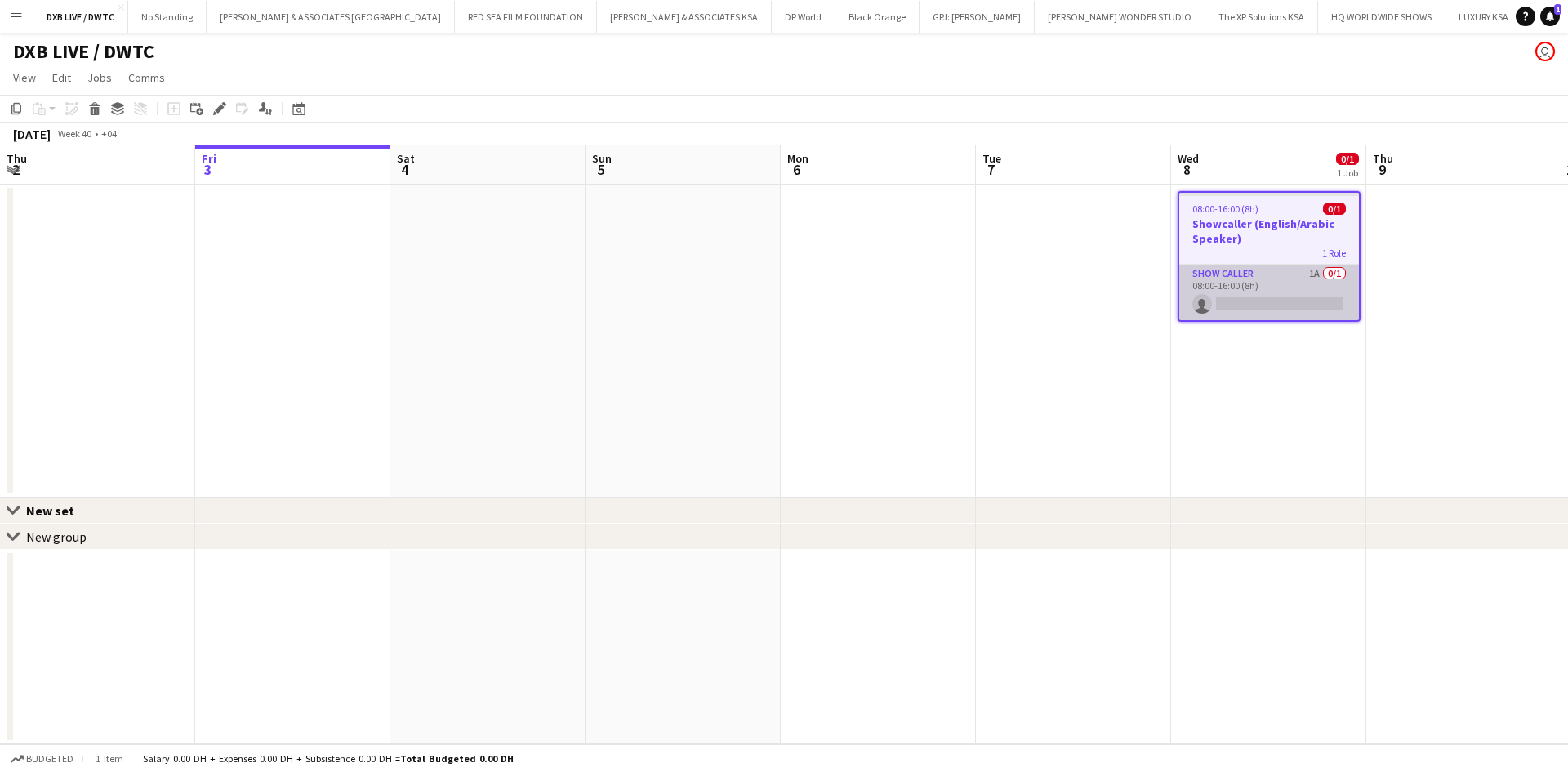
click at [1242, 278] on app-card-role "Show Caller 1A 0/1 08:00-16:00 (8h) single-neutral-actions" at bounding box center [1269, 293] width 180 height 56
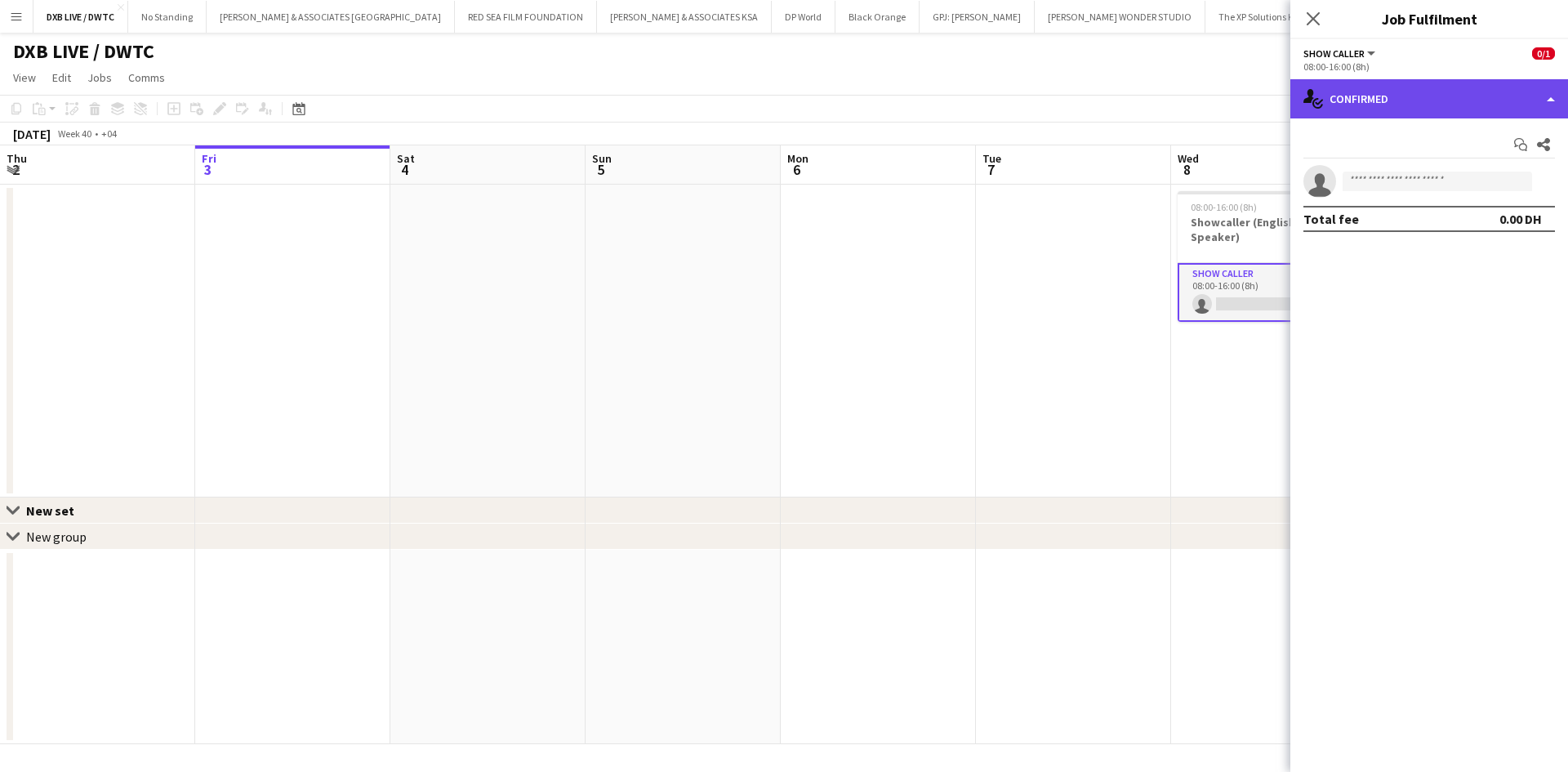
click at [1386, 104] on div "single-neutral-actions-check-2 Confirmed" at bounding box center [1429, 98] width 278 height 39
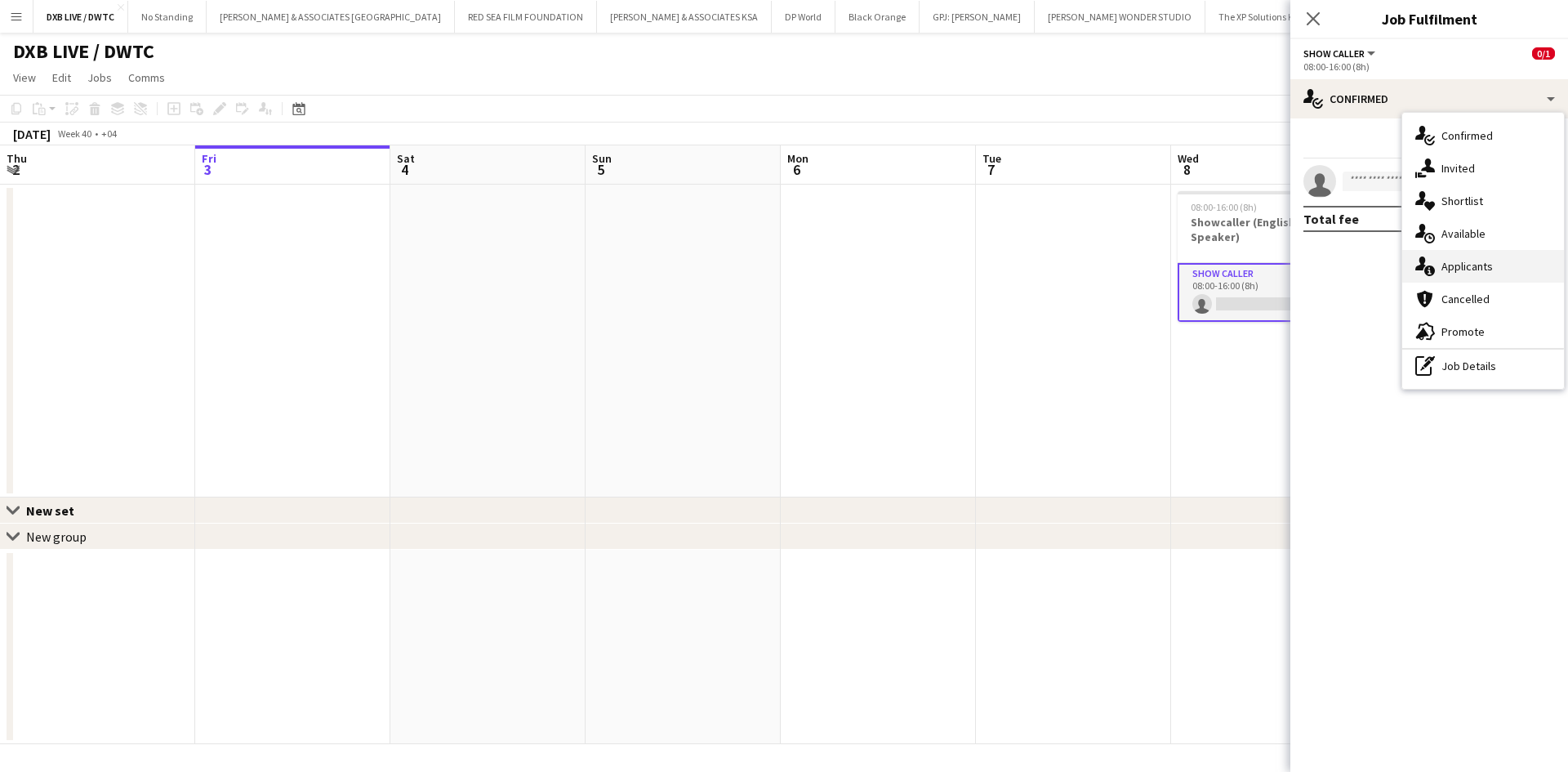
click at [1473, 264] on span "Applicants" at bounding box center [1467, 266] width 51 height 14
